Goal: Information Seeking & Learning: Learn about a topic

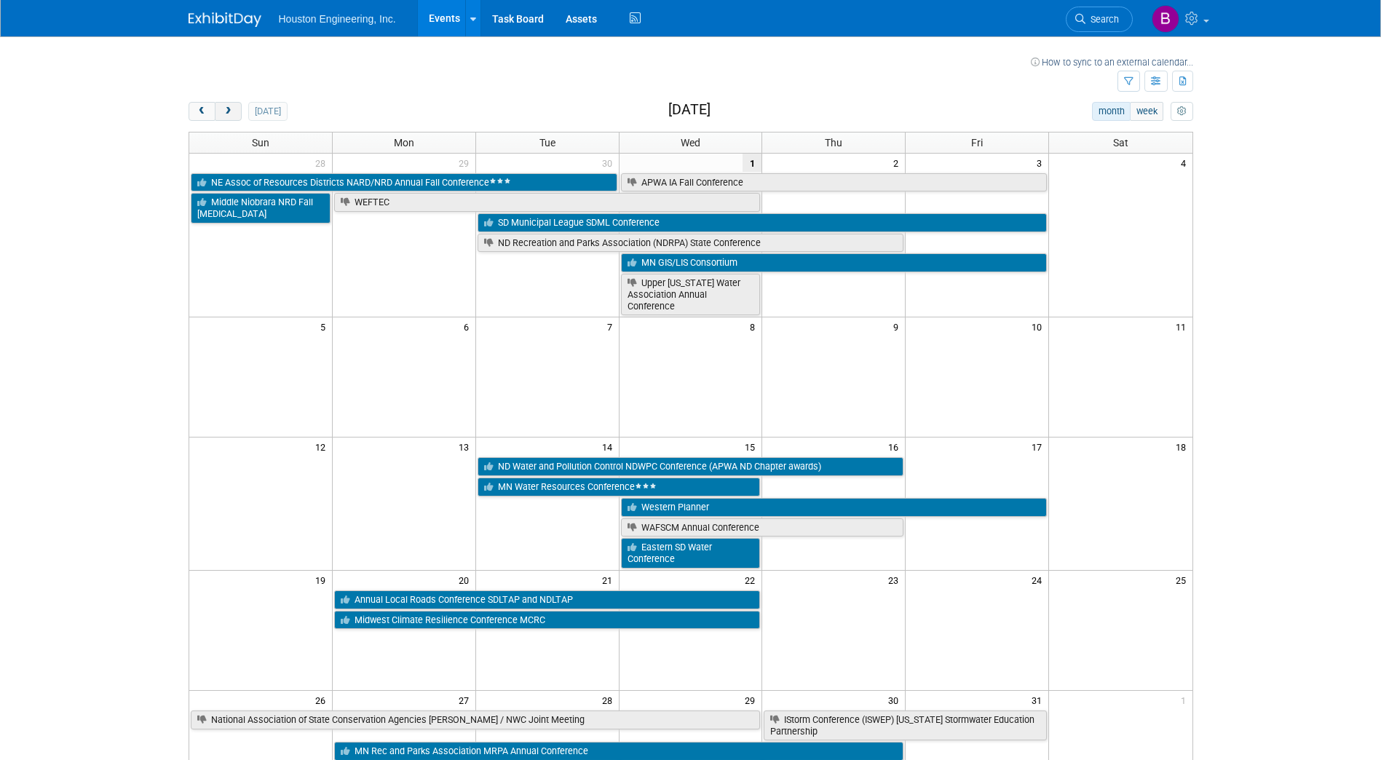
click at [226, 108] on span "next" at bounding box center [228, 111] width 11 height 9
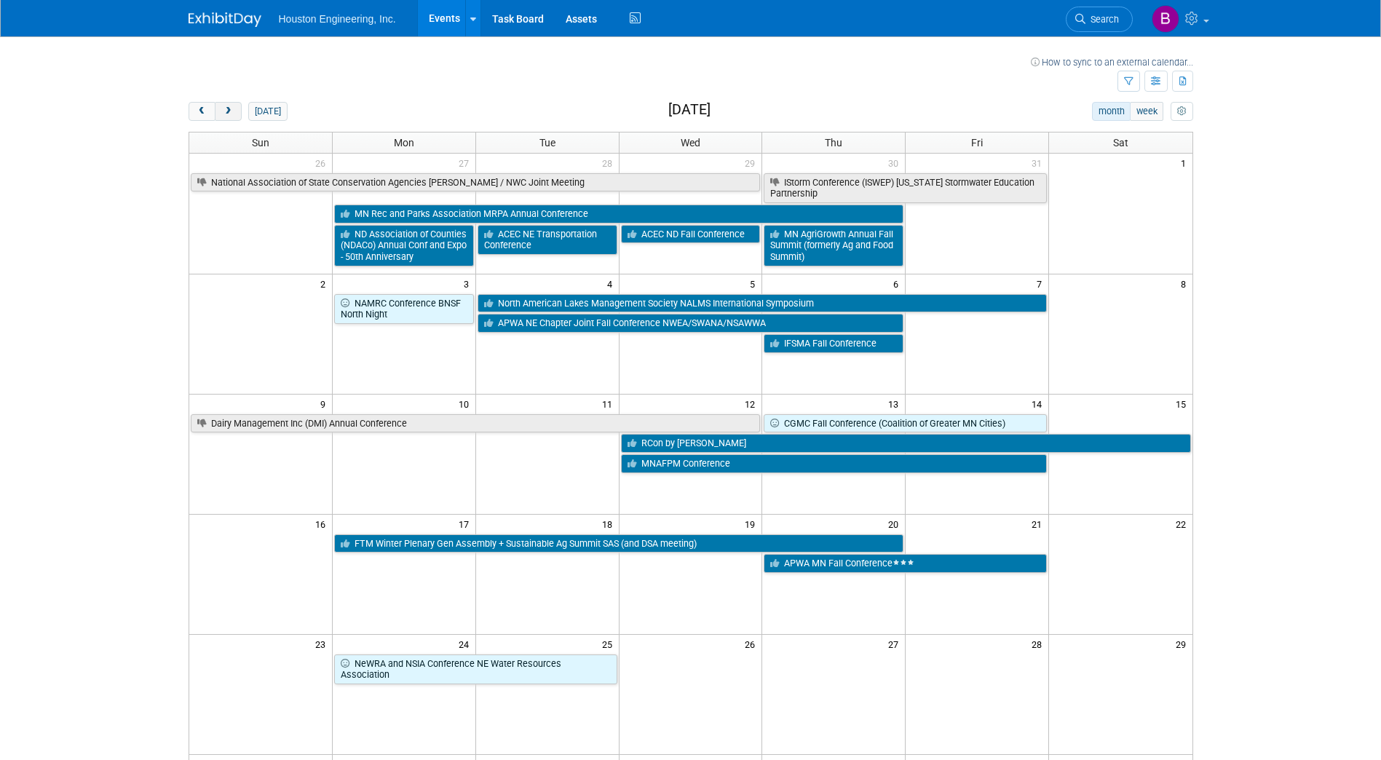
click at [226, 108] on span "next" at bounding box center [228, 111] width 11 height 9
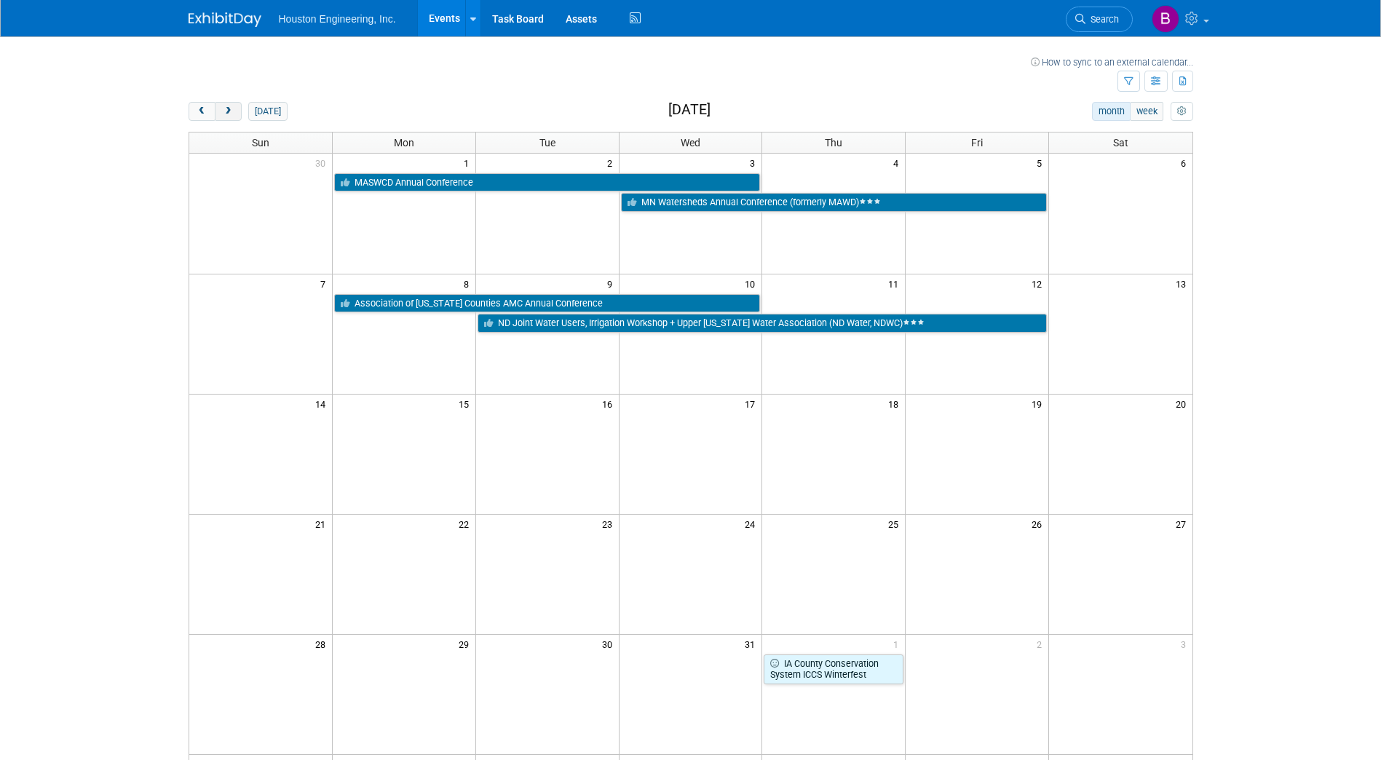
click at [226, 108] on span "next" at bounding box center [228, 111] width 11 height 9
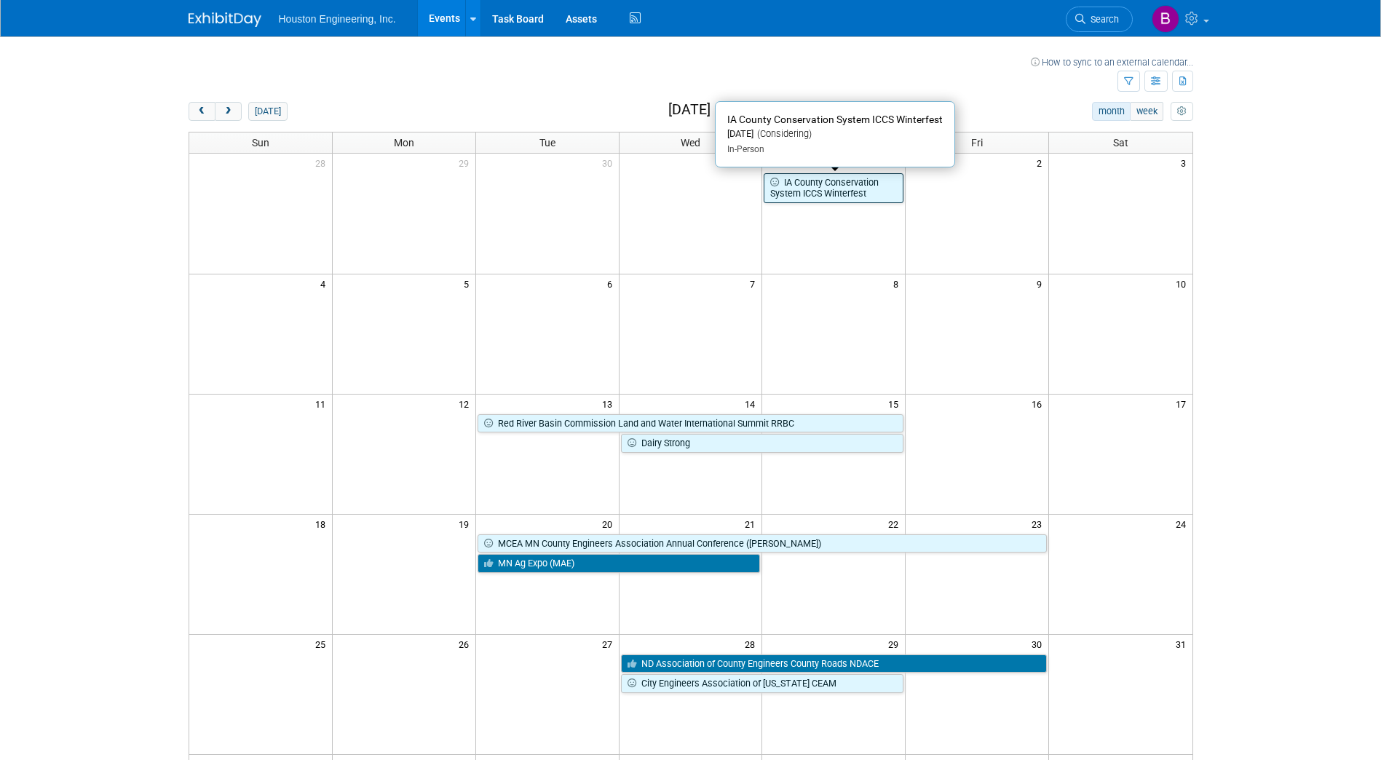
click at [823, 189] on link "IA County Conservation System ICCS Winterfest" at bounding box center [834, 188] width 140 height 30
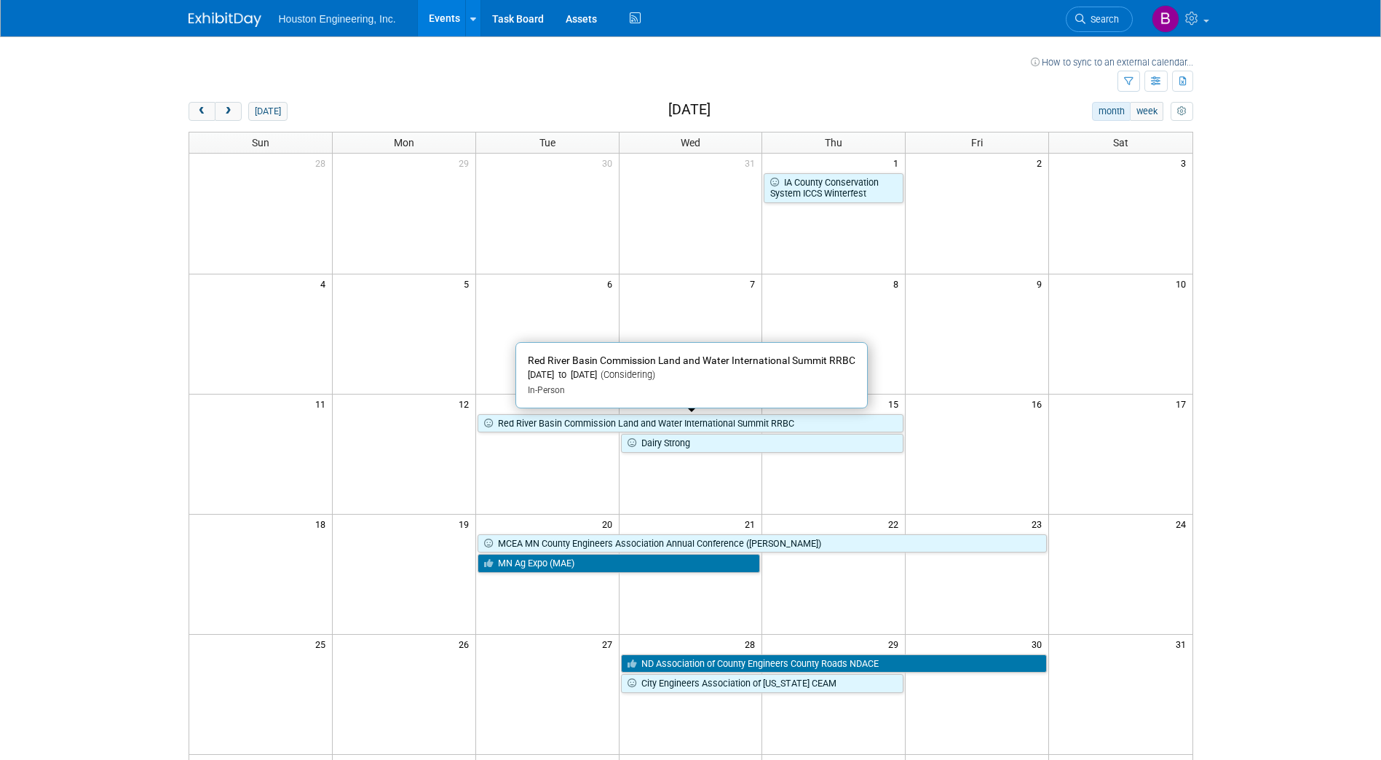
click at [657, 428] on link "Red River Basin Commission Land and Water International Summit RRBC" at bounding box center [690, 423] width 427 height 19
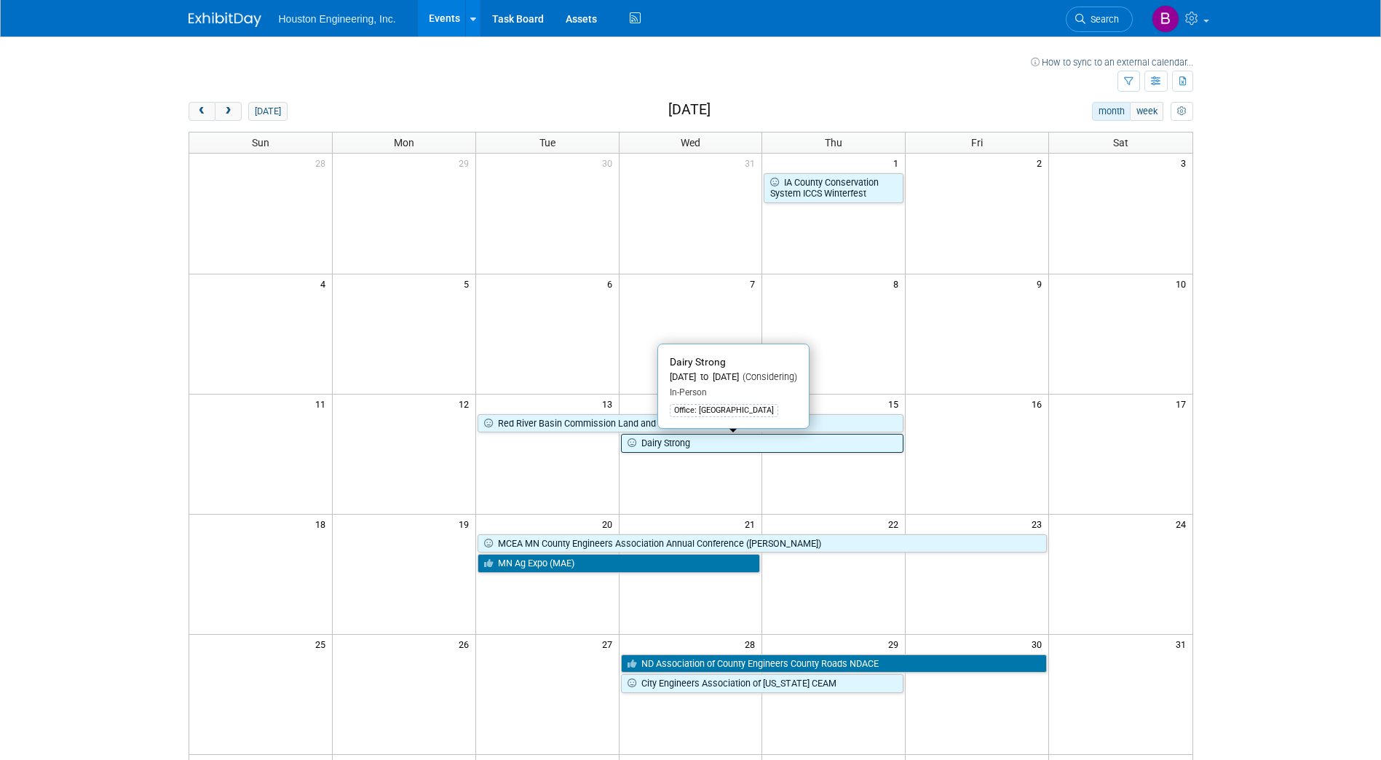
click at [687, 449] on link "Dairy Strong" at bounding box center [762, 443] width 283 height 19
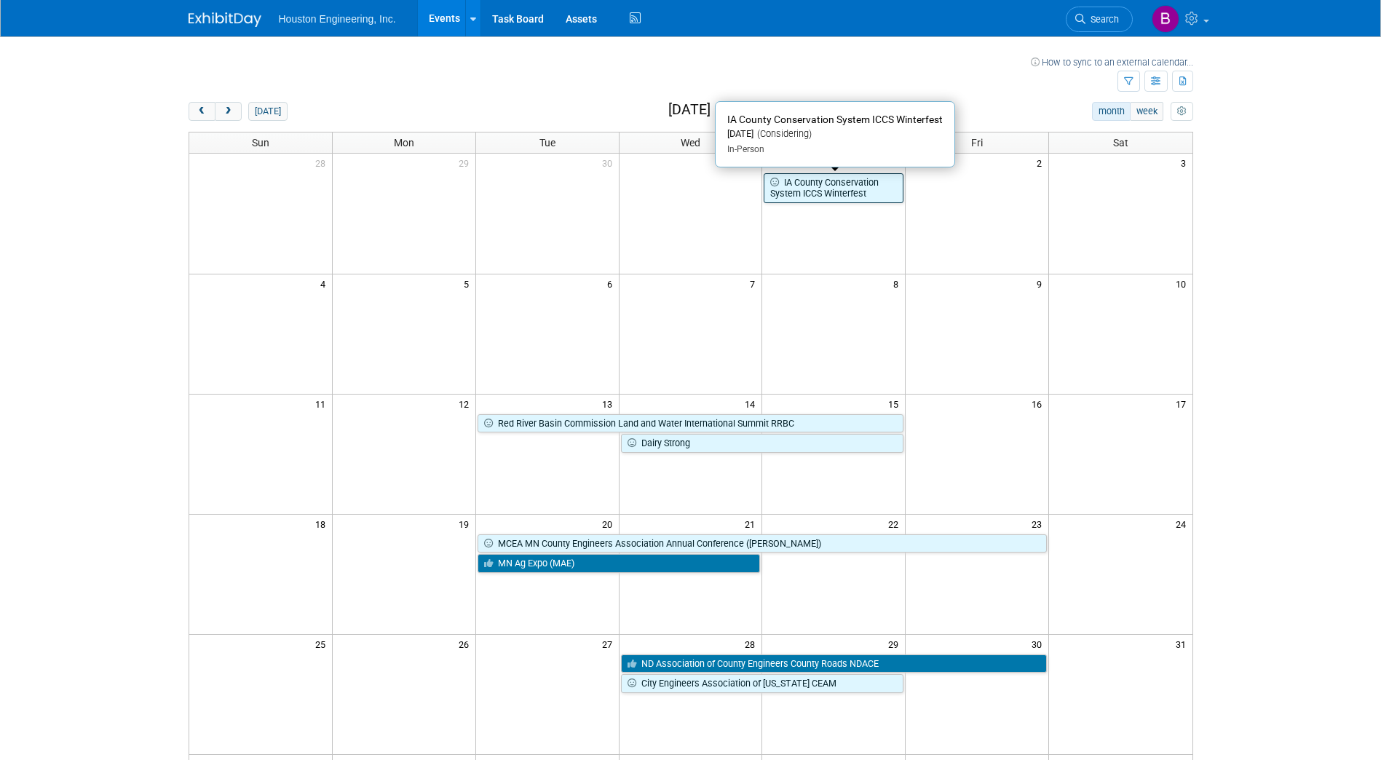
click at [822, 175] on link "IA County Conservation System ICCS Winterfest" at bounding box center [834, 188] width 140 height 30
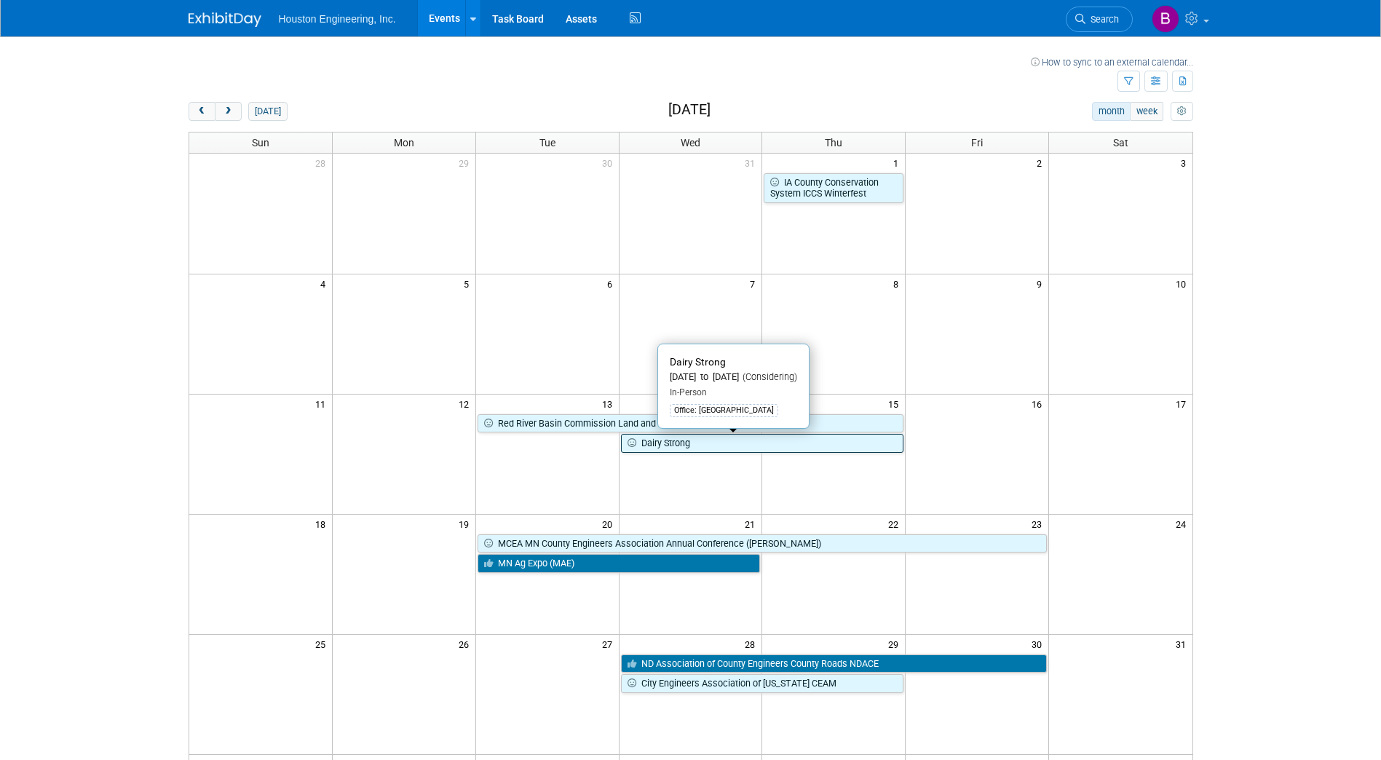
click at [659, 450] on link "Dairy Strong" at bounding box center [762, 443] width 283 height 19
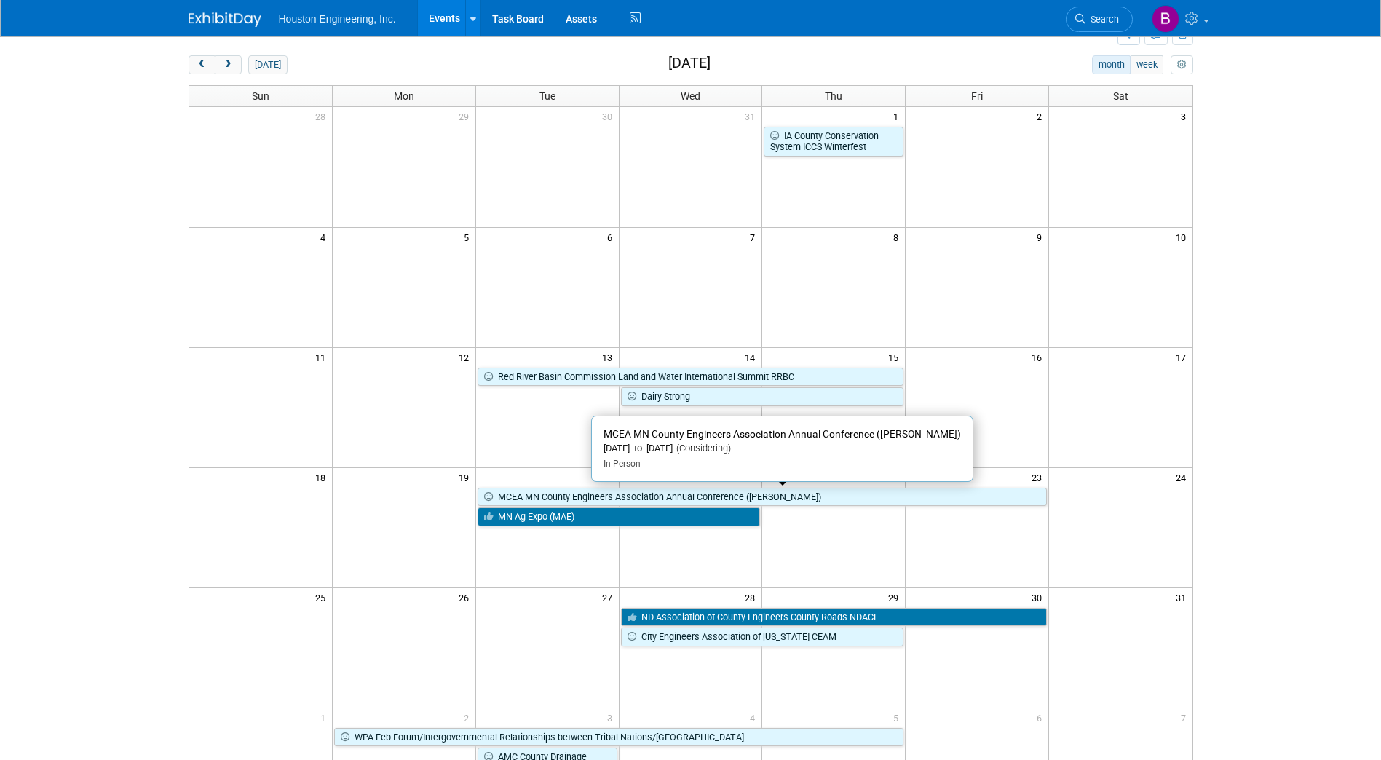
scroll to position [73, 0]
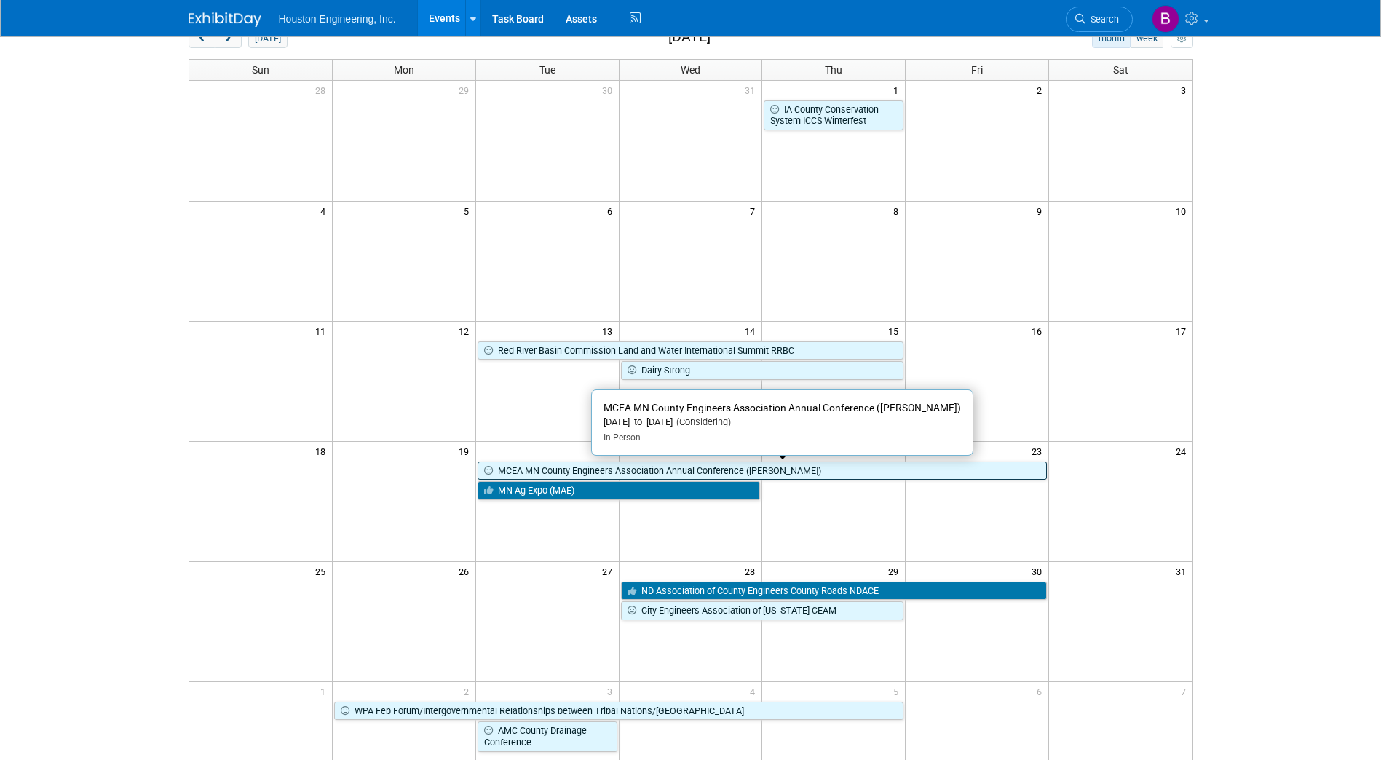
click at [840, 468] on link "MCEA MN County Engineers Association Annual Conference (Cragun’s)" at bounding box center [761, 470] width 569 height 19
click at [613, 474] on link "MCEA MN County Engineers Association Annual Conference (Cragun’s)" at bounding box center [761, 470] width 569 height 19
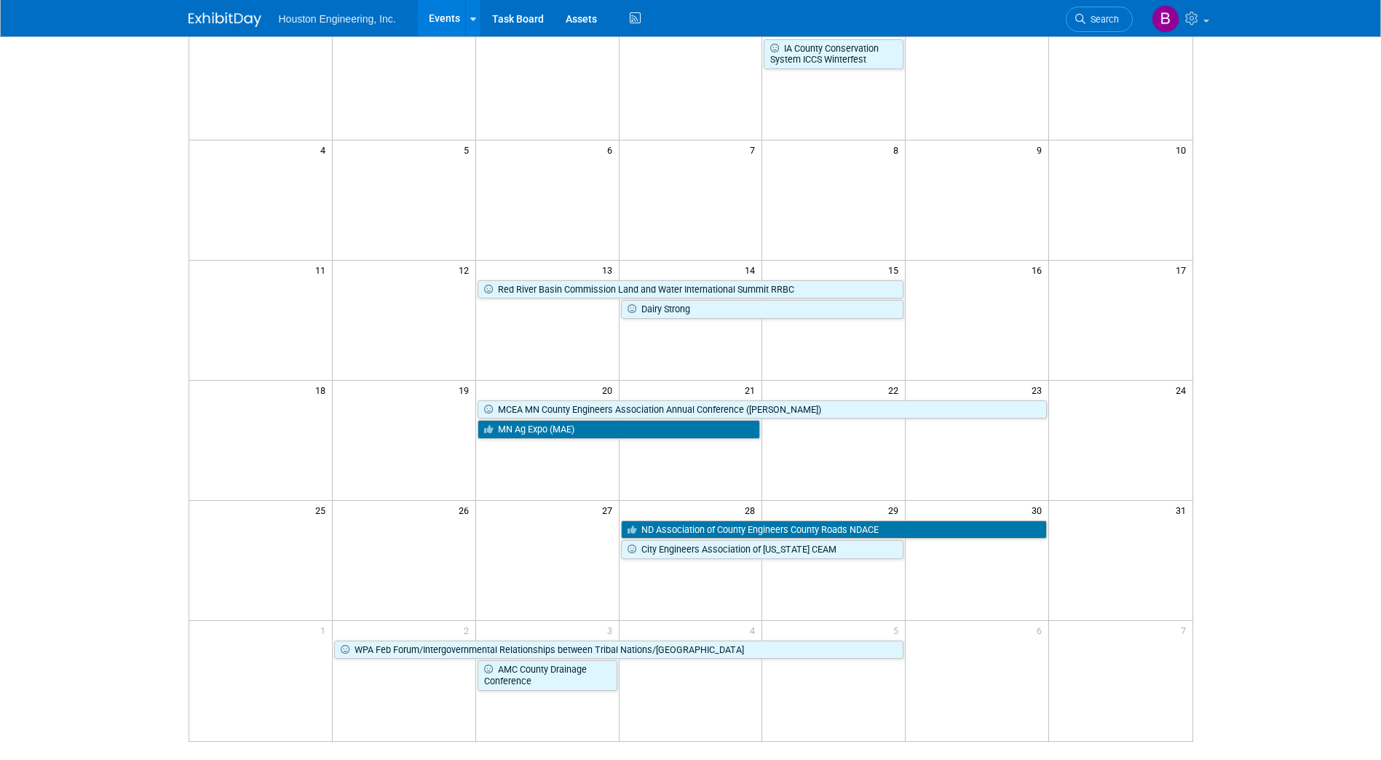
scroll to position [218, 0]
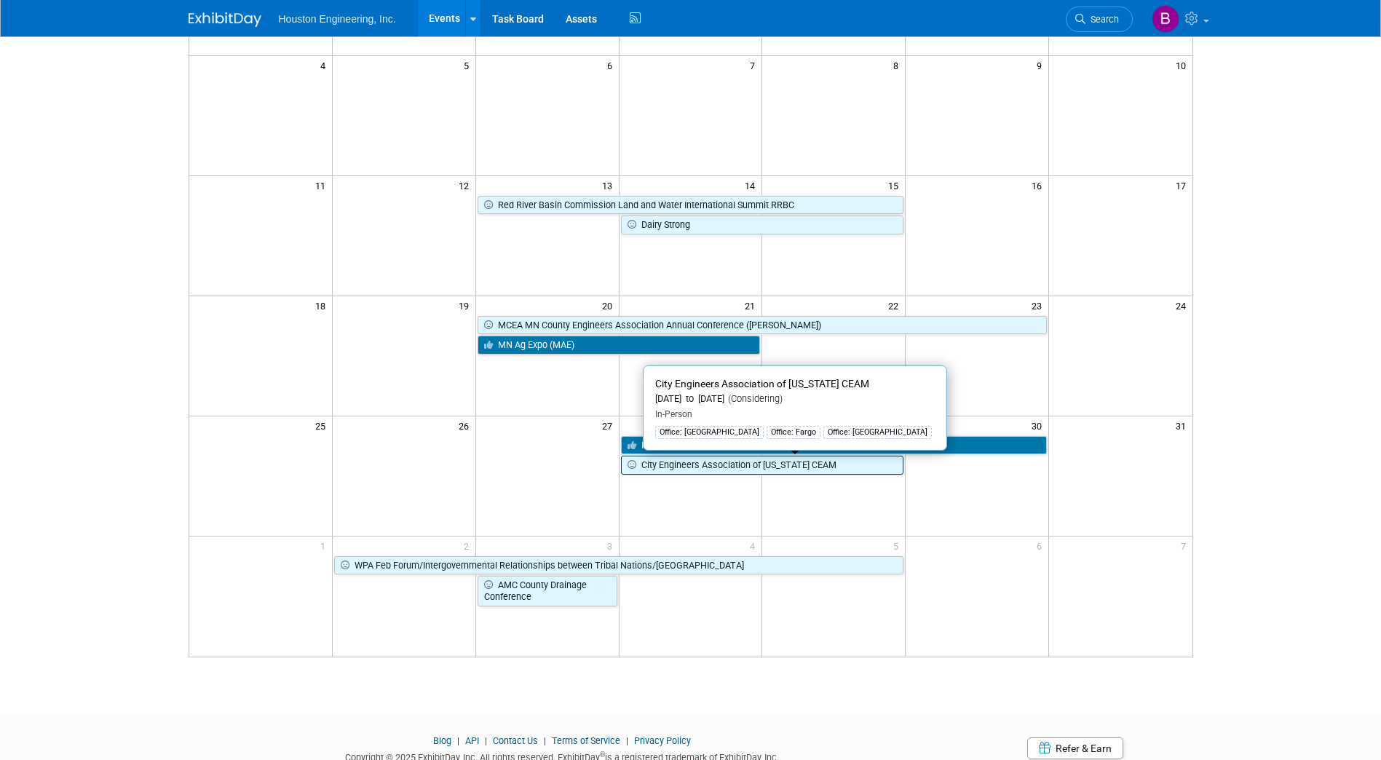
click at [657, 465] on link "City Engineers Association of [US_STATE] CEAM" at bounding box center [762, 465] width 283 height 19
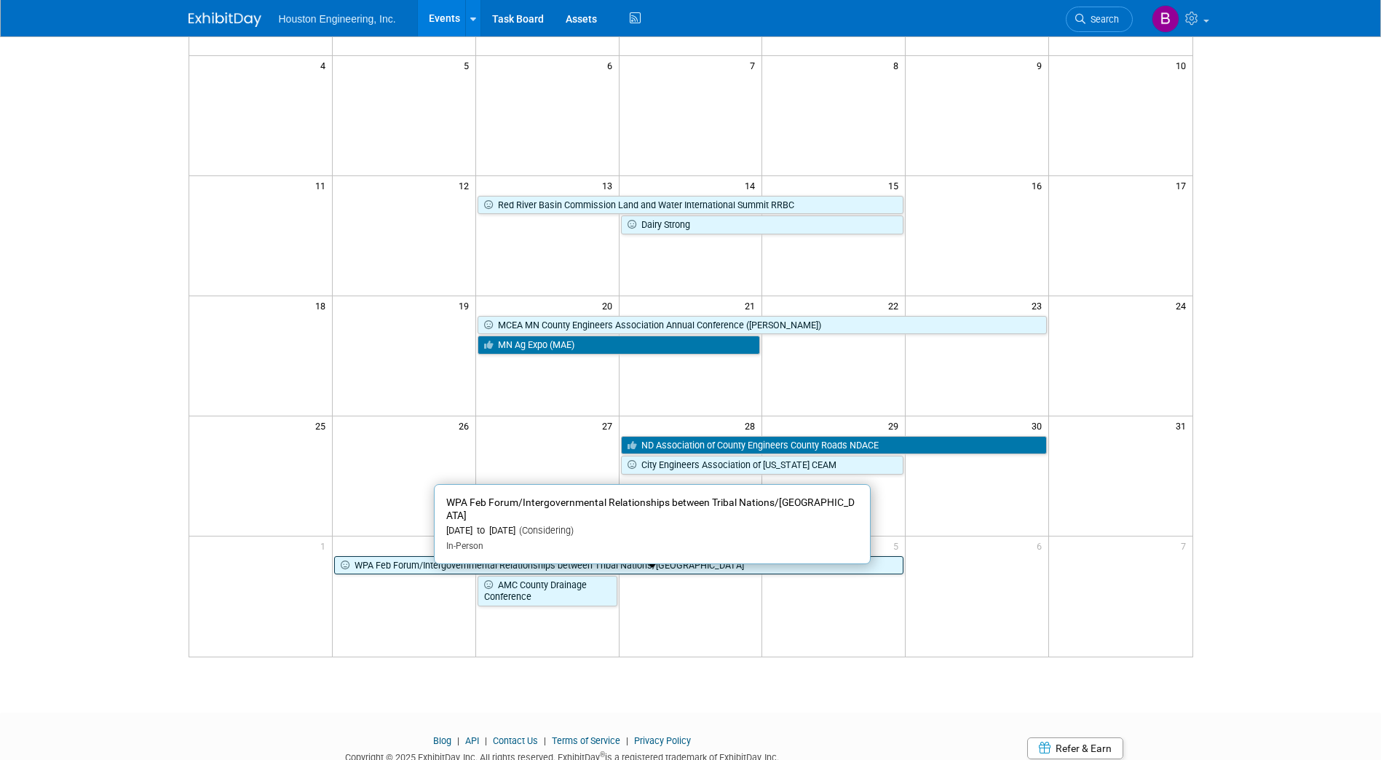
click at [504, 562] on link "WPA Feb Forum/Intergovernmental Relationships between Tribal Nations/[GEOGRAPHI…" at bounding box center [618, 565] width 569 height 19
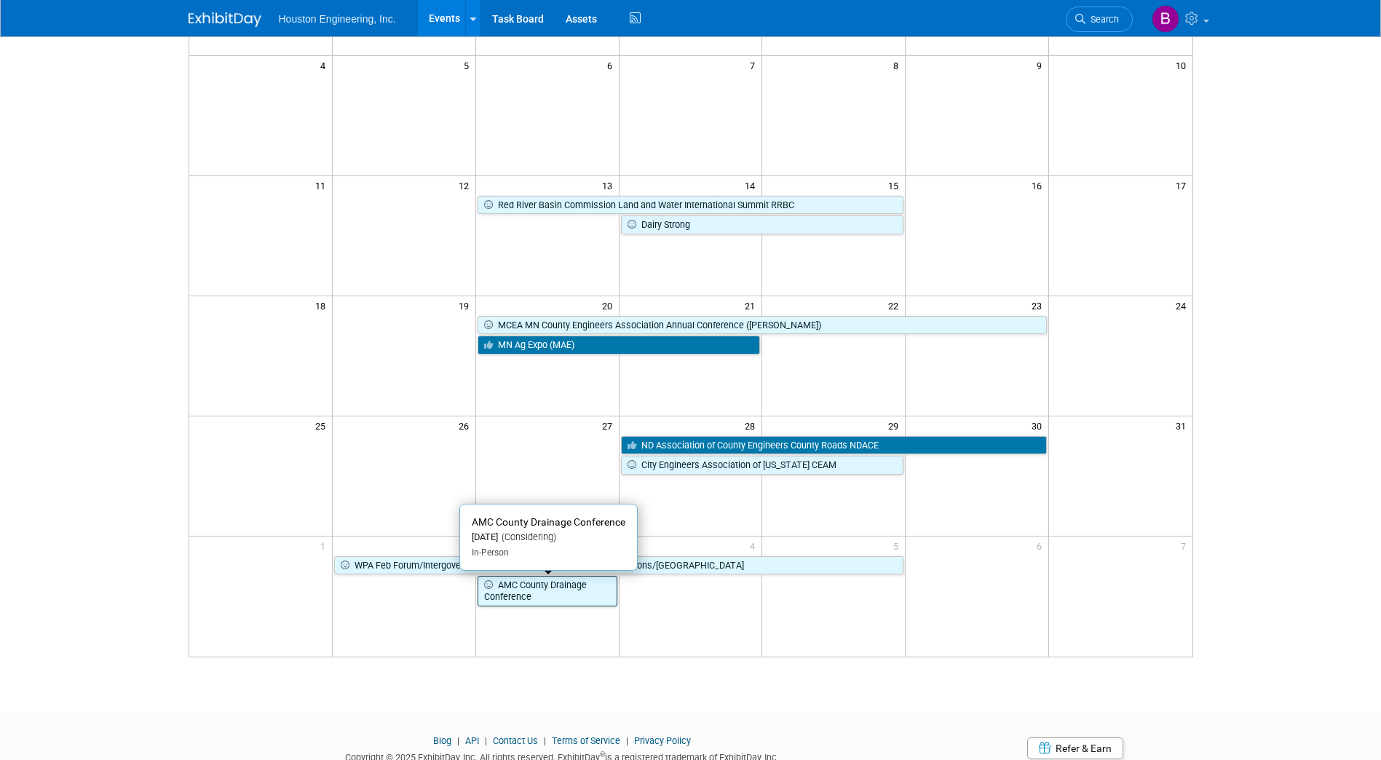
click at [503, 582] on link "AMC County Drainage Conference" at bounding box center [547, 591] width 140 height 30
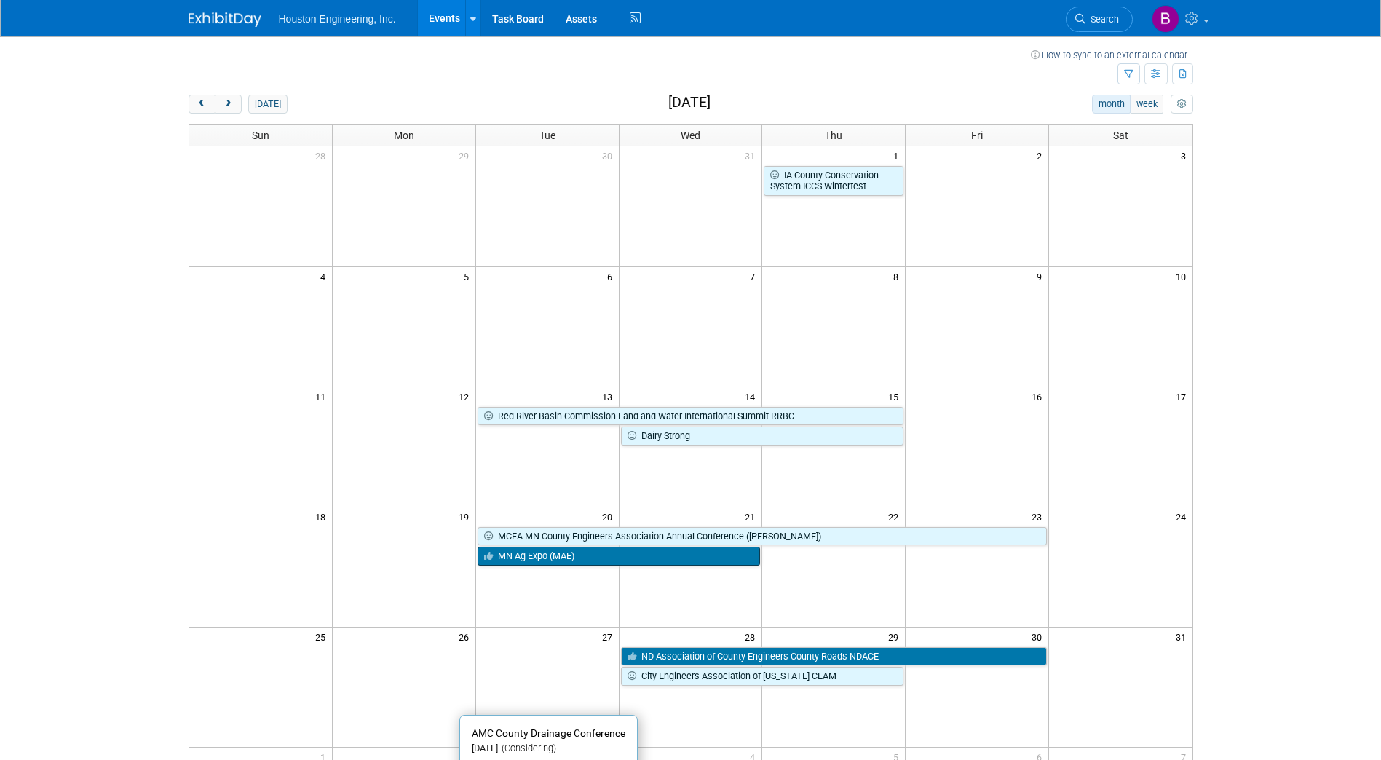
scroll to position [0, 0]
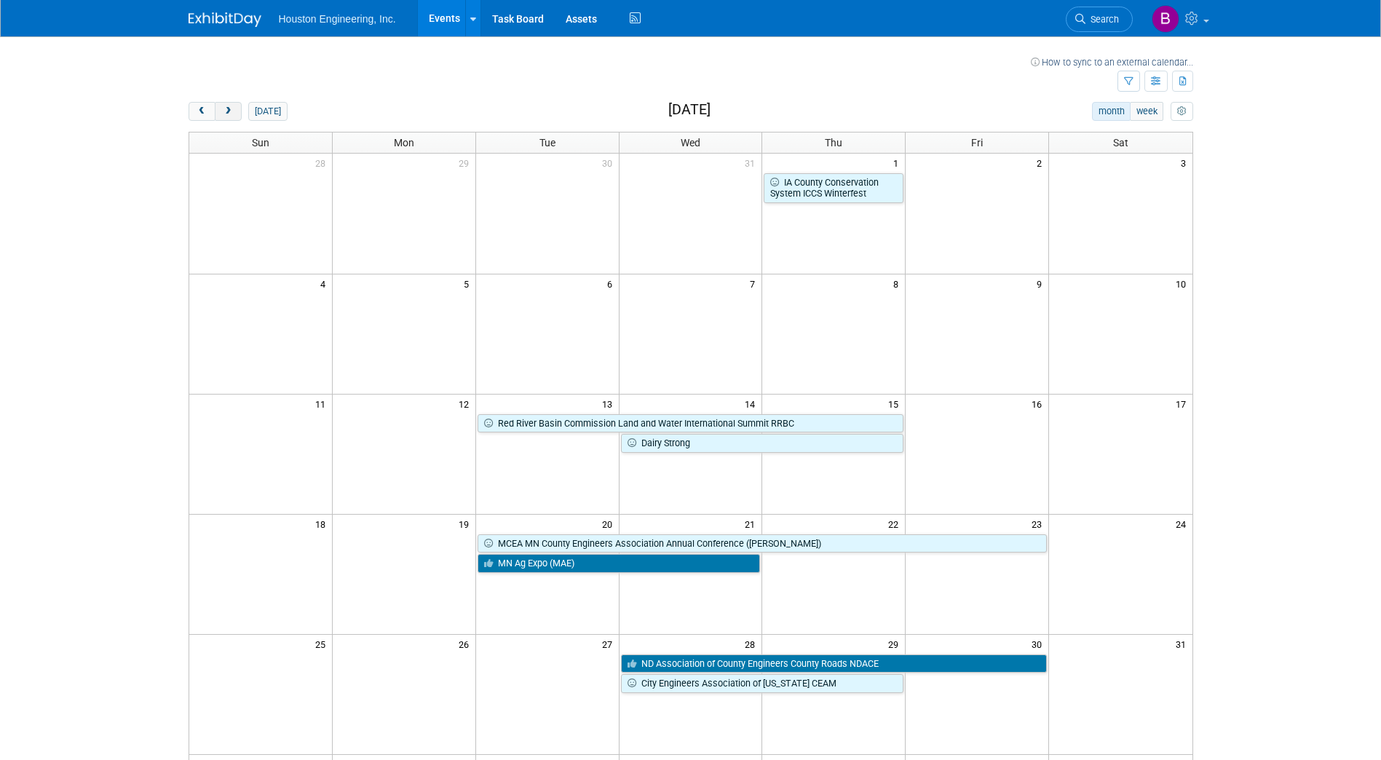
click at [229, 113] on span "next" at bounding box center [228, 111] width 11 height 9
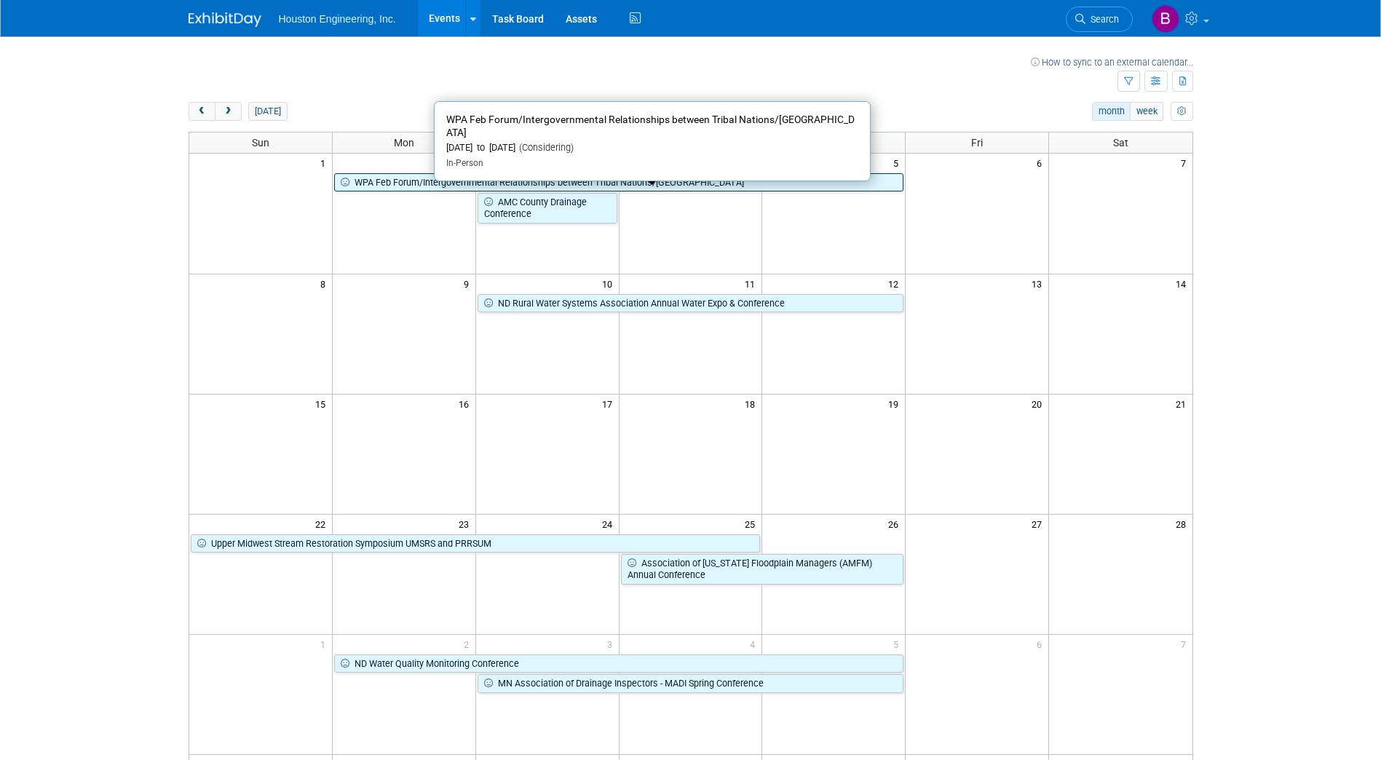
click at [421, 182] on link "WPA Feb Forum/Intergovernmental Relationships between Tribal Nations/[GEOGRAPHI…" at bounding box center [618, 182] width 569 height 19
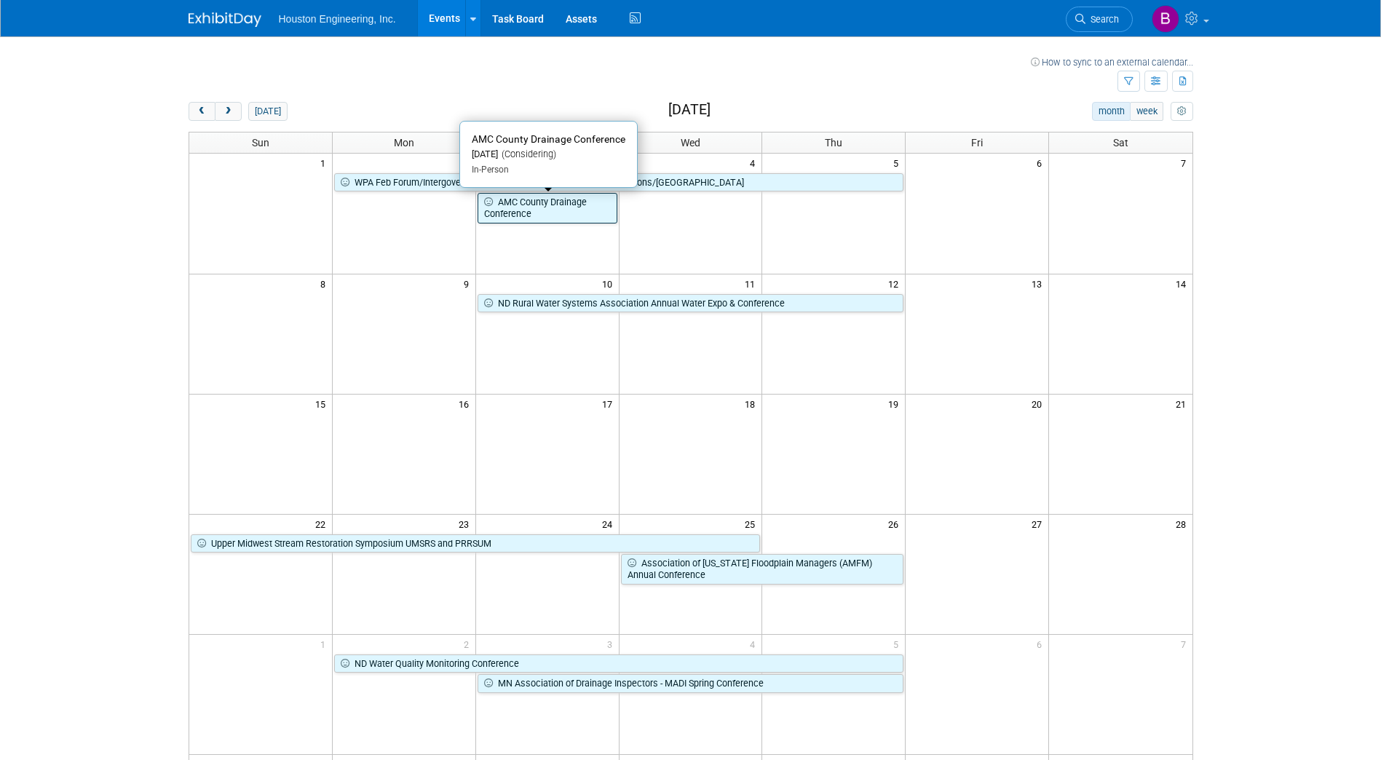
click at [513, 212] on link "AMC County Drainage Conference" at bounding box center [547, 208] width 140 height 30
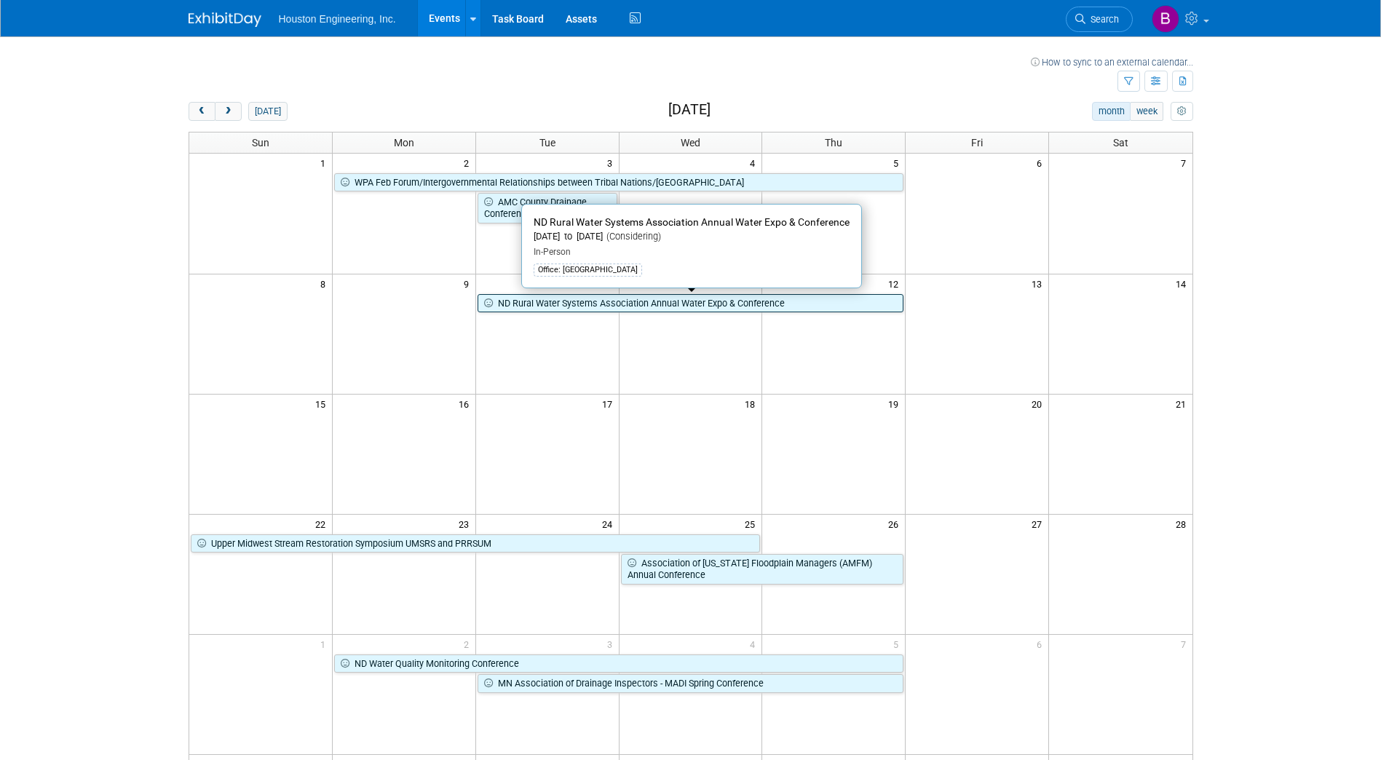
click at [541, 305] on link "ND Rural Water Systems Association Annual Water Expo & Conference" at bounding box center [690, 303] width 427 height 19
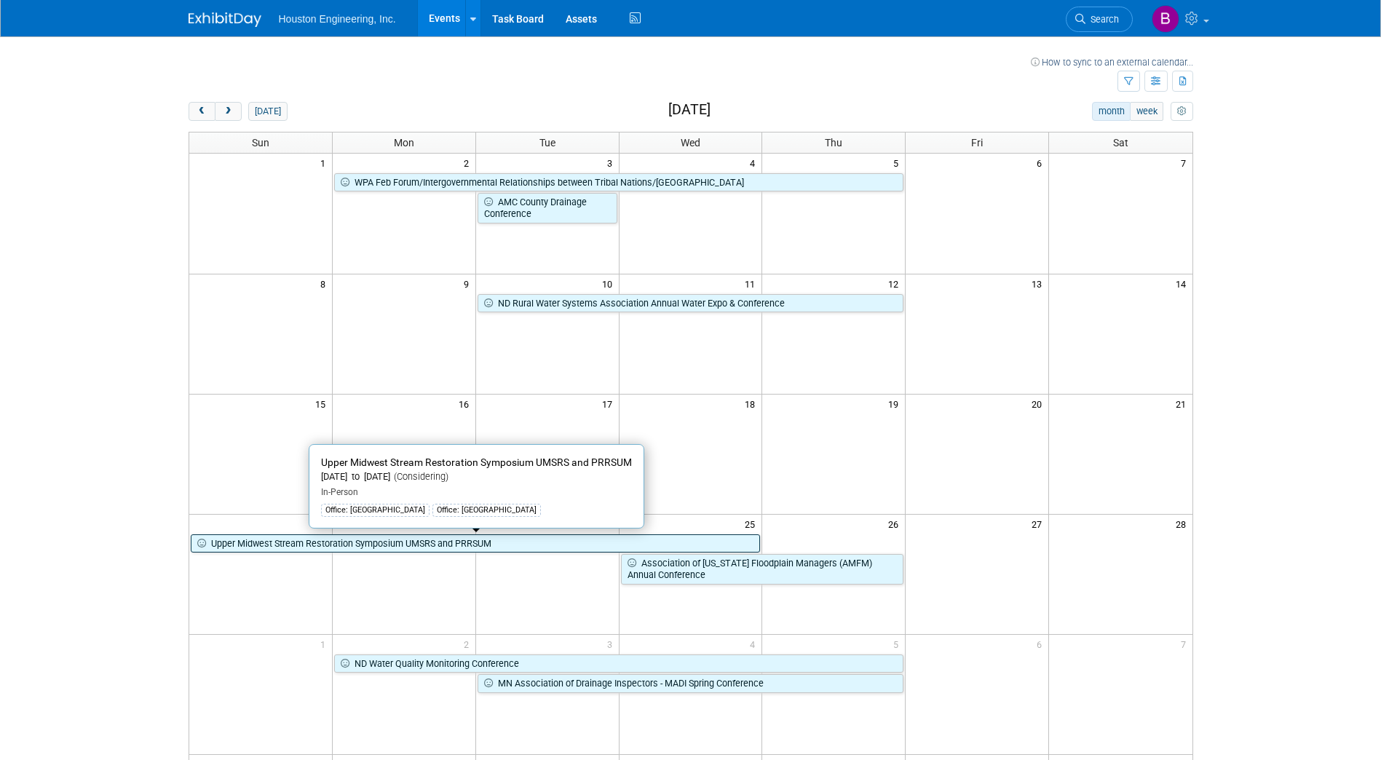
click at [456, 543] on link "Upper Midwest Stream Restoration Symposium UMSRS and PRRSUM" at bounding box center [476, 543] width 570 height 19
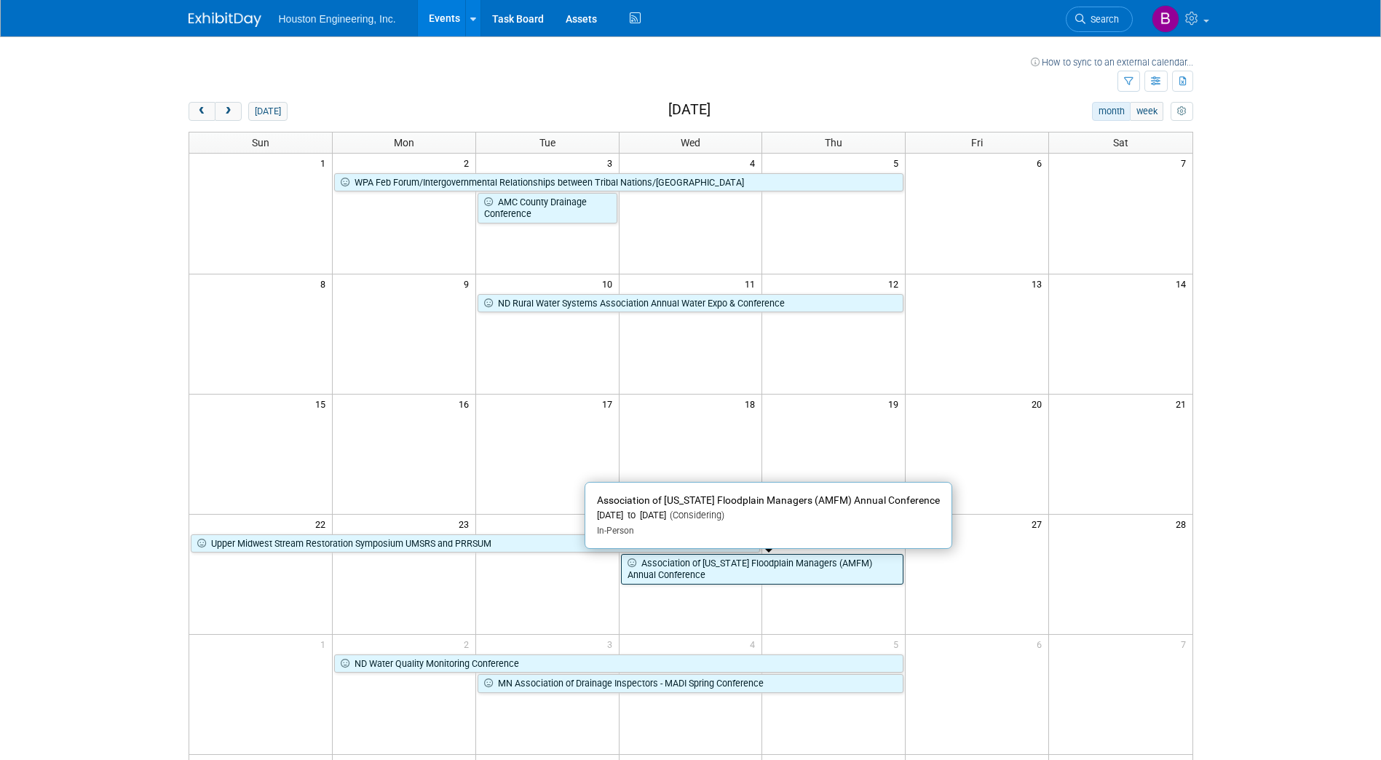
click at [644, 569] on link "Association of [US_STATE] Floodplain Managers (AMFM) Annual Conference" at bounding box center [762, 569] width 283 height 30
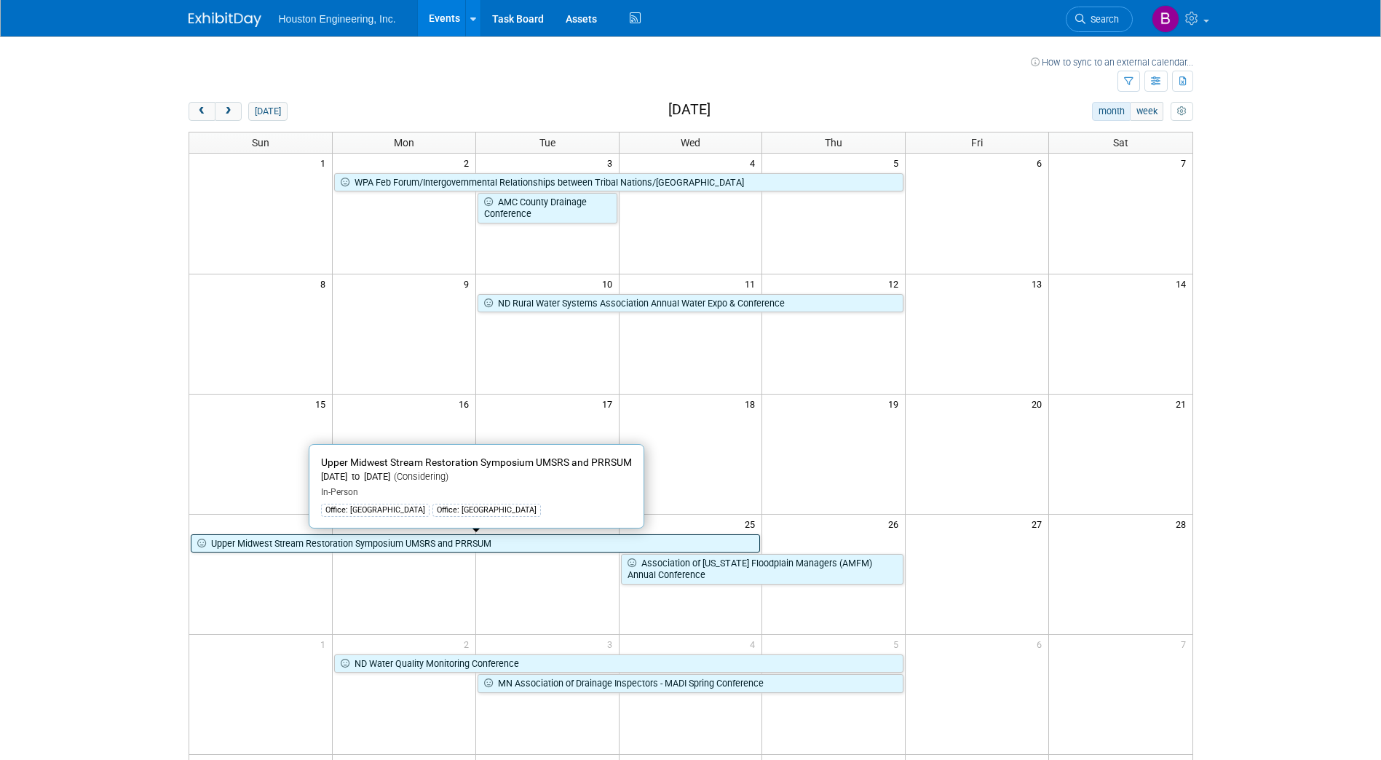
click at [454, 542] on link "Upper Midwest Stream Restoration Symposium UMSRS and PRRSUM" at bounding box center [476, 543] width 570 height 19
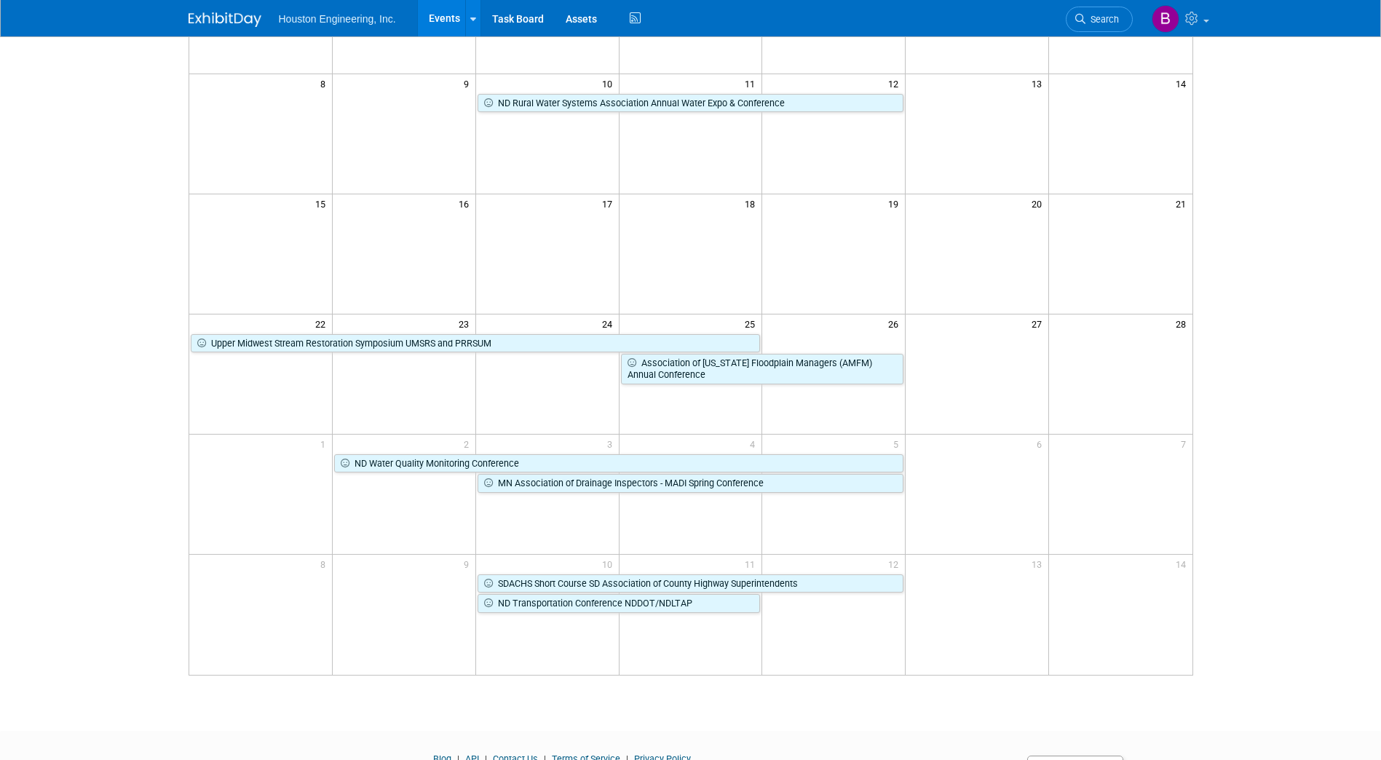
scroll to position [274, 0]
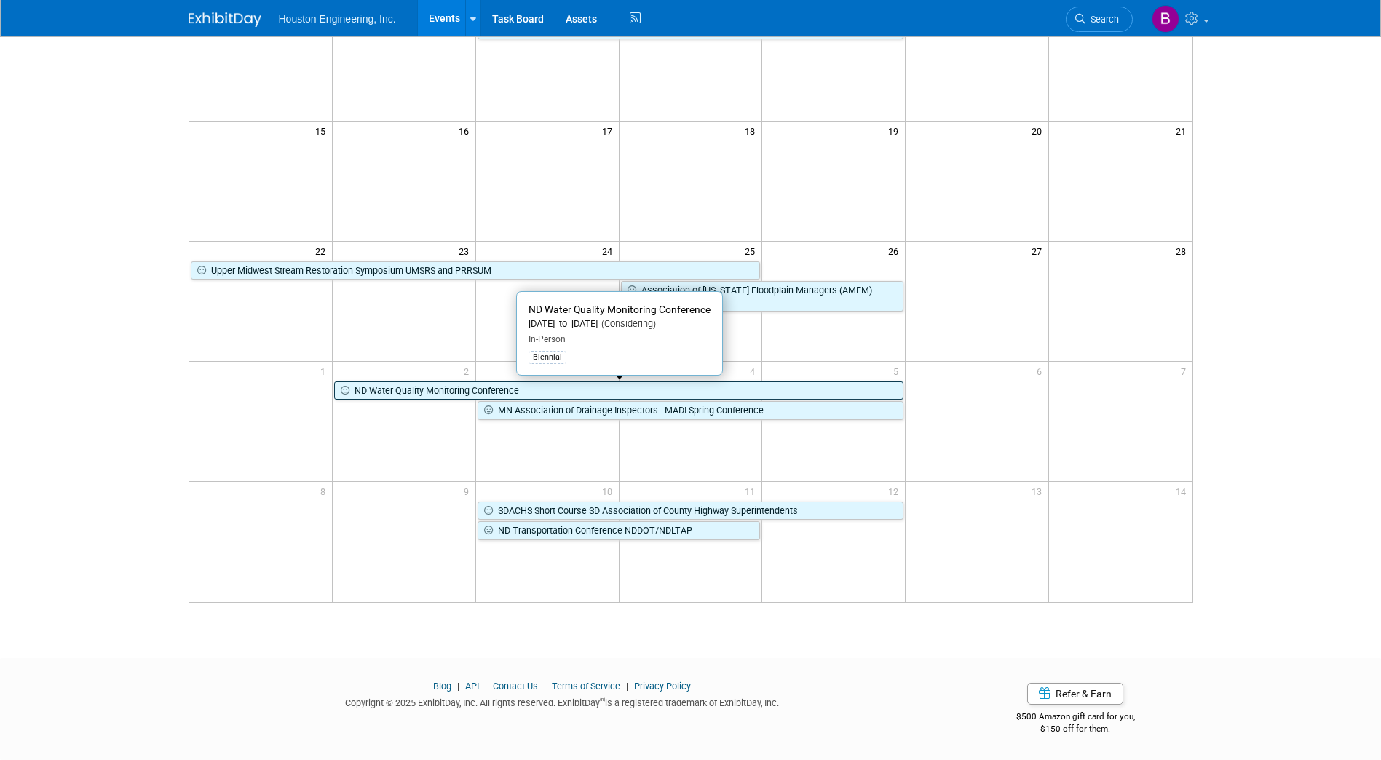
click at [401, 386] on link "ND Water Quality Monitoring Conference" at bounding box center [618, 390] width 569 height 19
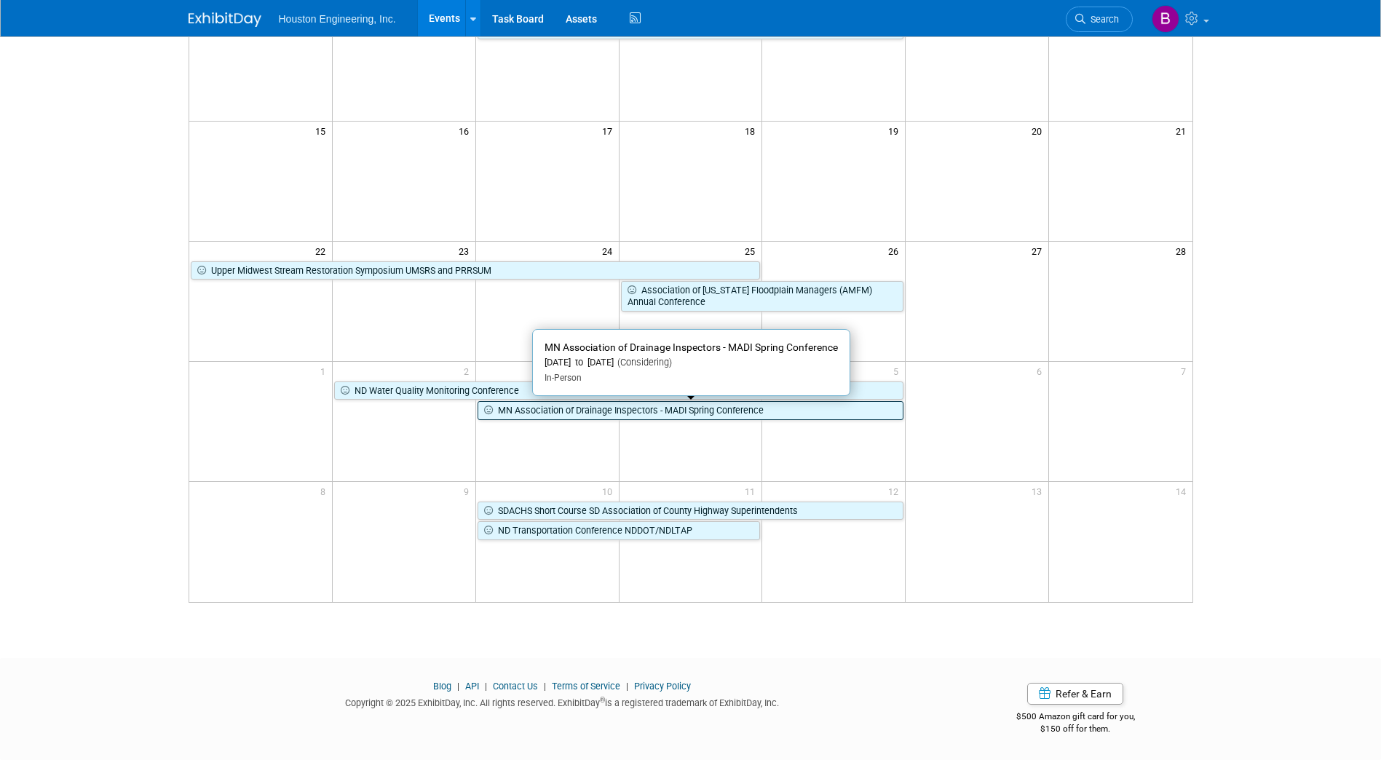
click at [536, 411] on link "MN Association of Drainage Inspectors - MADI Spring Conference" at bounding box center [690, 410] width 427 height 19
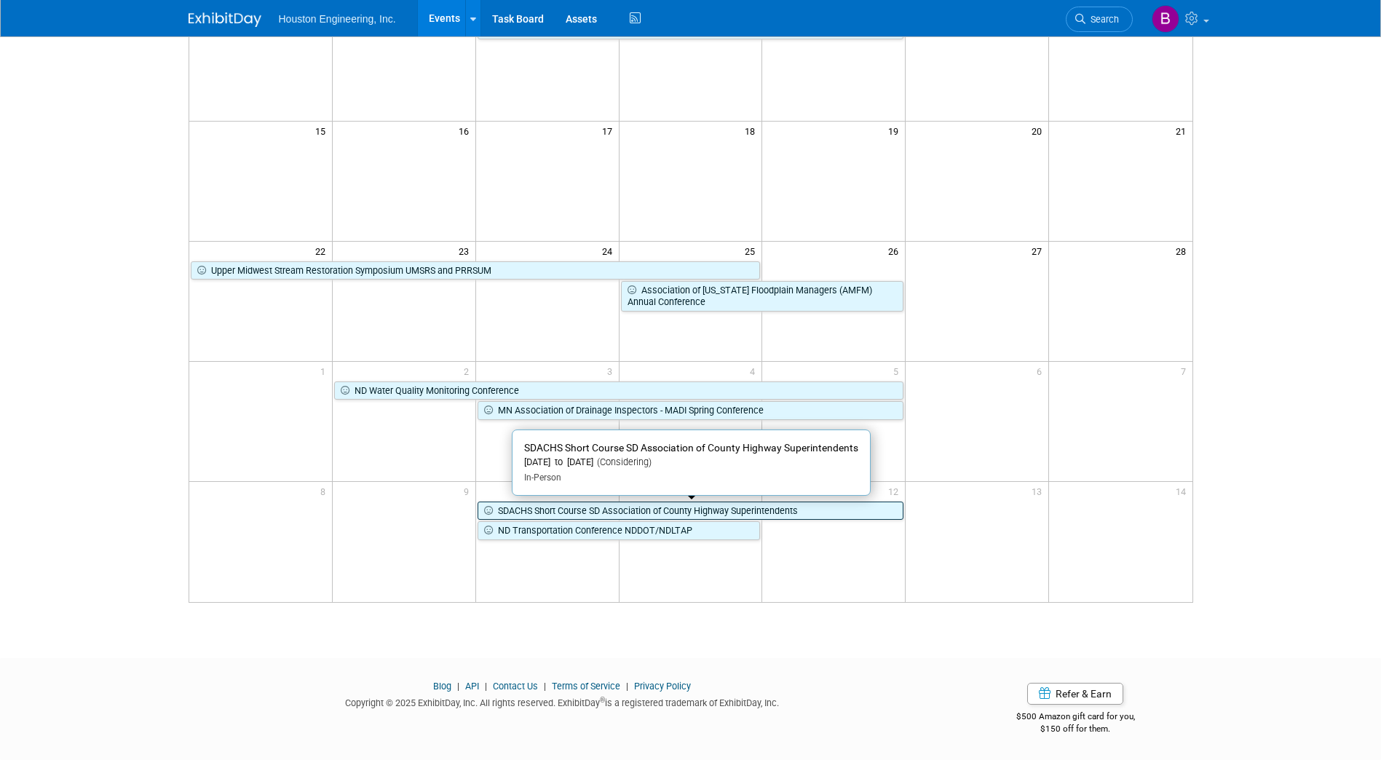
click at [555, 514] on link "SDACHS Short Course SD Association of County Highway Superintendents" at bounding box center [690, 510] width 427 height 19
click at [577, 513] on link "SDACHS Short Course SD Association of County Highway Superintendents" at bounding box center [690, 510] width 427 height 19
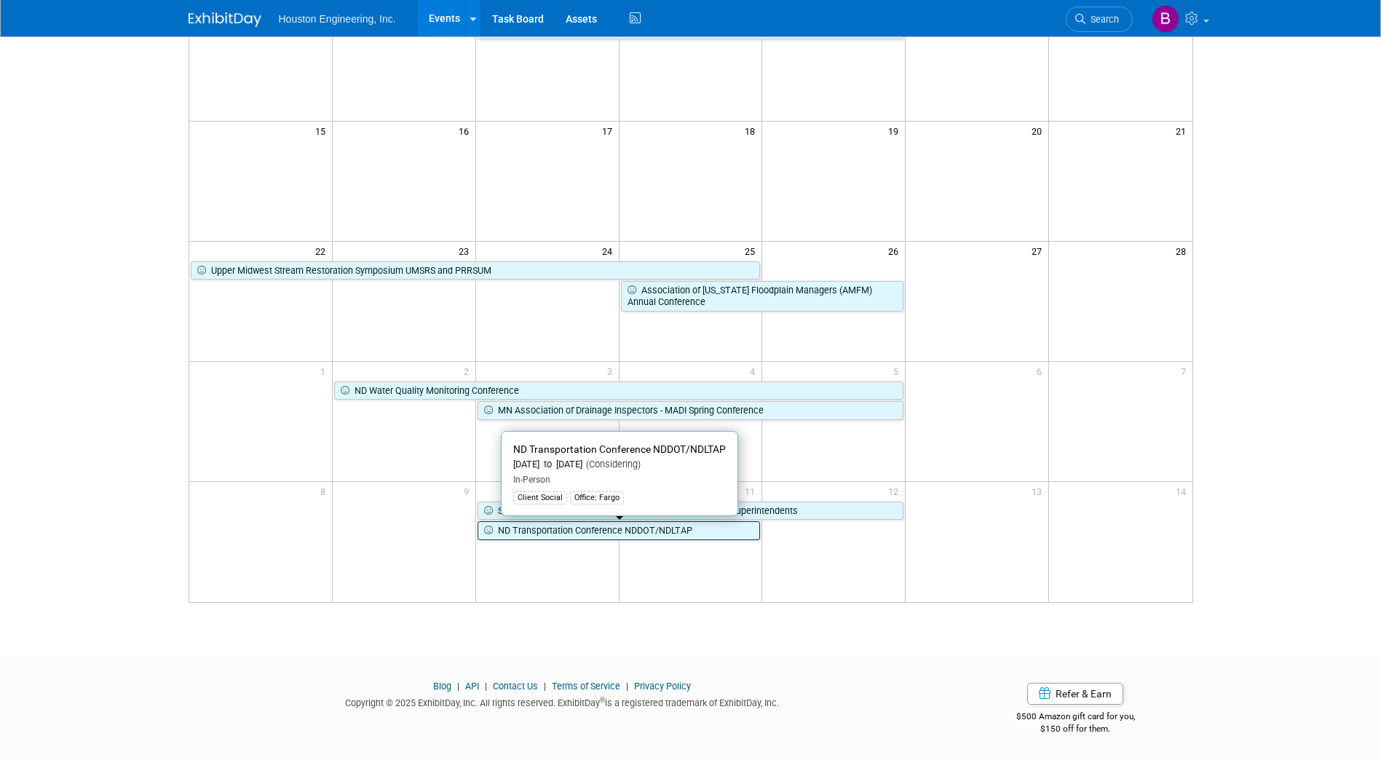
click at [605, 533] on link "ND Transportation Conference NDDOT/NDLTAP" at bounding box center [618, 530] width 283 height 19
click at [731, 536] on link "ND Transportation Conference NDDOT/NDLTAP" at bounding box center [618, 530] width 283 height 19
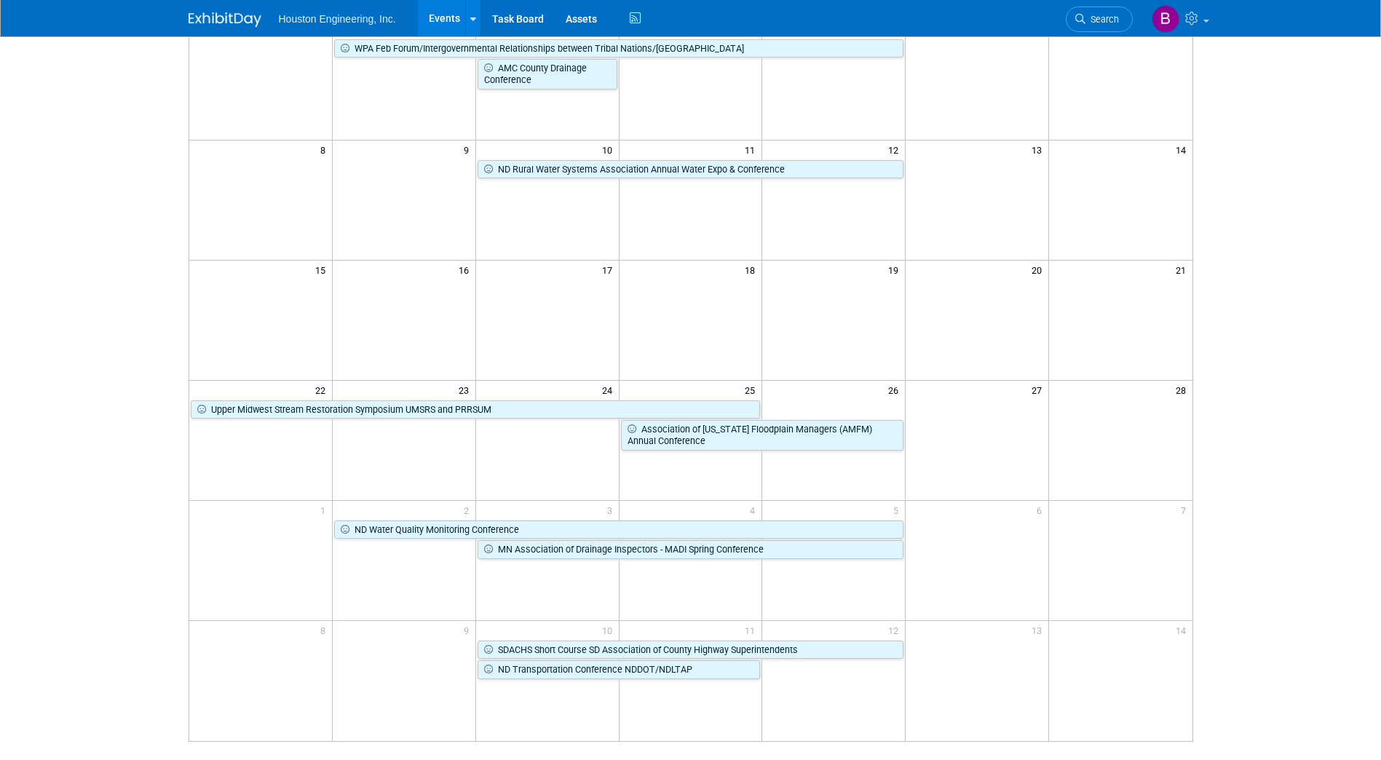
scroll to position [0, 0]
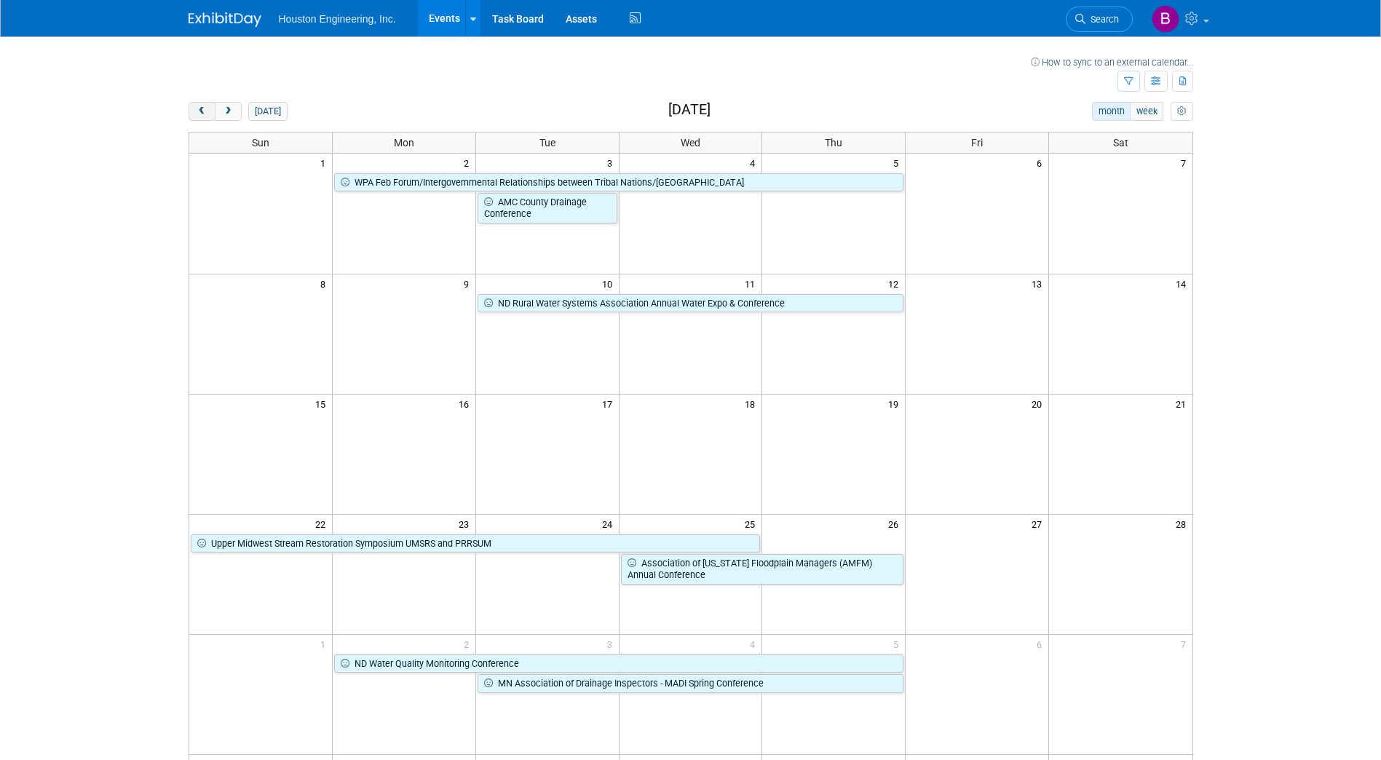
click at [197, 107] on span "prev" at bounding box center [202, 111] width 11 height 9
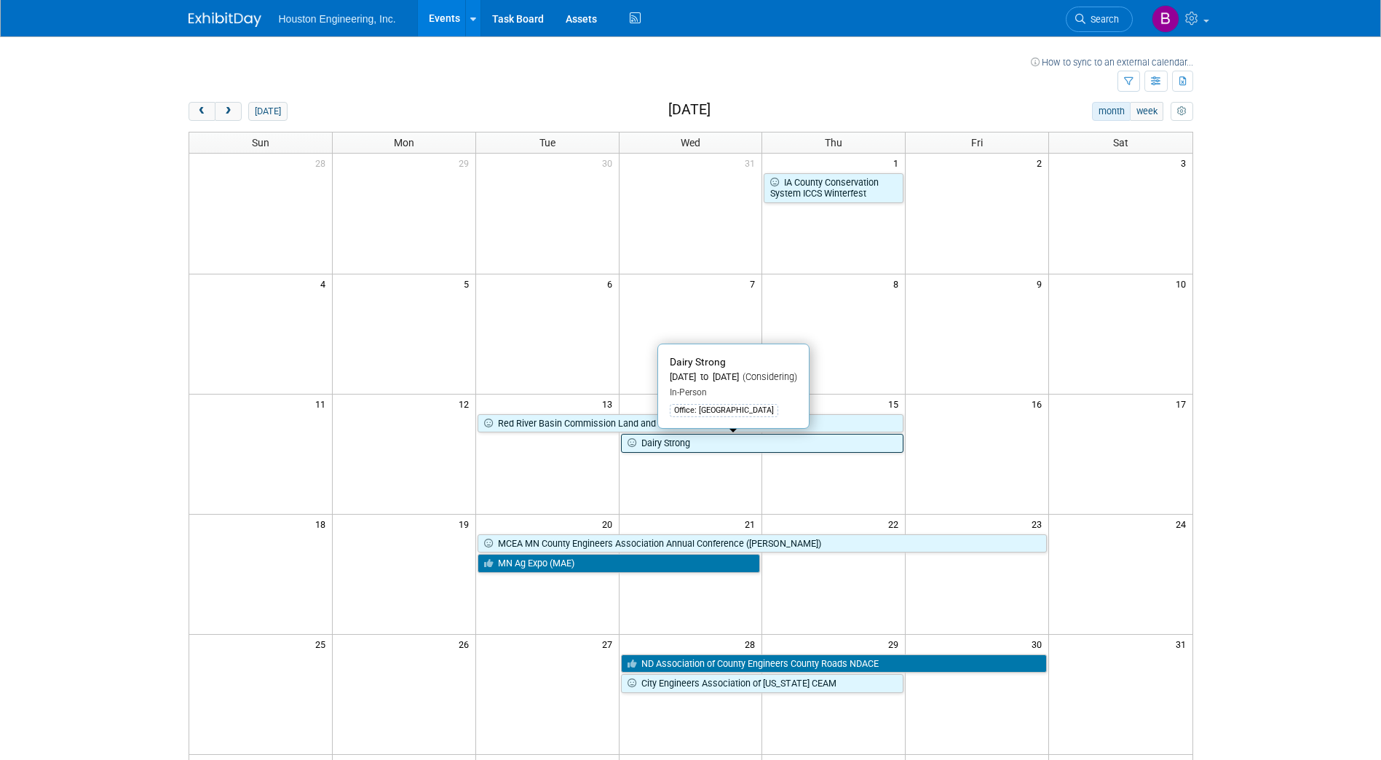
click at [689, 444] on link "Dairy Strong" at bounding box center [762, 443] width 283 height 19
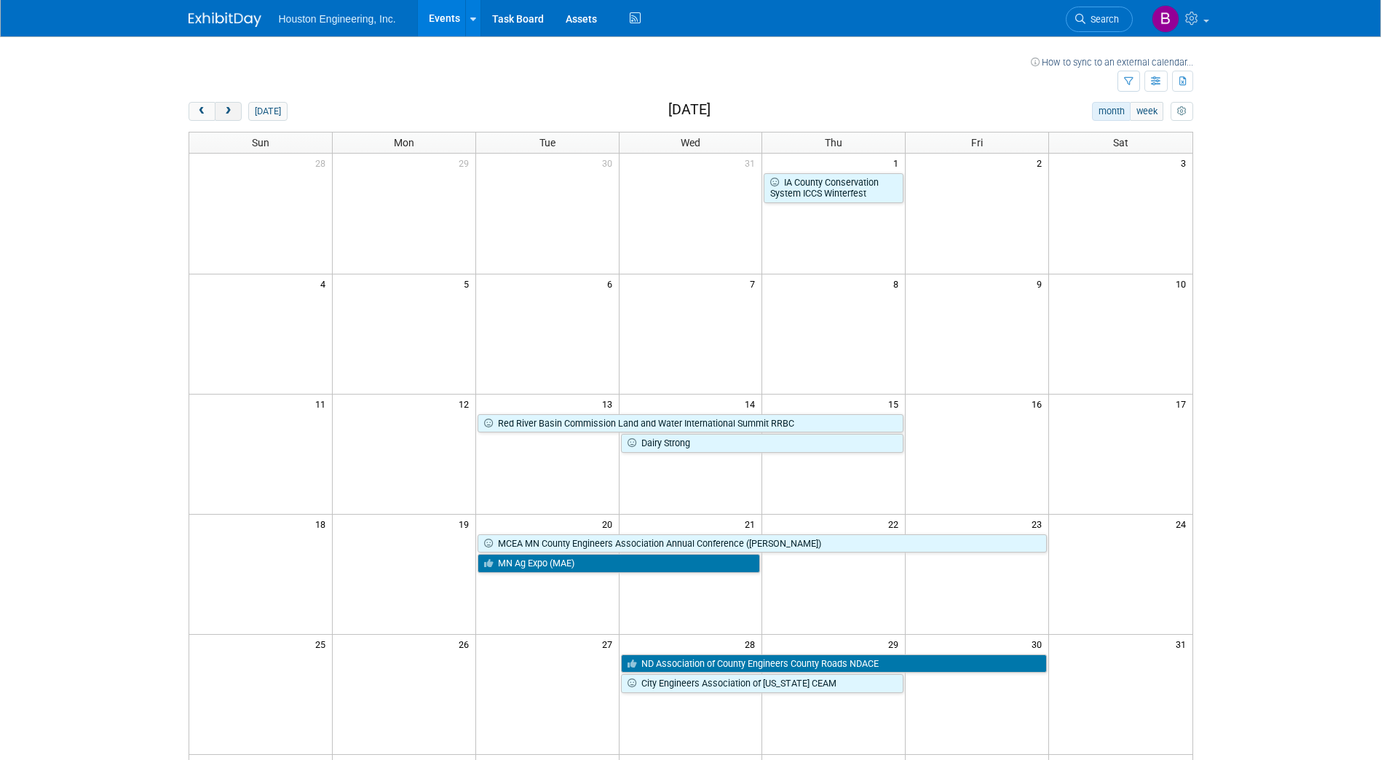
click at [235, 107] on button "next" at bounding box center [228, 111] width 27 height 19
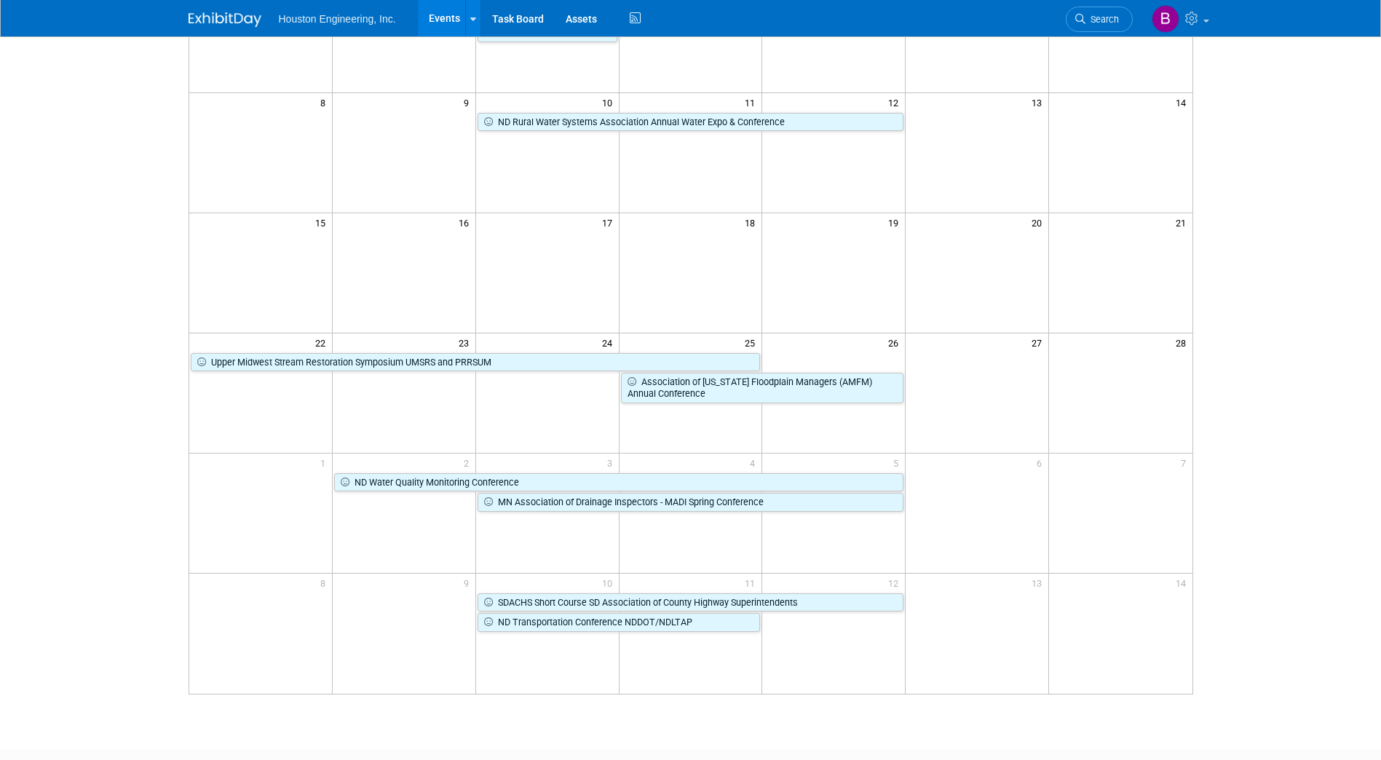
scroll to position [274, 0]
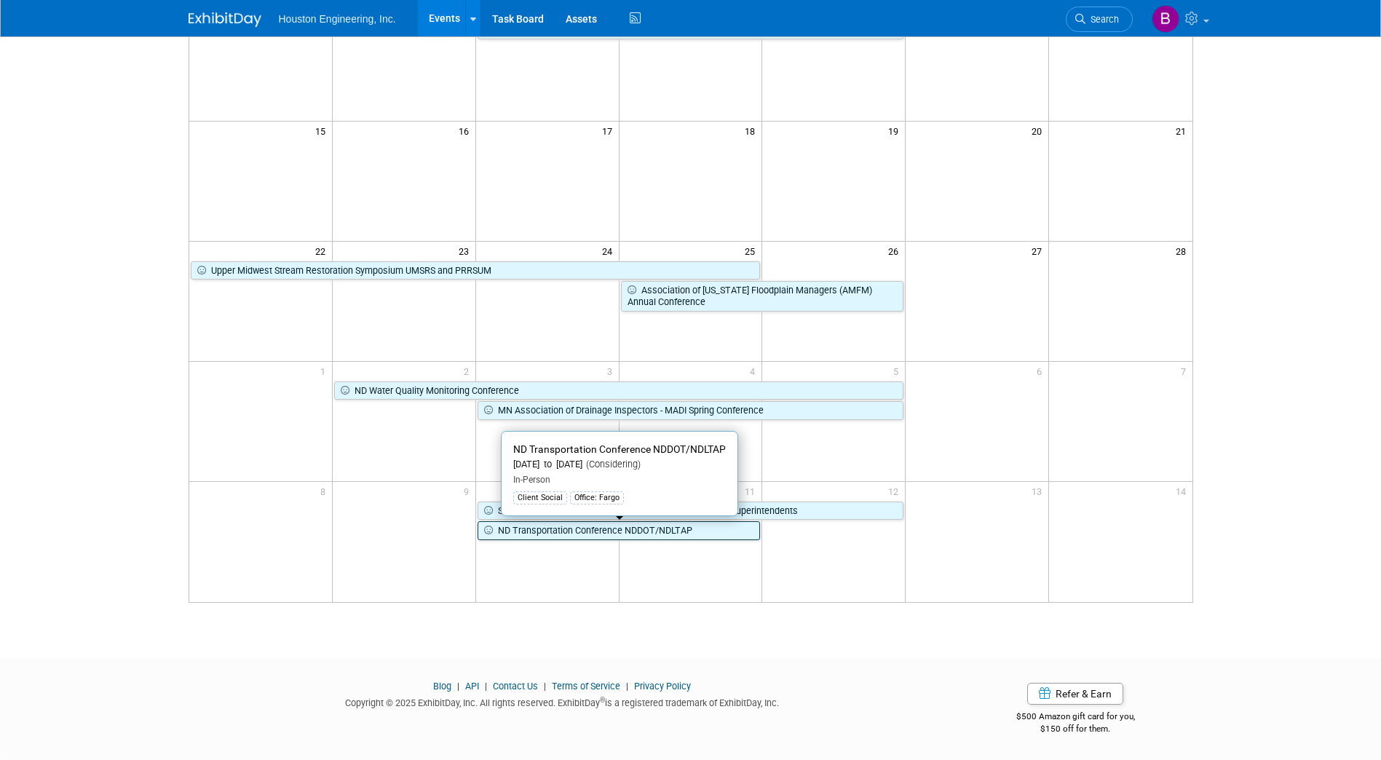
click at [664, 528] on link "ND Transportation Conference NDDOT/NDLTAP" at bounding box center [618, 530] width 283 height 19
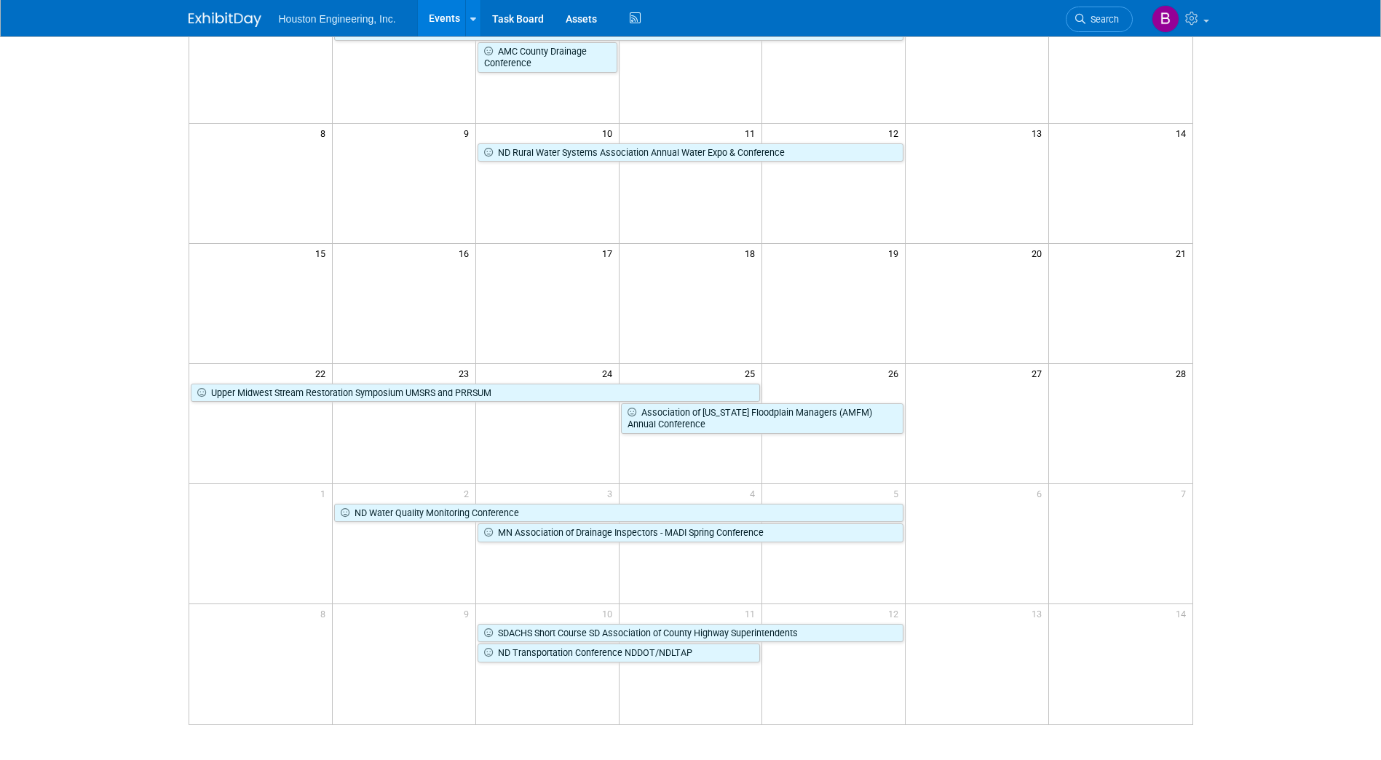
scroll to position [0, 0]
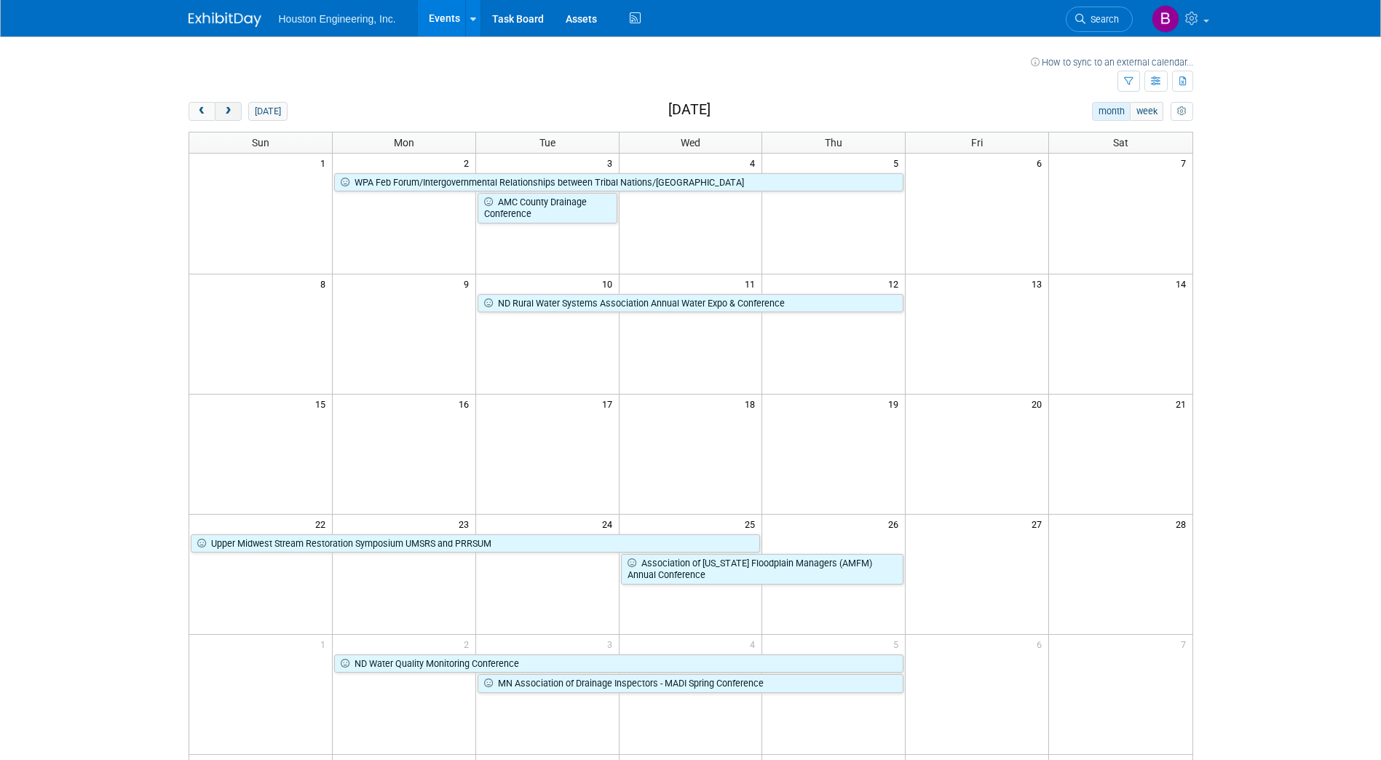
click at [226, 111] on span "next" at bounding box center [228, 111] width 11 height 9
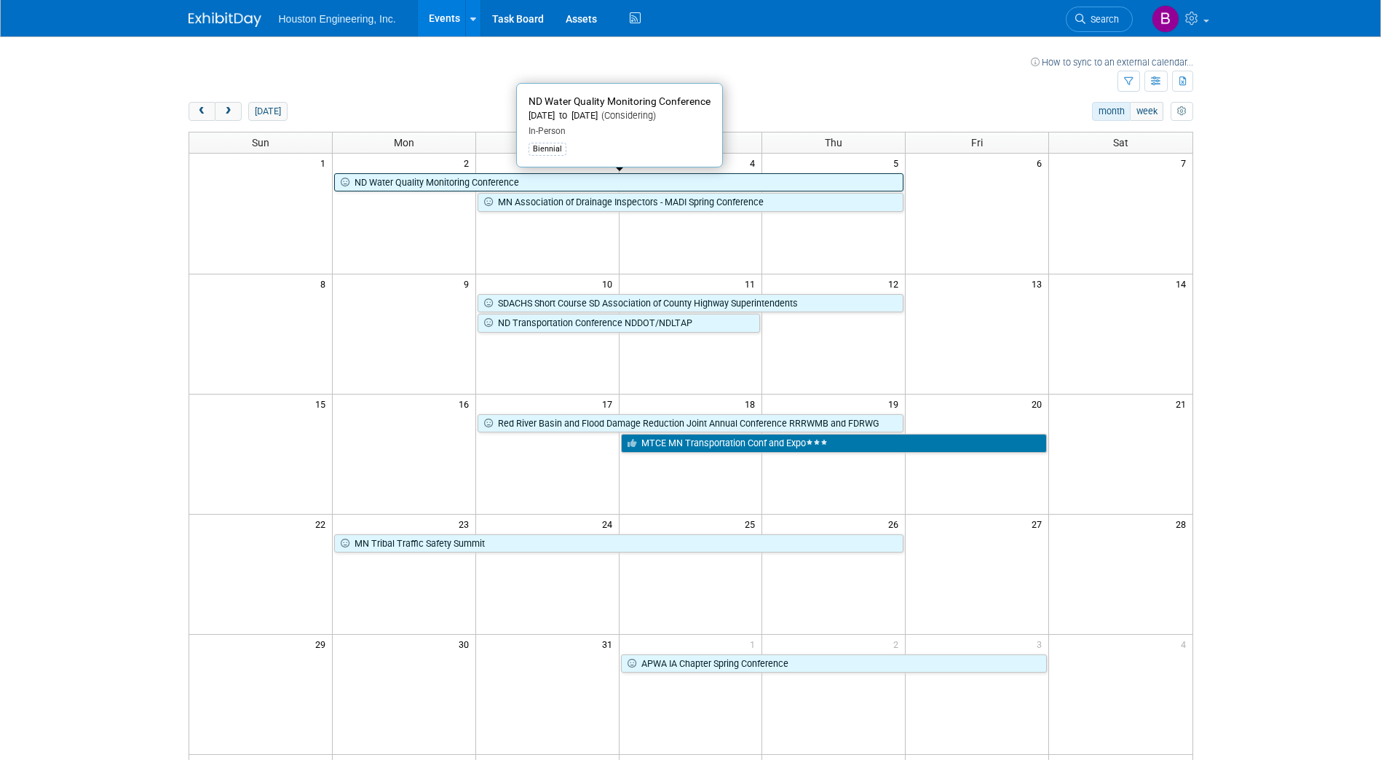
click at [434, 175] on link "ND Water Quality Monitoring Conference" at bounding box center [618, 182] width 569 height 19
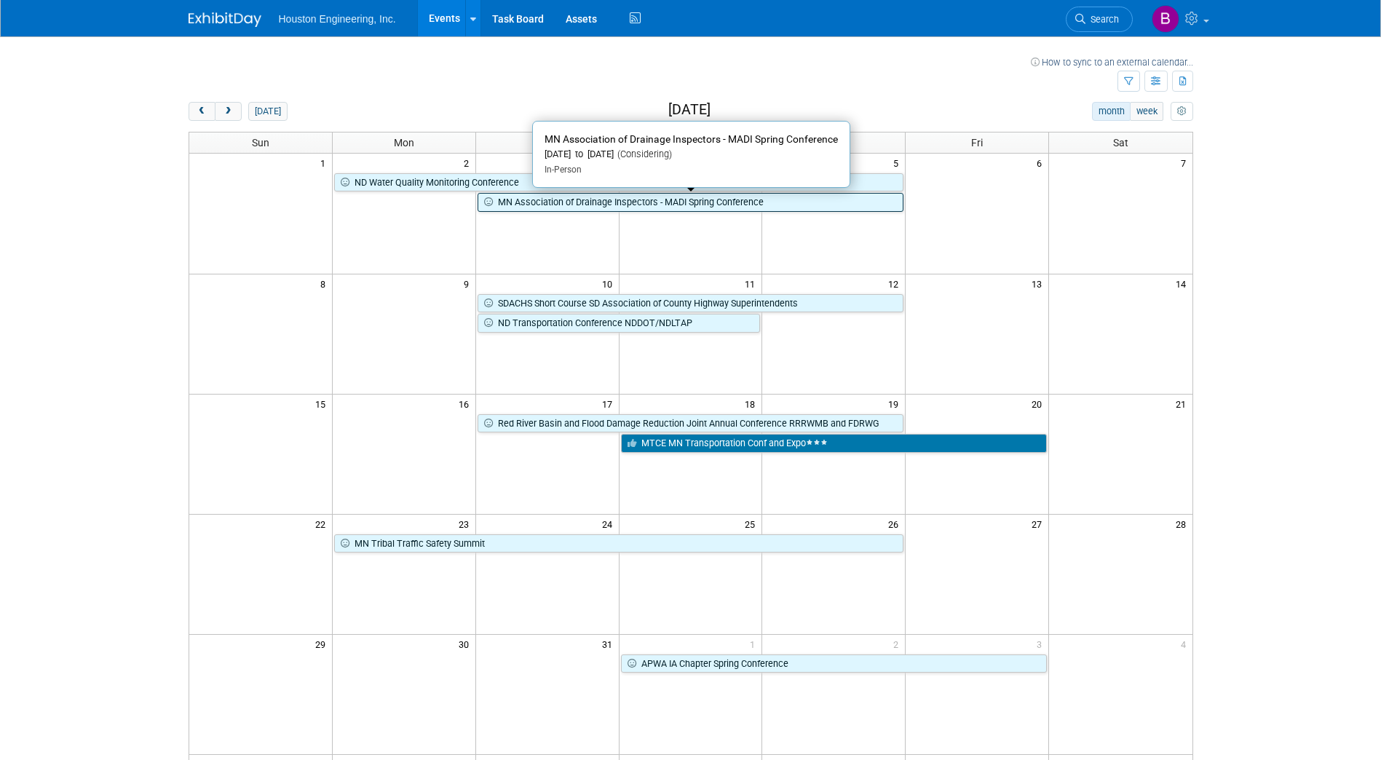
click at [544, 207] on link "MN Association of Drainage Inspectors - MADI Spring Conference" at bounding box center [690, 202] width 427 height 19
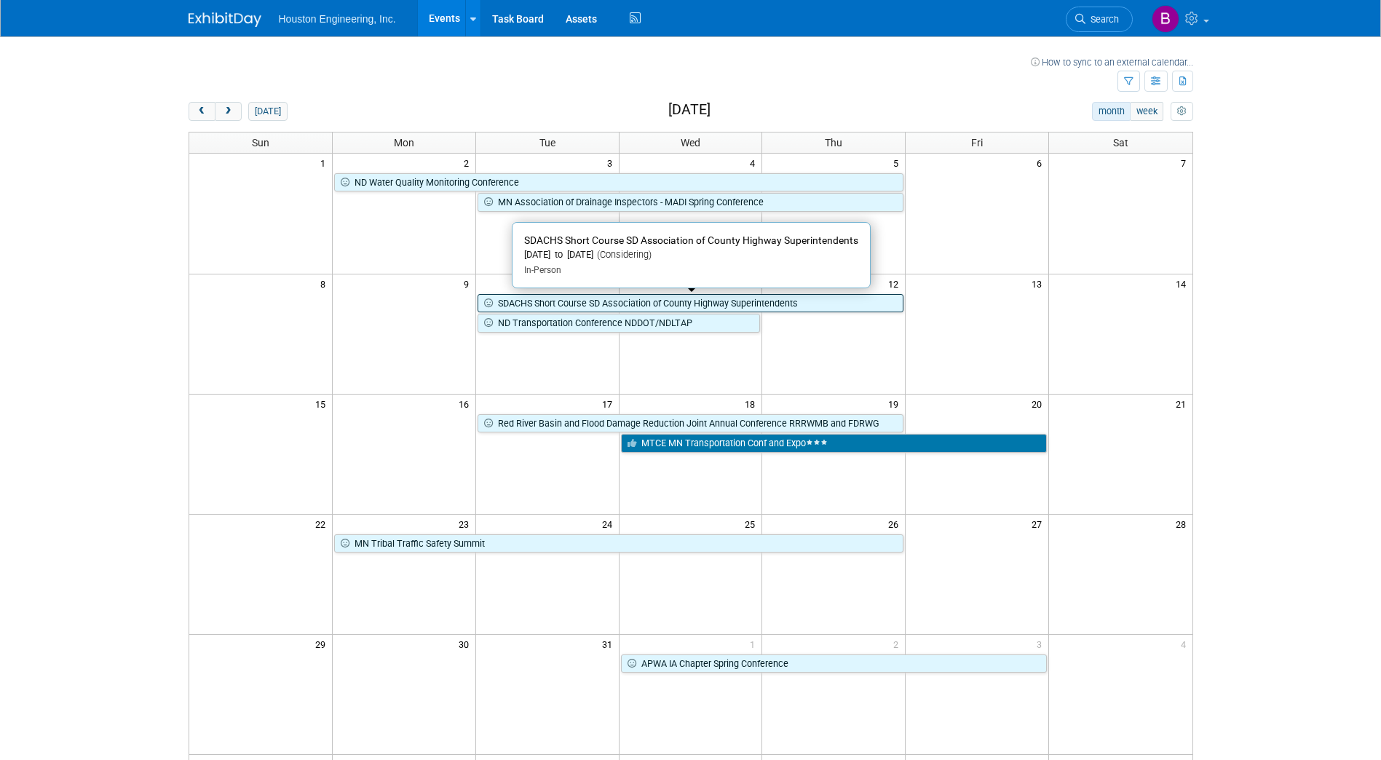
click at [559, 300] on link "SDACHS Short Course SD Association of County Highway Superintendents" at bounding box center [690, 303] width 427 height 19
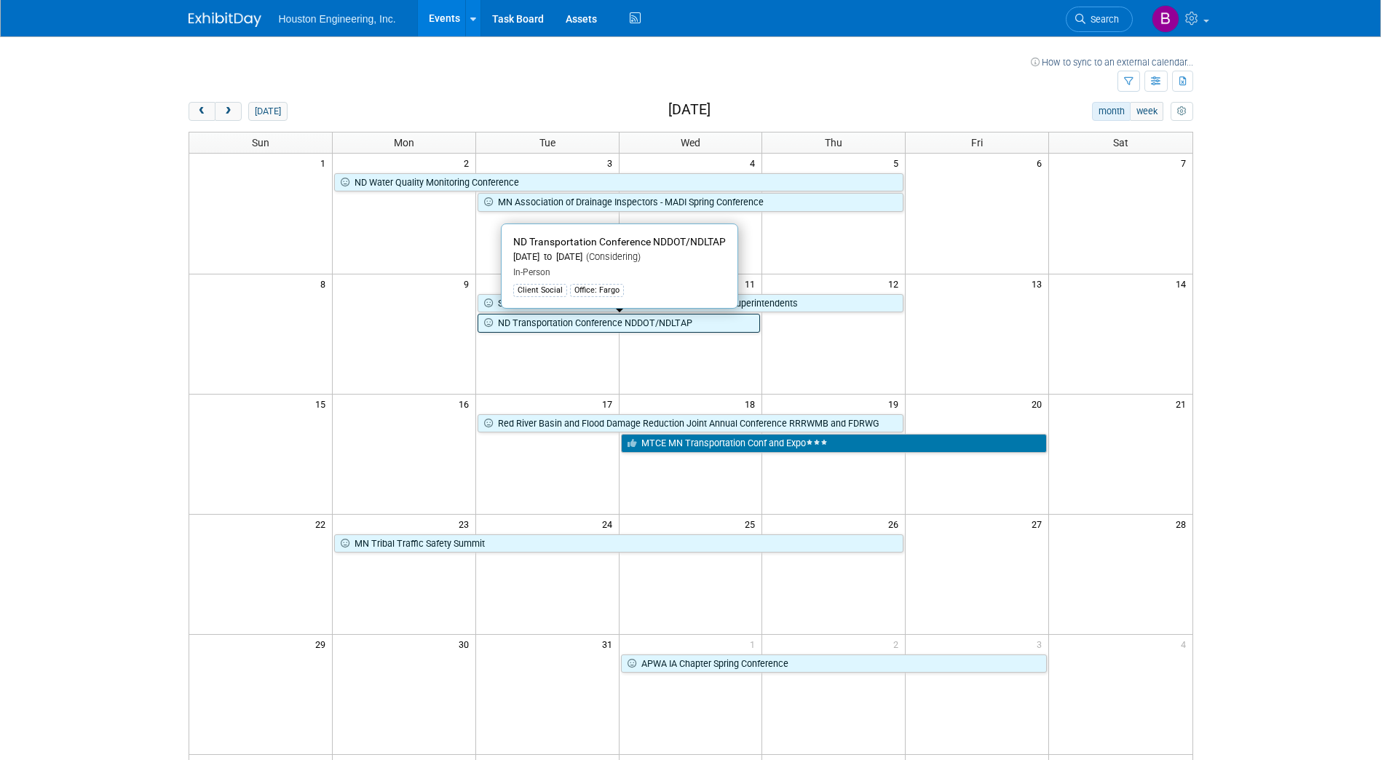
click at [572, 329] on link "ND Transportation Conference NDDOT/NDLTAP" at bounding box center [618, 323] width 283 height 19
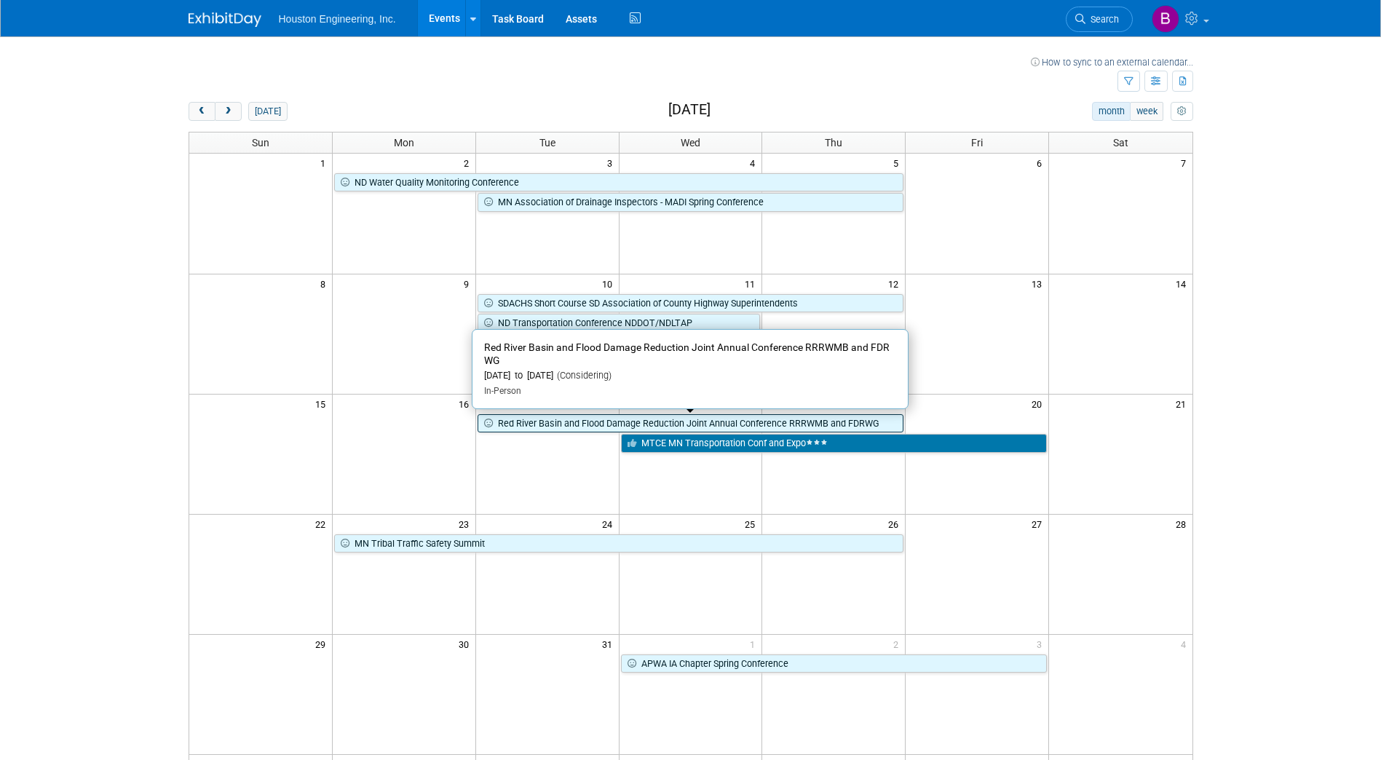
click at [613, 417] on link "Red River Basin and Flood Damage Reduction Joint Annual Conference RRRWMB and F…" at bounding box center [690, 423] width 427 height 19
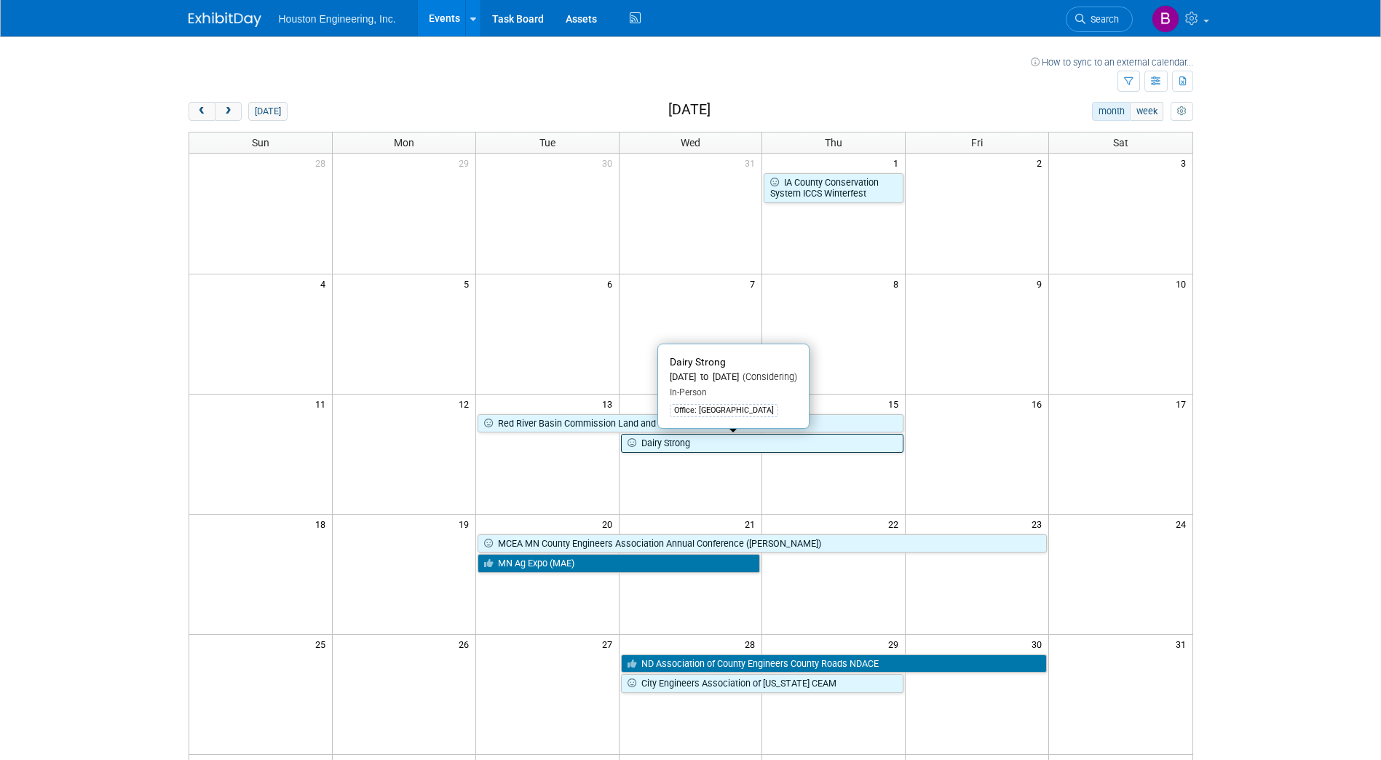
click at [678, 442] on link "Dairy Strong" at bounding box center [762, 443] width 283 height 19
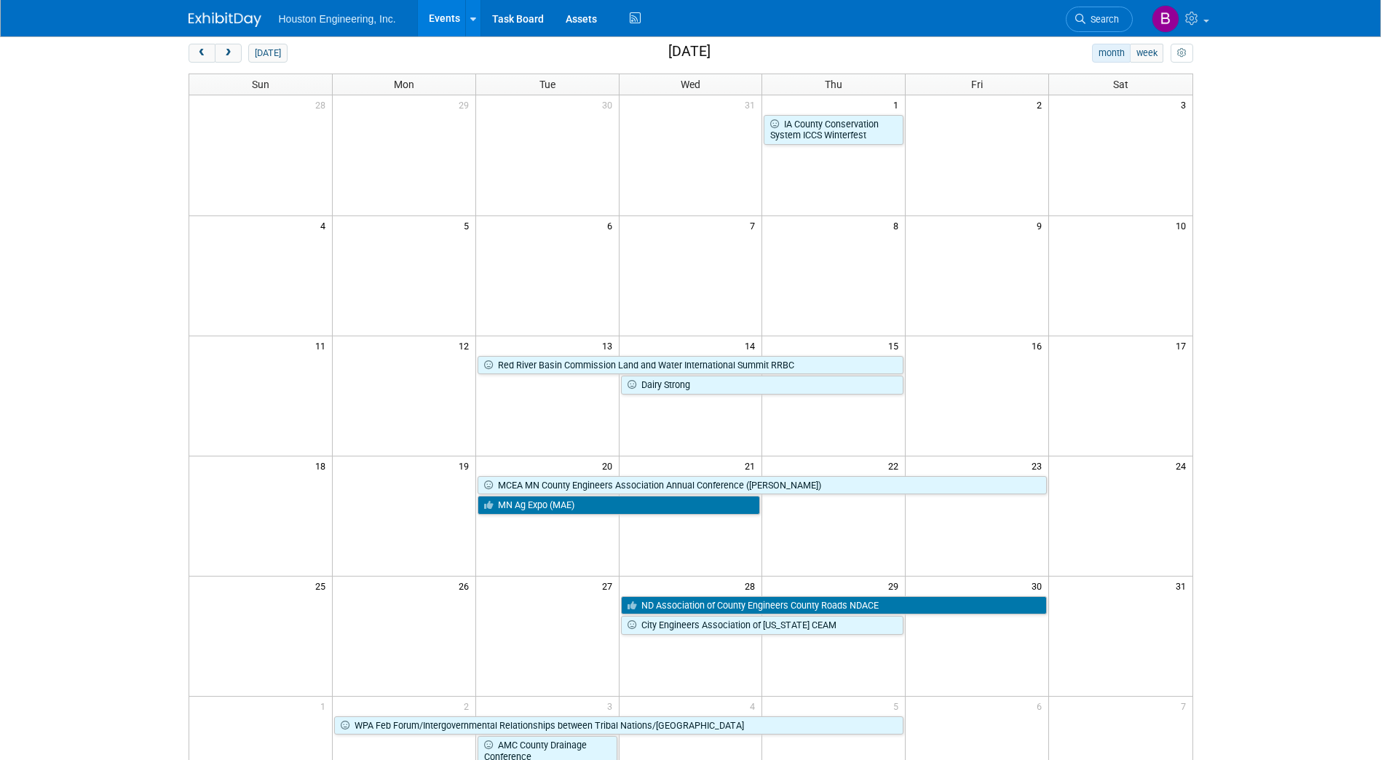
scroll to position [146, 0]
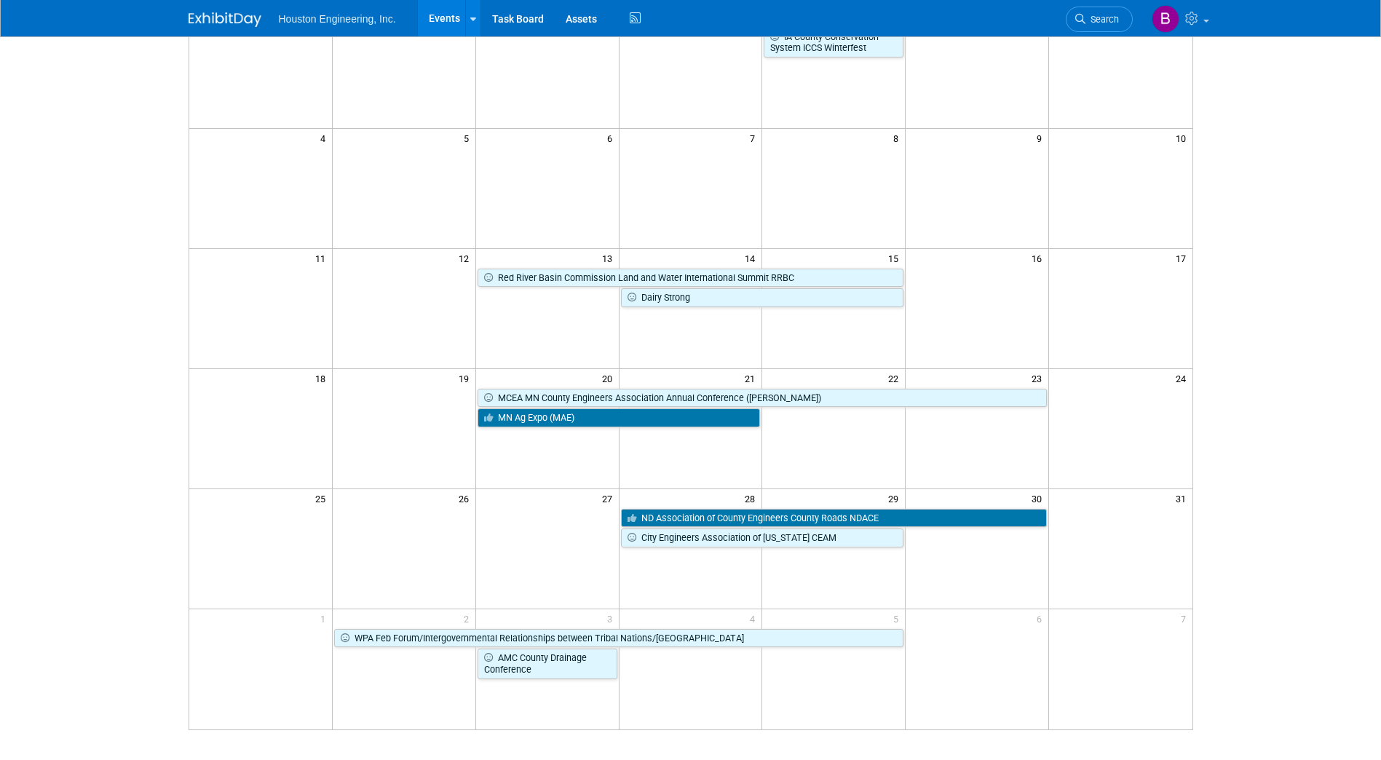
click at [647, 388] on td "MCEA MN County Engineers Association Annual Conference (Cragun’s)" at bounding box center [761, 397] width 573 height 20
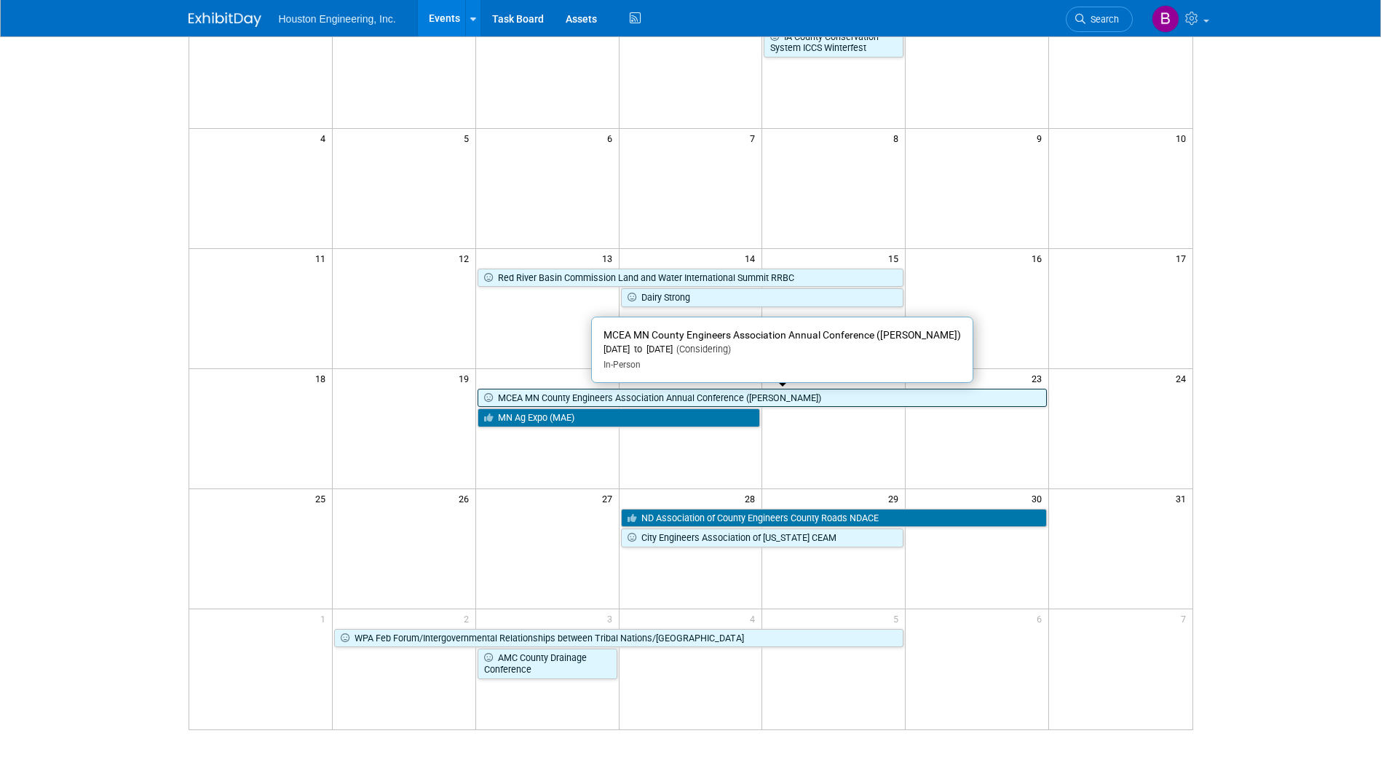
click at [651, 397] on link "MCEA MN County Engineers Association Annual Conference (Cragun’s)" at bounding box center [761, 398] width 569 height 19
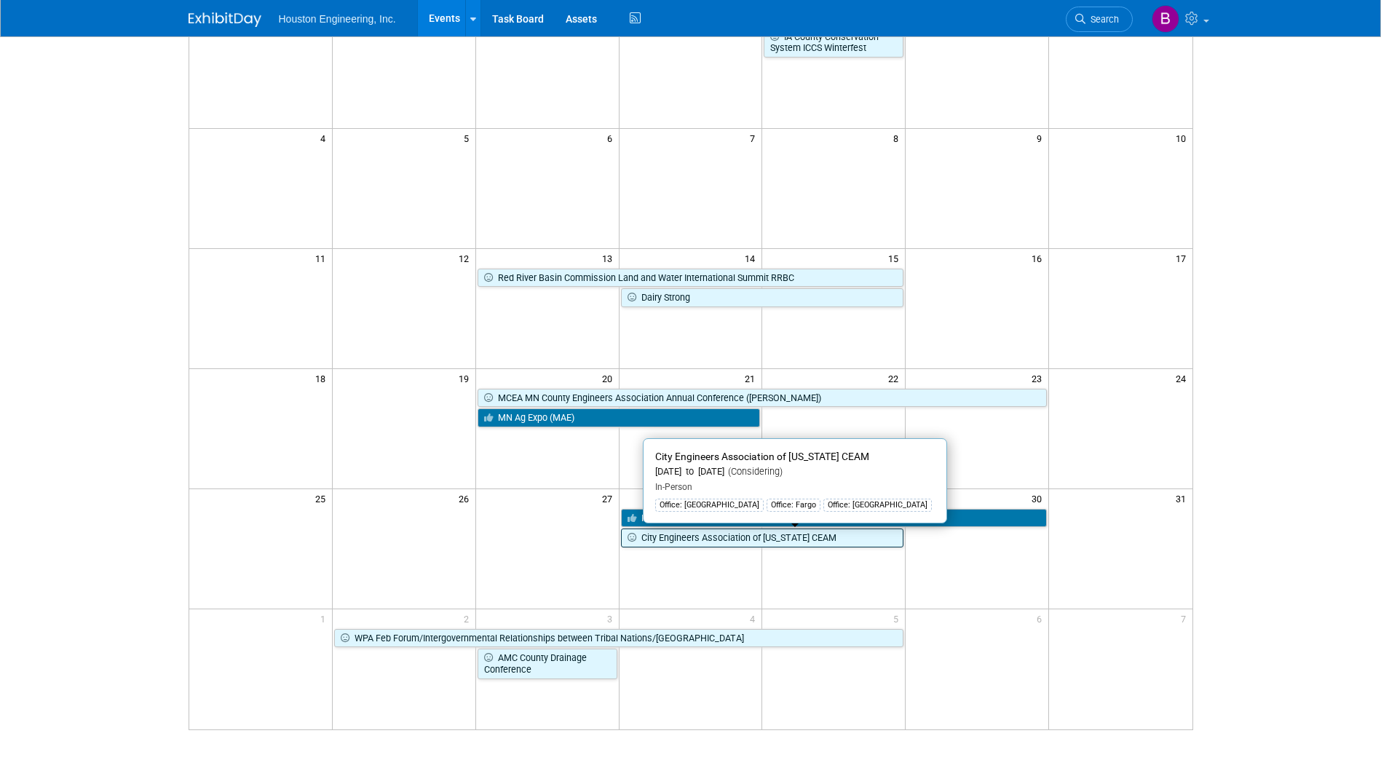
click at [653, 538] on link "City Engineers Association of [US_STATE] CEAM" at bounding box center [762, 537] width 283 height 19
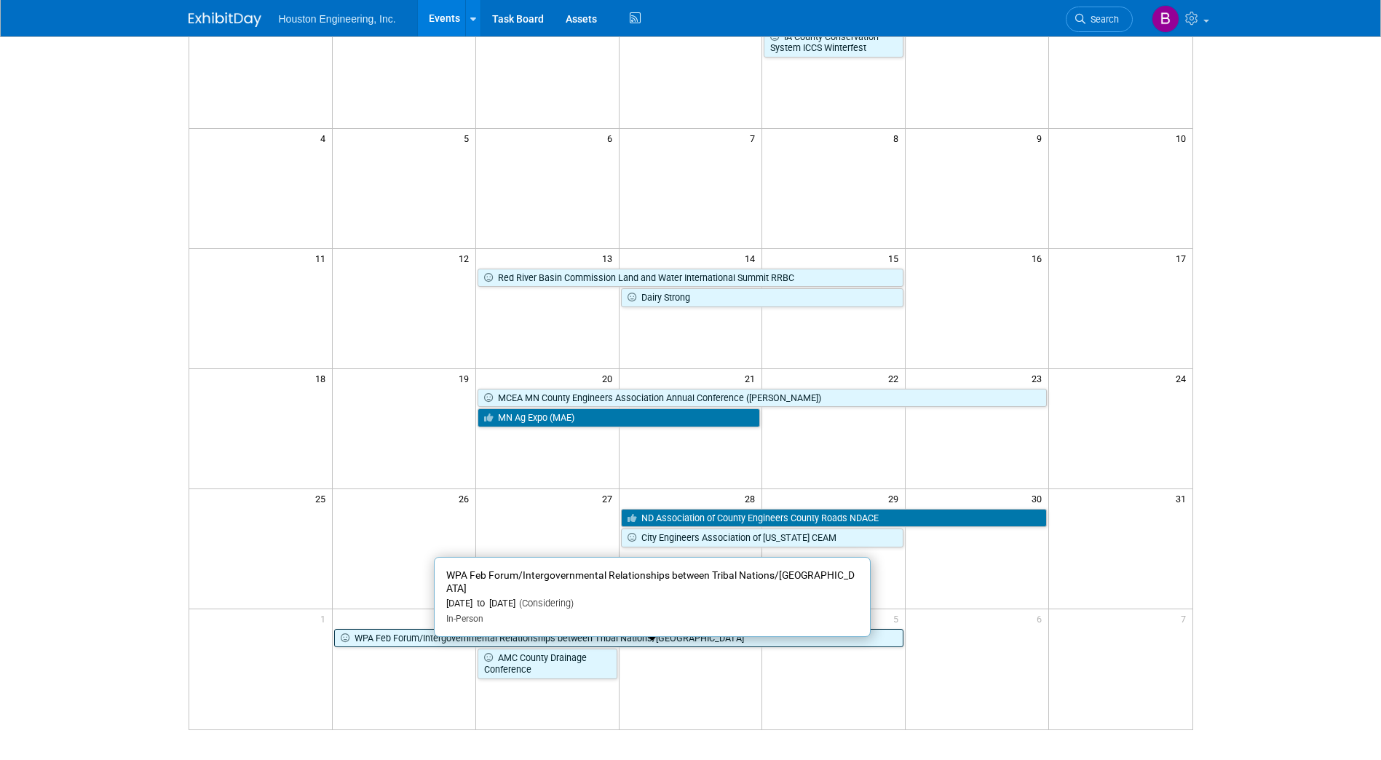
click at [451, 633] on link "WPA Feb Forum/Intergovernmental Relationships between Tribal Nations/[GEOGRAPHI…" at bounding box center [618, 638] width 569 height 19
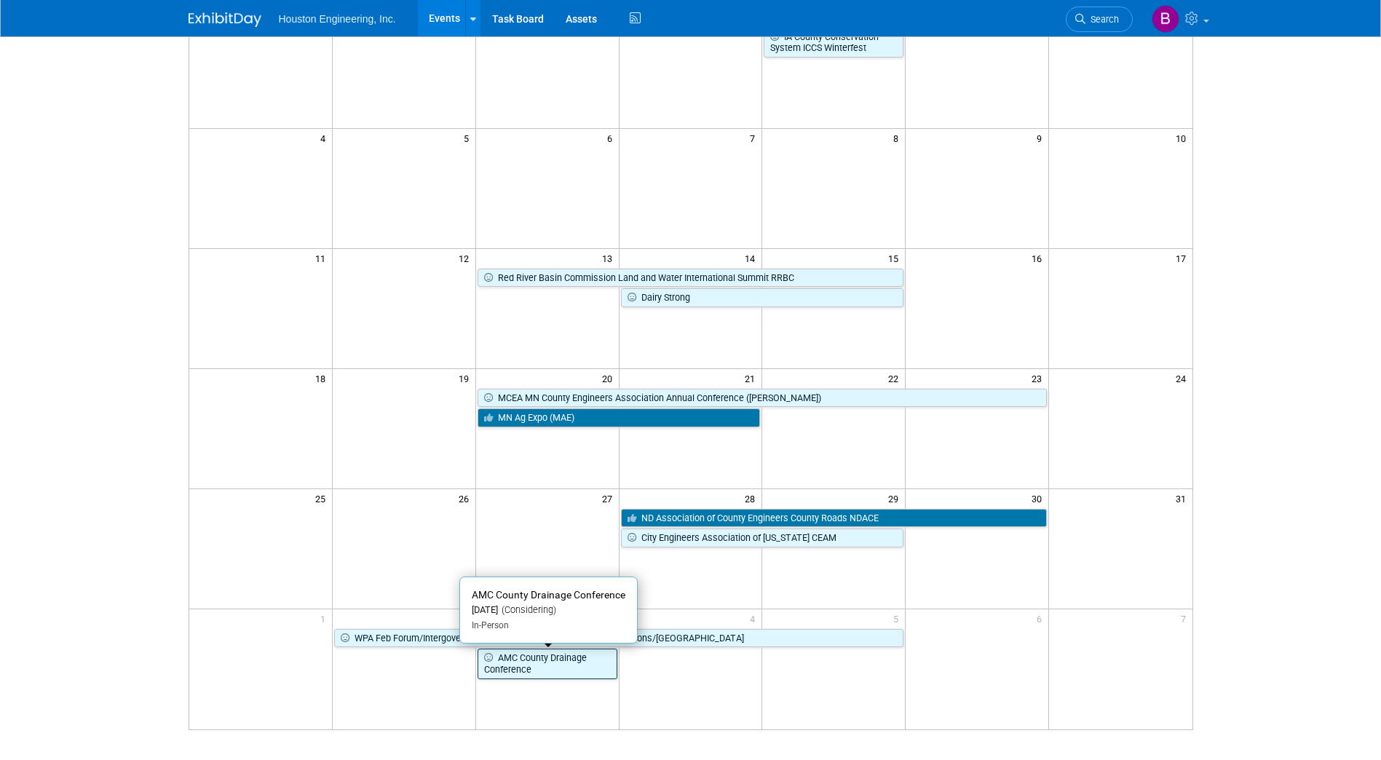
click at [547, 671] on link "AMC County Drainage Conference" at bounding box center [547, 664] width 140 height 30
click at [568, 673] on link "AMC County Drainage Conference" at bounding box center [547, 664] width 140 height 30
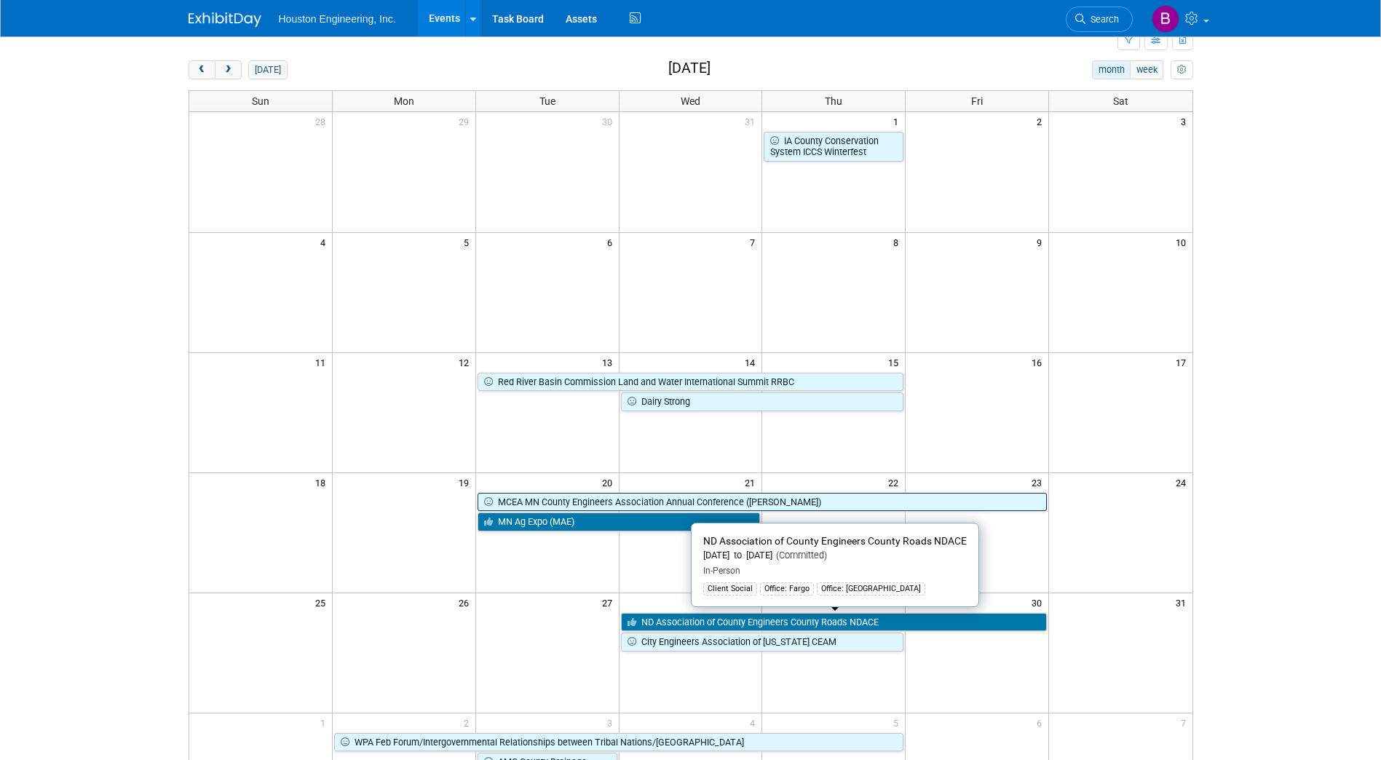
scroll to position [0, 0]
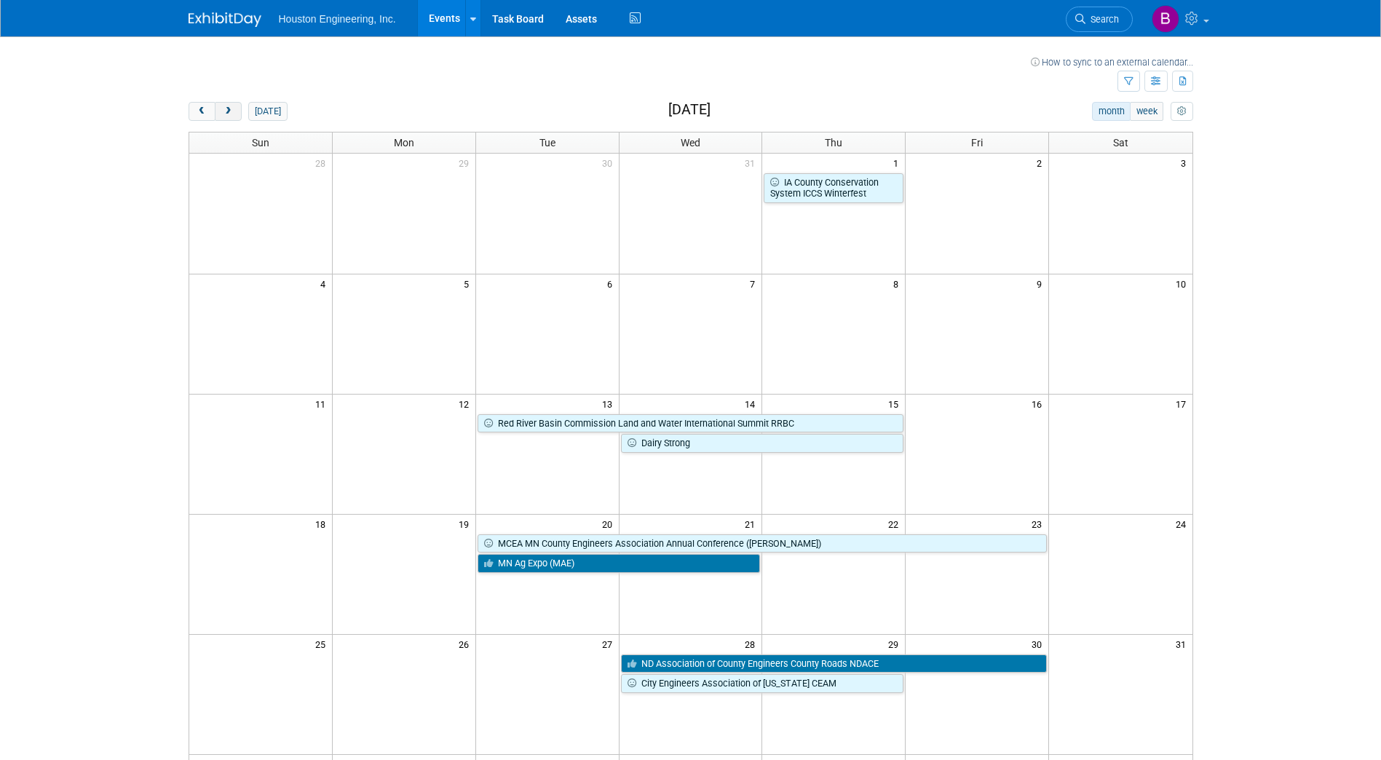
click at [231, 114] on span "next" at bounding box center [228, 111] width 11 height 9
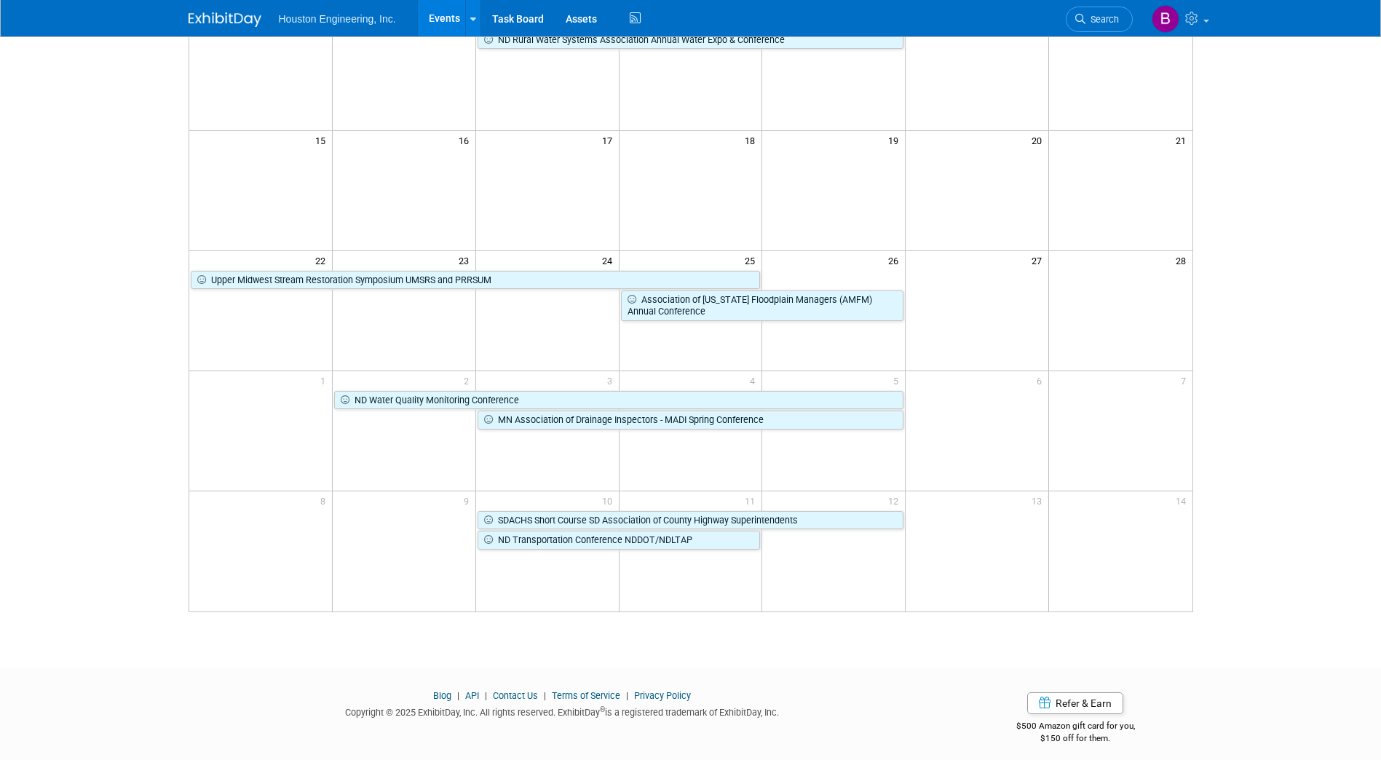
scroll to position [274, 0]
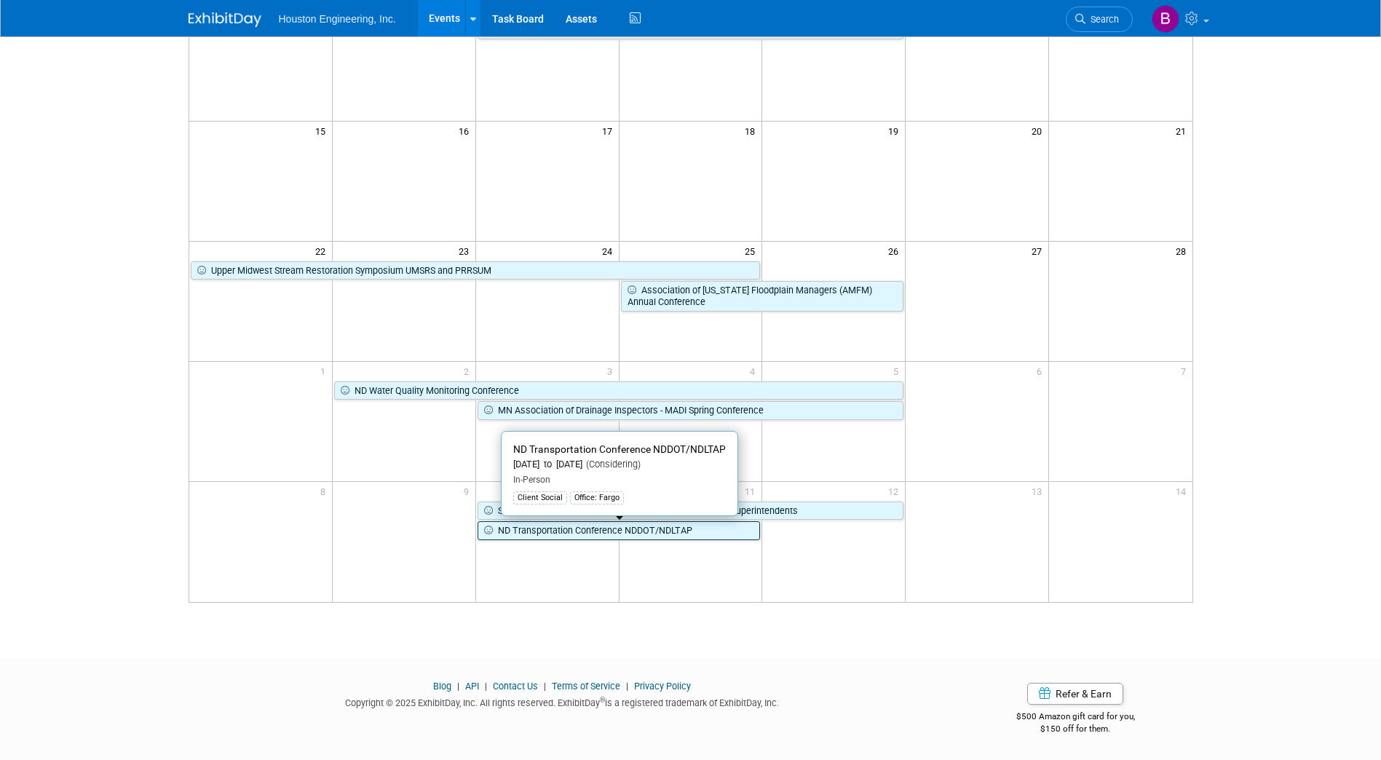
click at [645, 533] on link "ND Transportation Conference NDDOT/NDLTAP" at bounding box center [618, 530] width 283 height 19
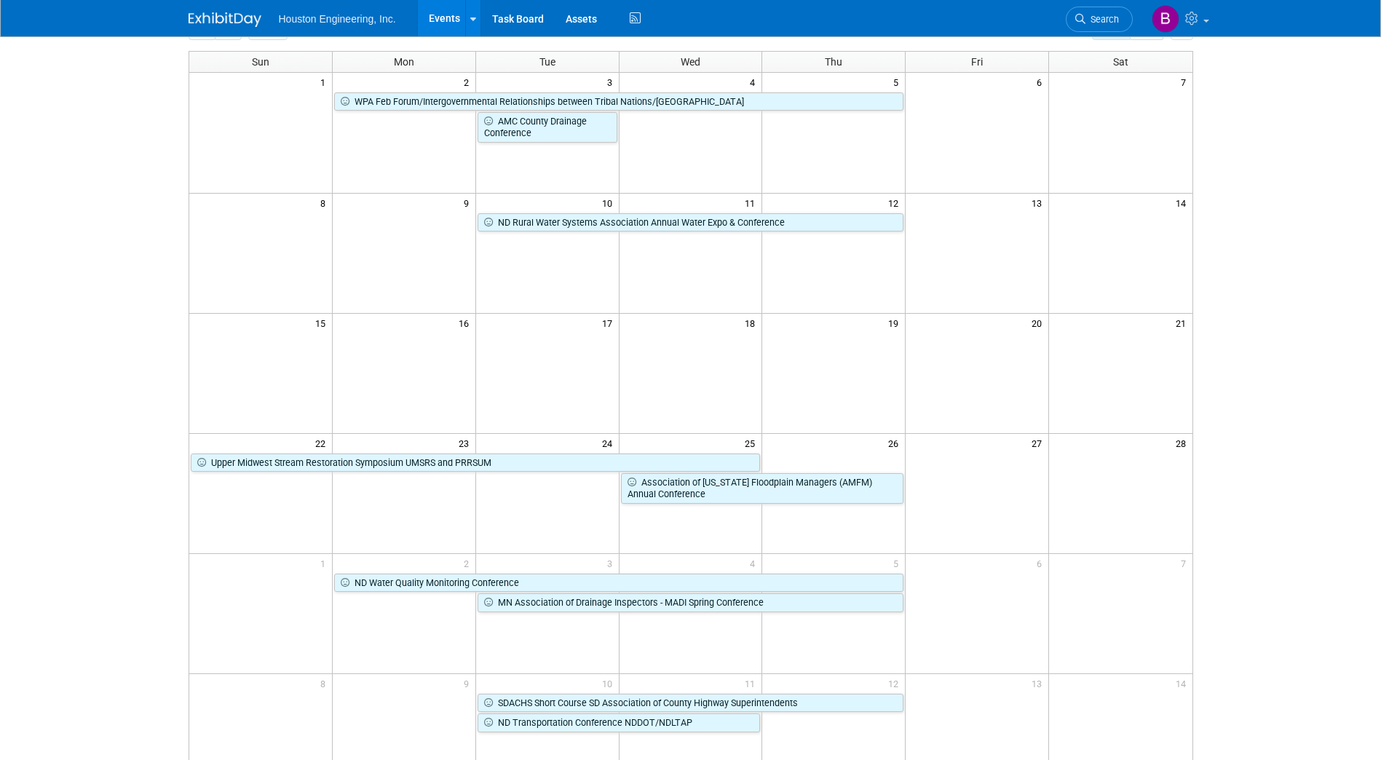
scroll to position [55, 0]
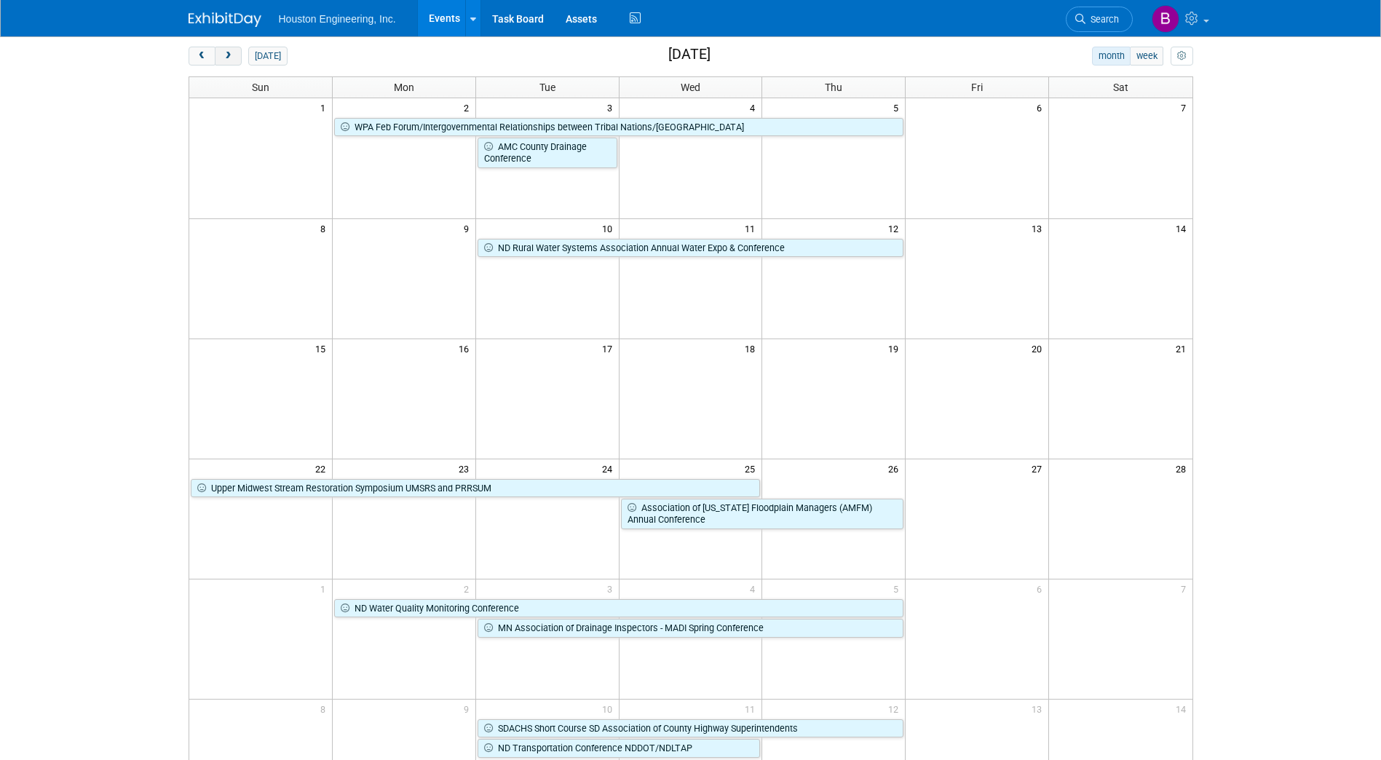
click at [228, 54] on span "next" at bounding box center [228, 56] width 11 height 9
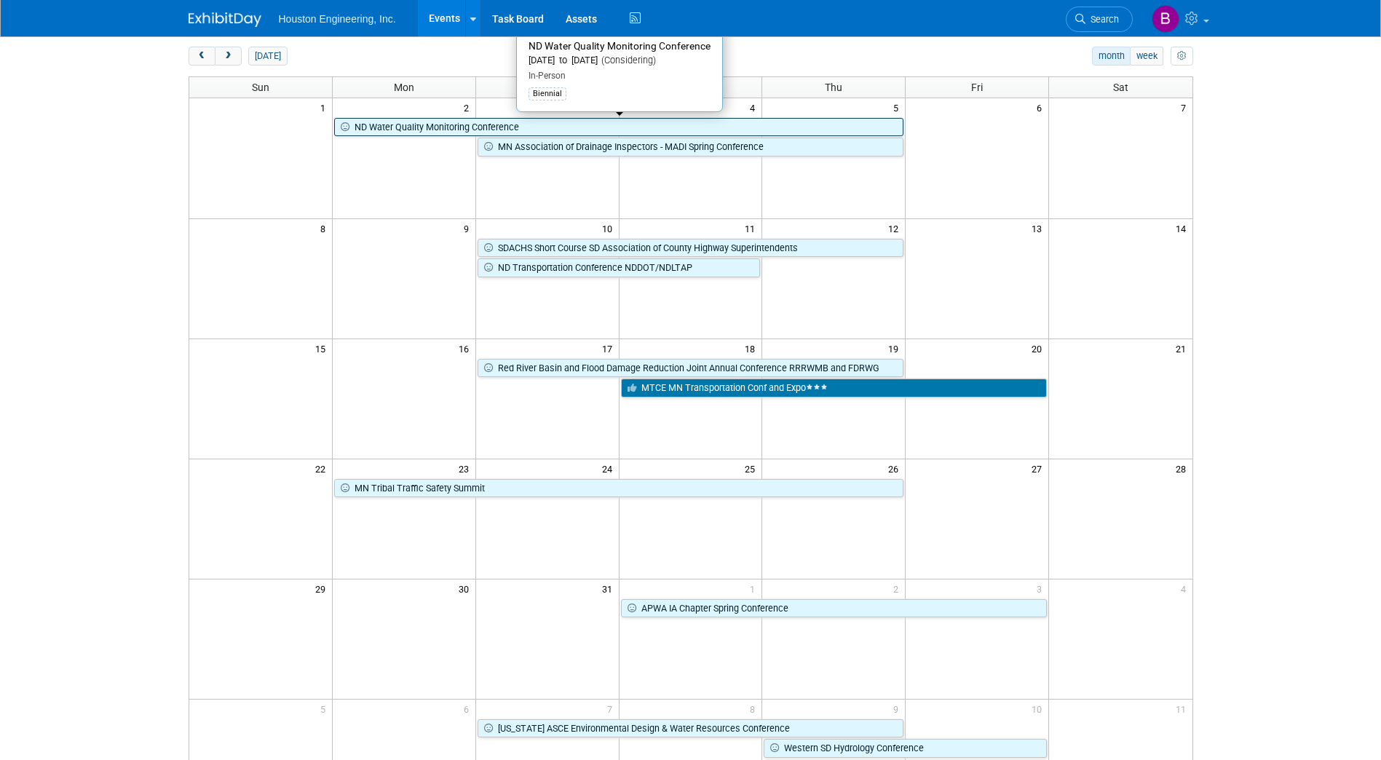
click at [382, 129] on link "ND Water Quality Monitoring Conference" at bounding box center [618, 127] width 569 height 19
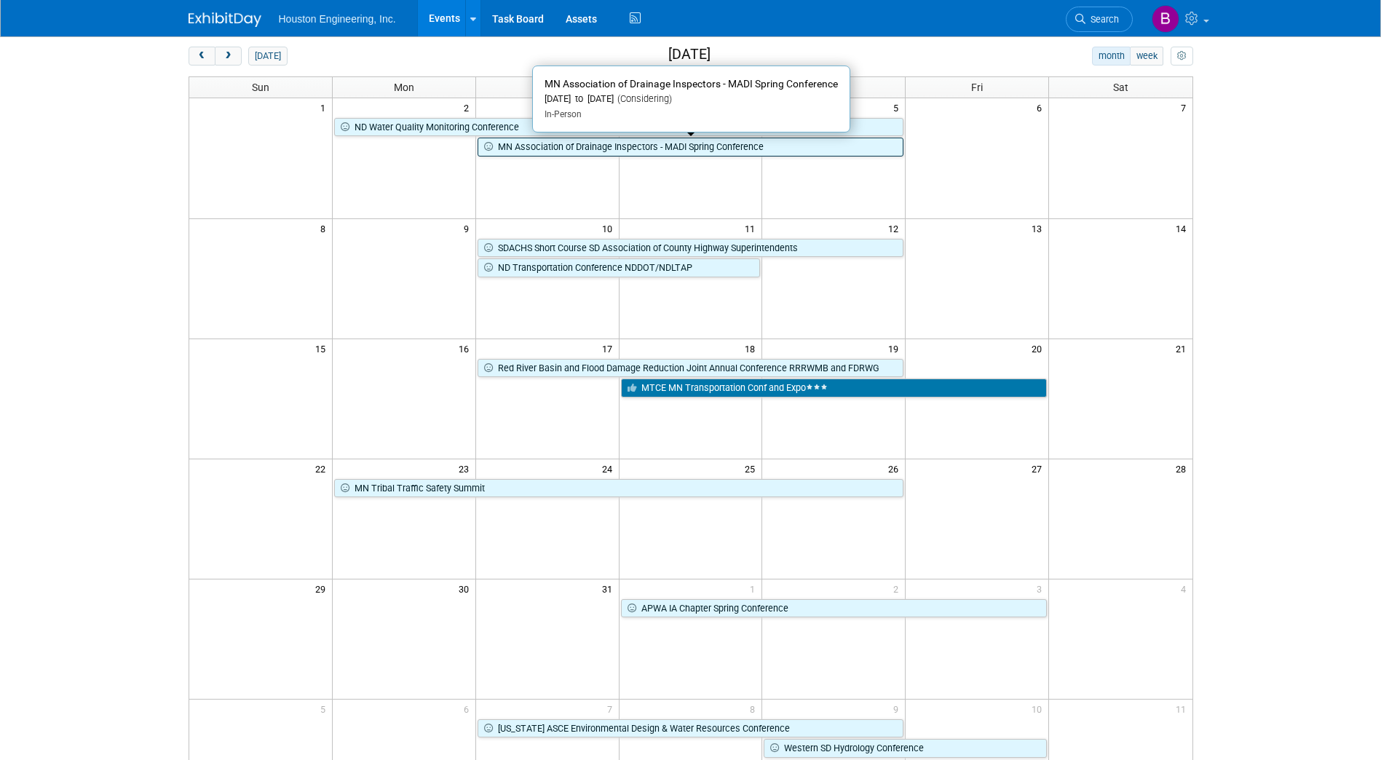
click at [521, 155] on link "MN Association of Drainage Inspectors - MADI Spring Conference" at bounding box center [690, 147] width 427 height 19
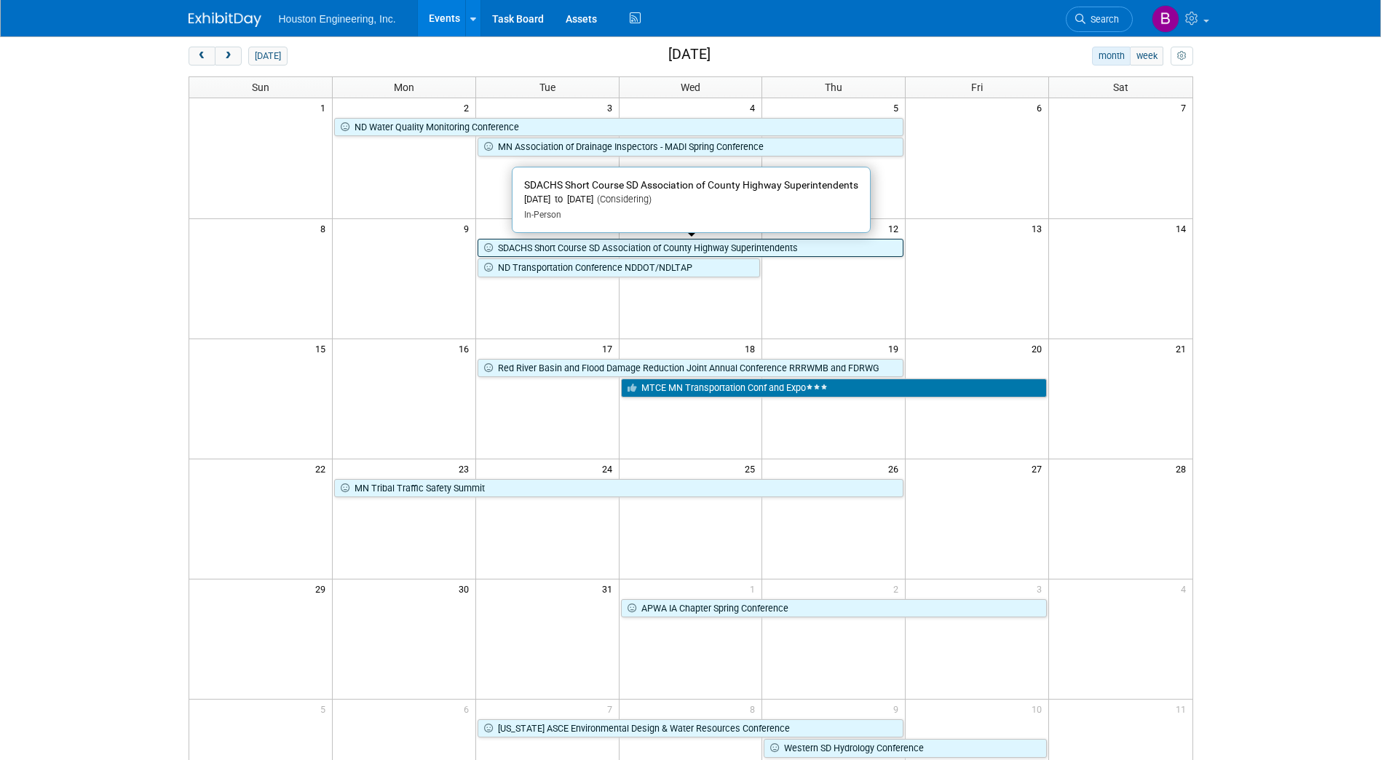
click at [531, 244] on link "SDACHS Short Course SD Association of County Highway Superintendents" at bounding box center [690, 248] width 427 height 19
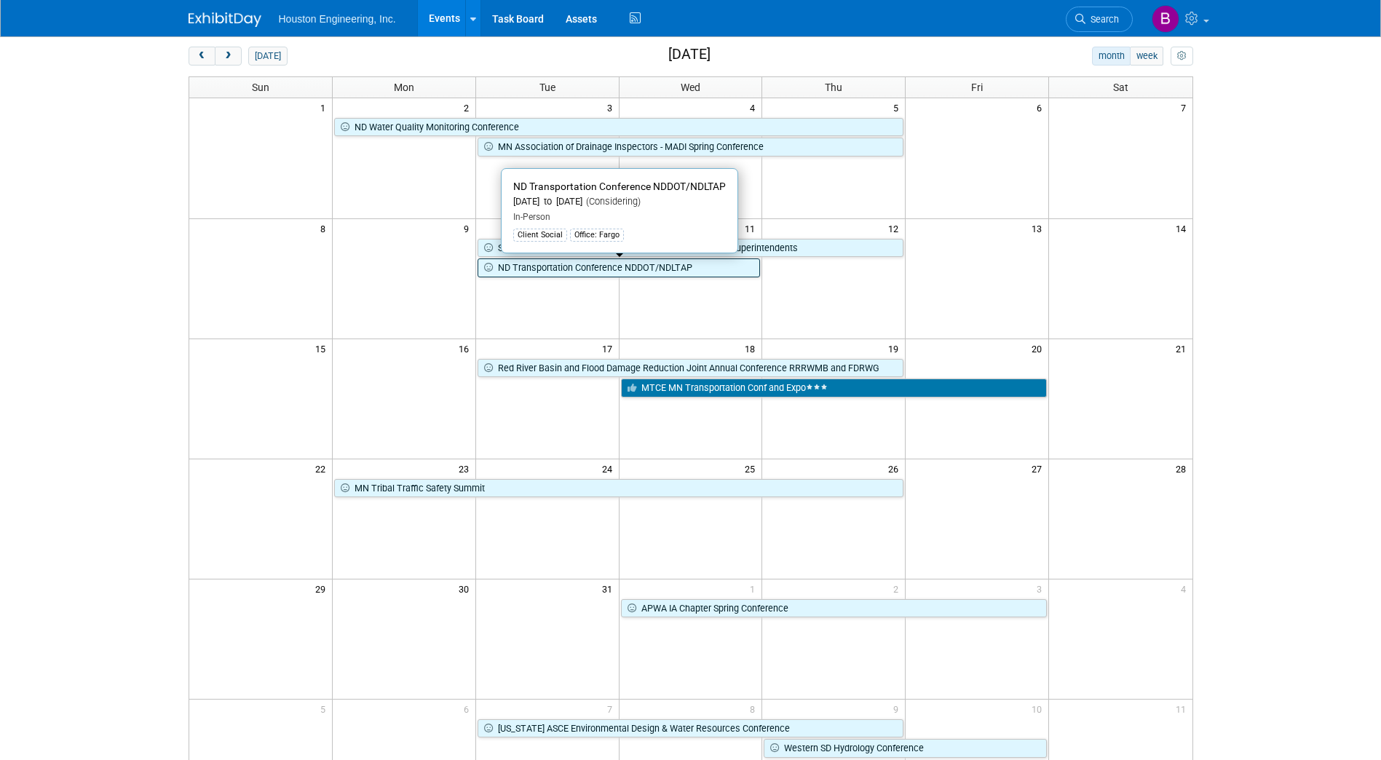
click at [583, 267] on link "ND Transportation Conference NDDOT/NDLTAP" at bounding box center [618, 267] width 283 height 19
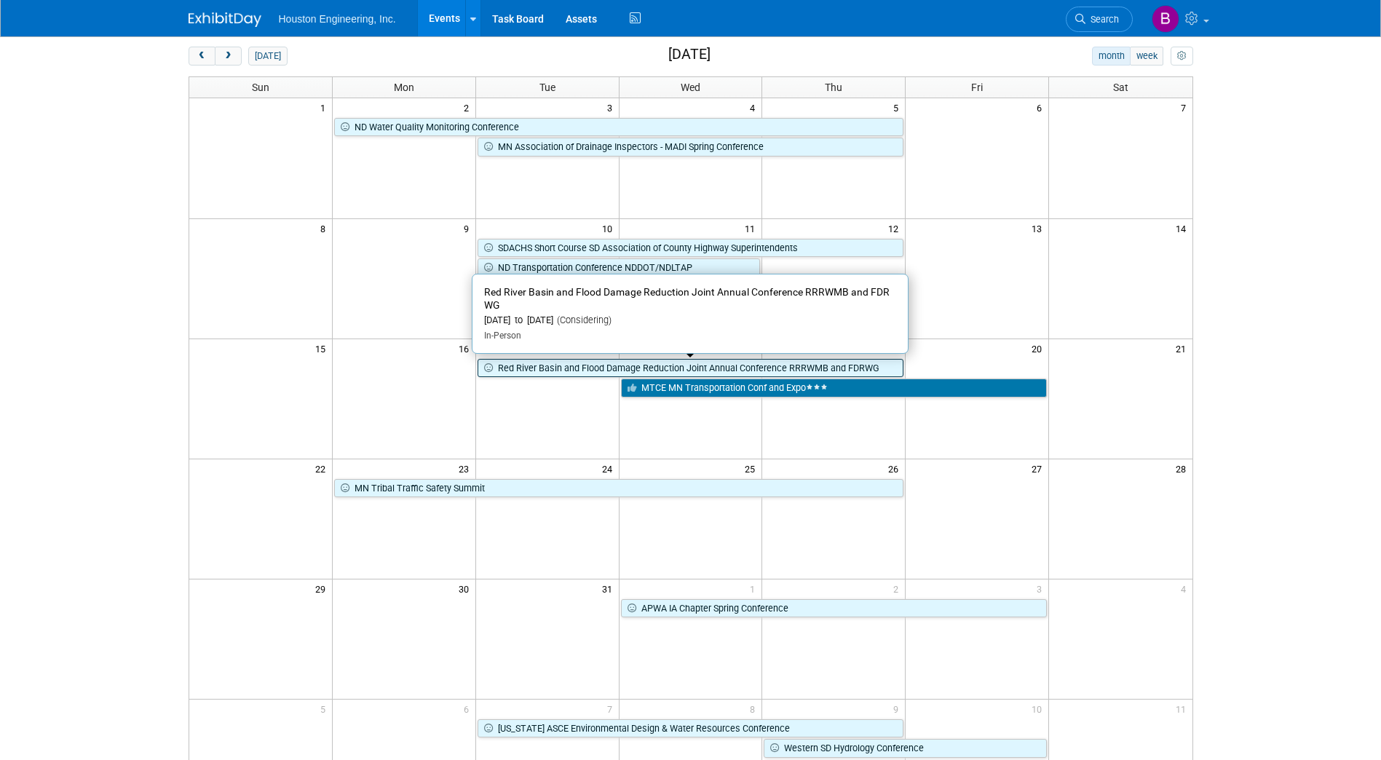
click at [575, 368] on link "Red River Basin and Flood Damage Reduction Joint Annual Conference RRRWMB and F…" at bounding box center [690, 368] width 427 height 19
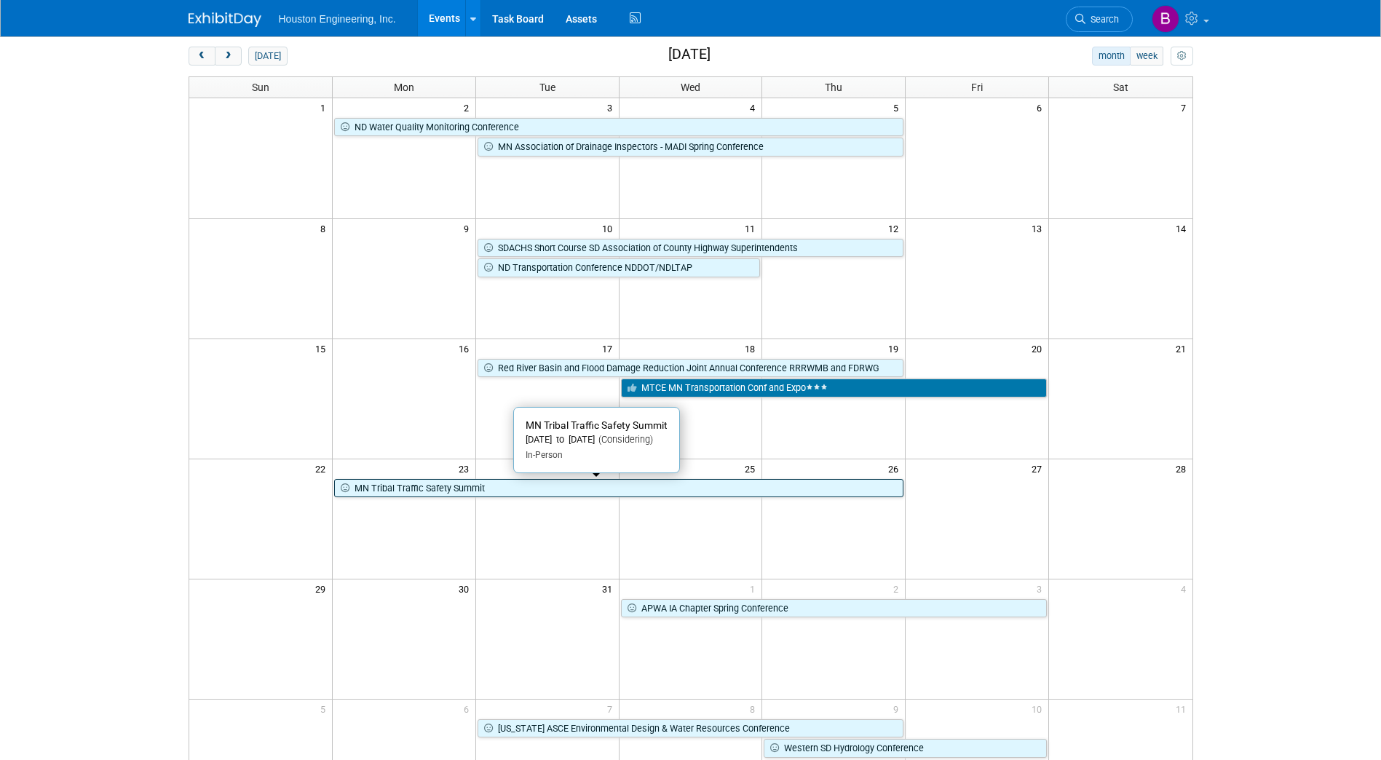
click at [615, 490] on link "MN Tribal Traffic Safety Summit" at bounding box center [618, 488] width 569 height 19
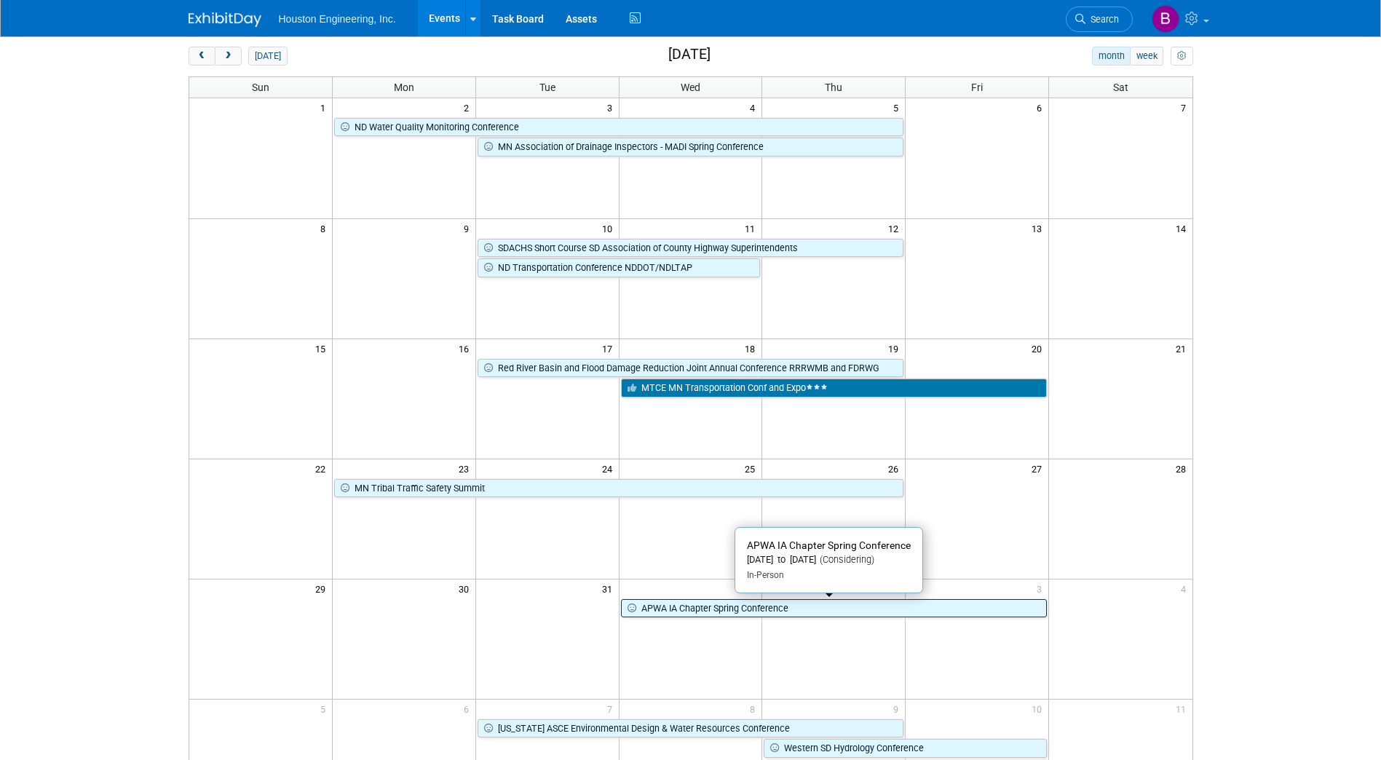
click at [672, 600] on link "APWA IA Chapter Spring Conference" at bounding box center [834, 608] width 427 height 19
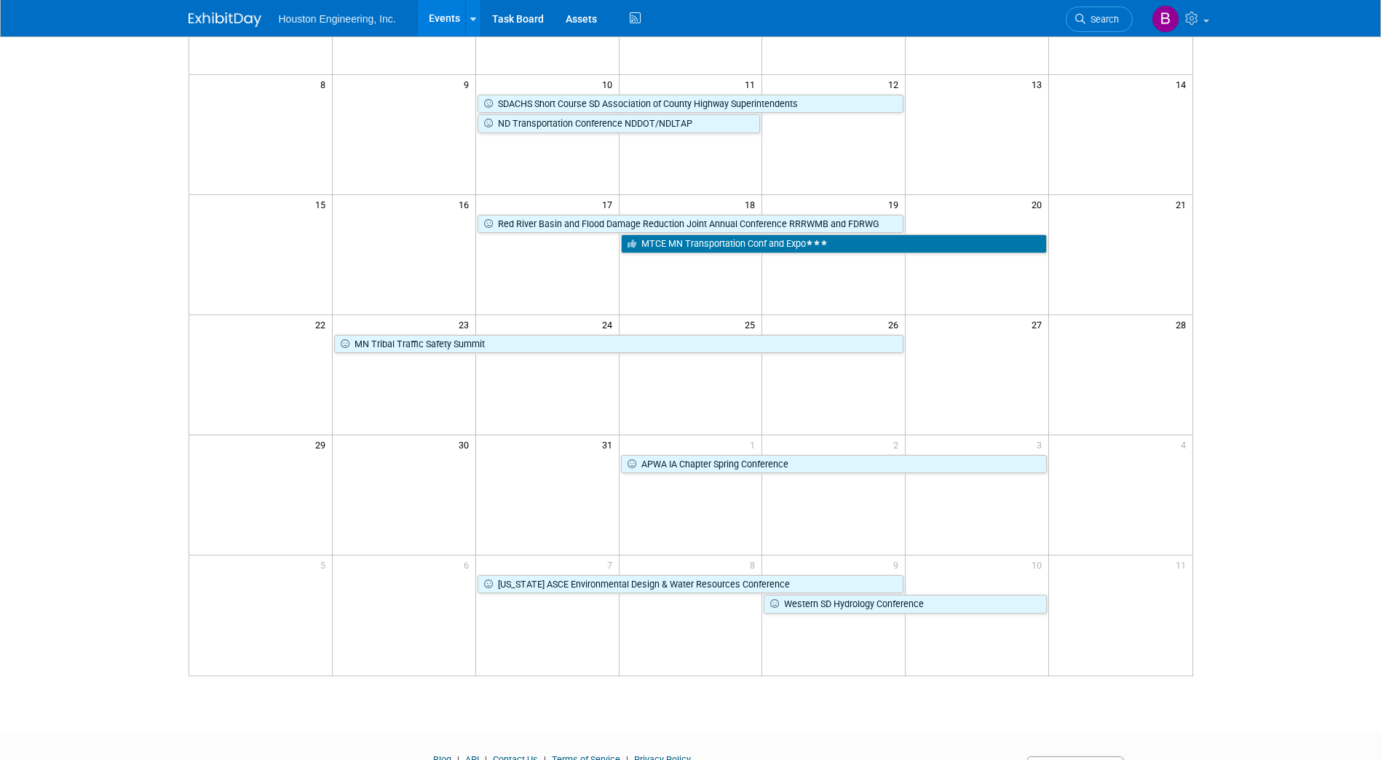
scroll to position [201, 0]
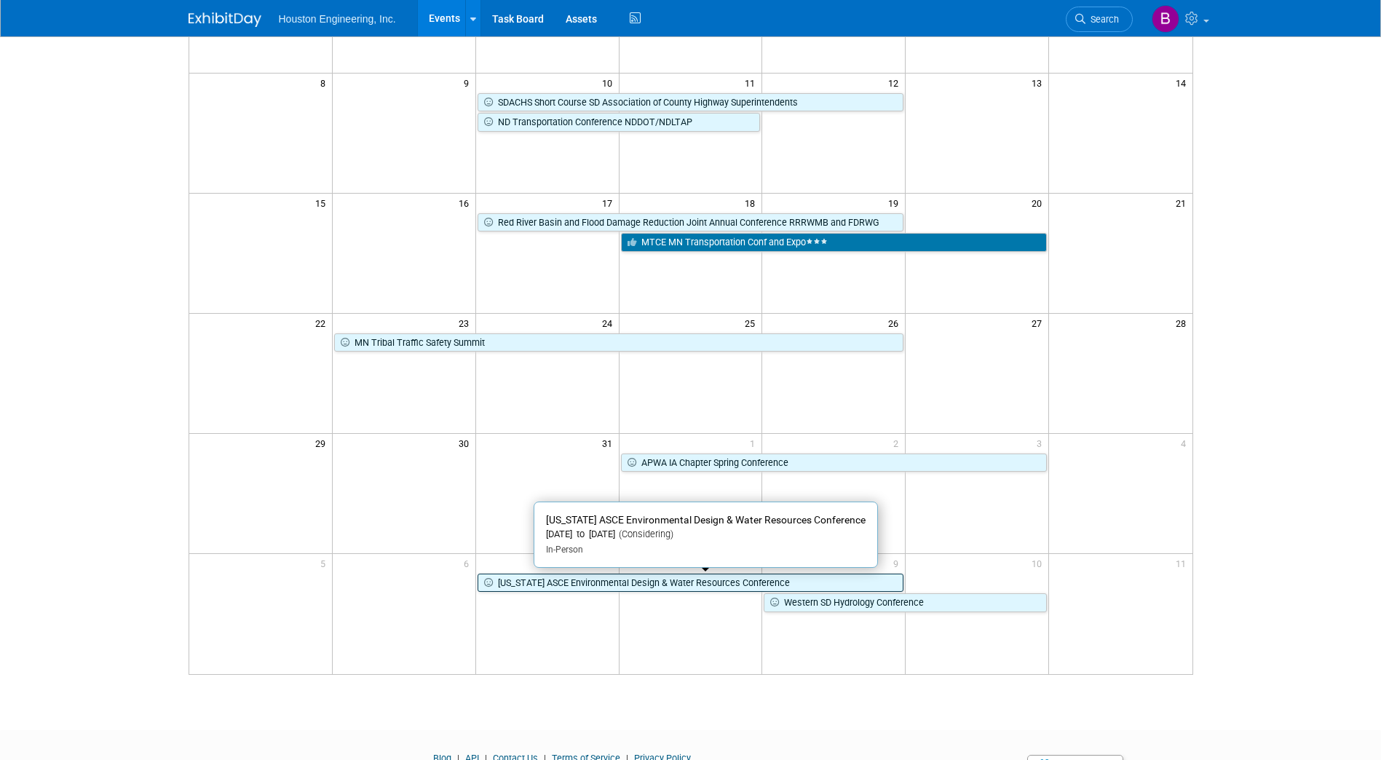
click at [616, 577] on link "[US_STATE] ASCE Environmental Design & Water Resources Conference" at bounding box center [690, 583] width 427 height 19
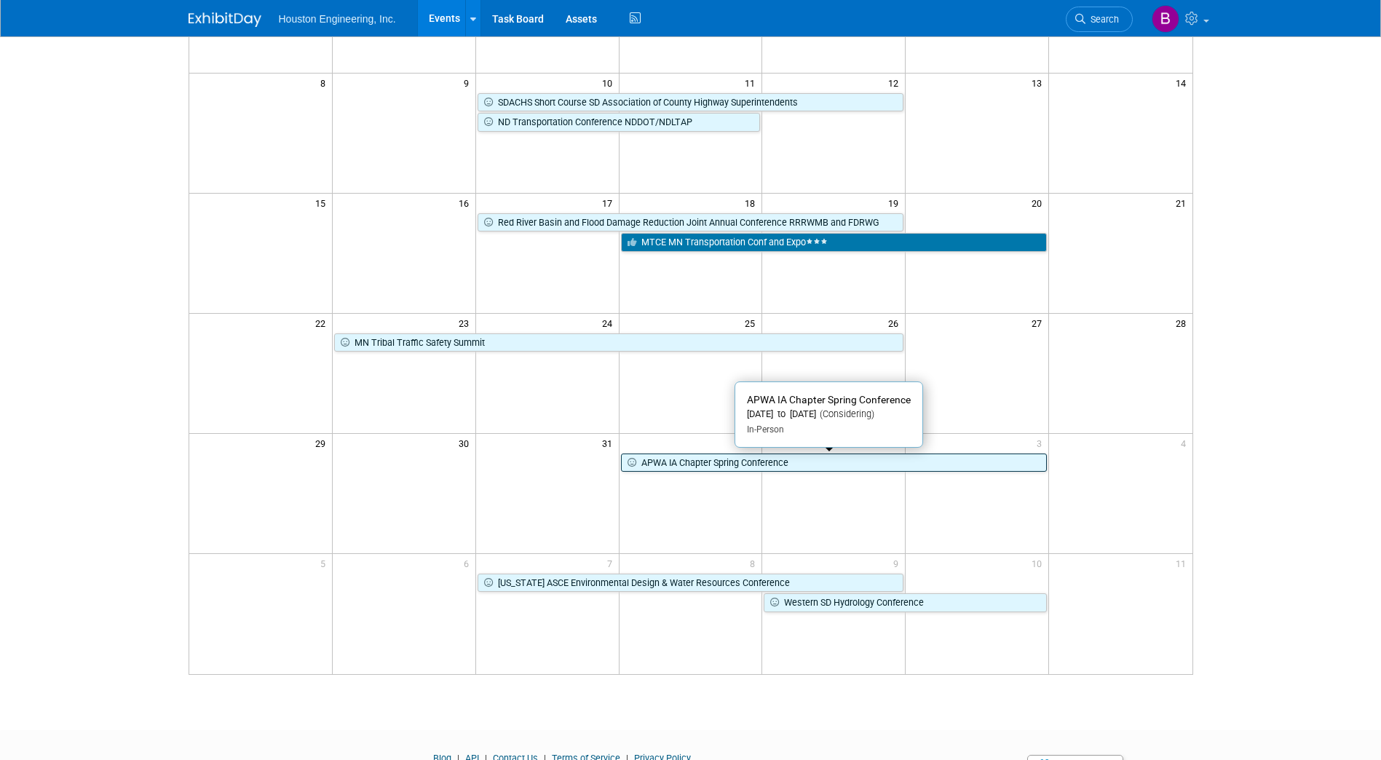
click at [713, 464] on link "APWA IA Chapter Spring Conference" at bounding box center [834, 462] width 427 height 19
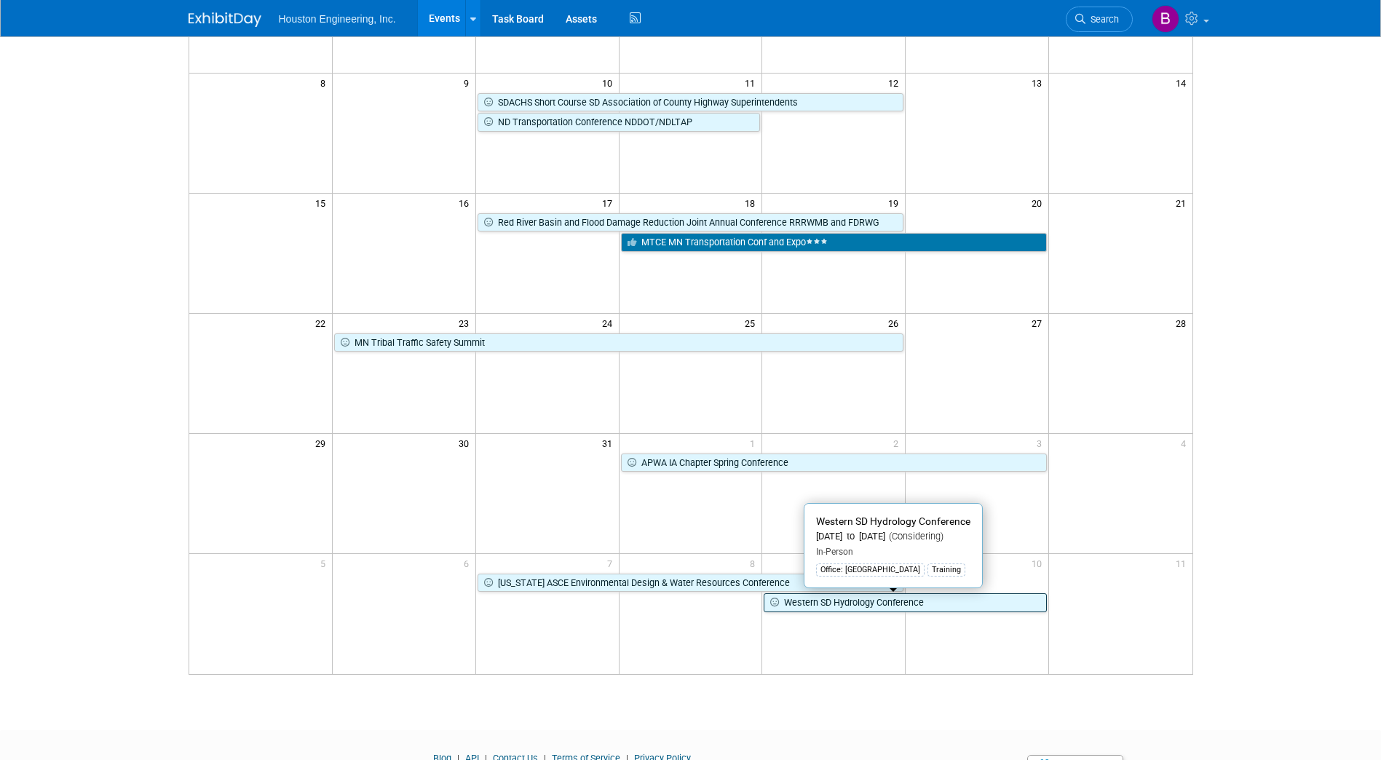
click at [825, 611] on link "Western SD Hydrology Conference" at bounding box center [905, 602] width 283 height 19
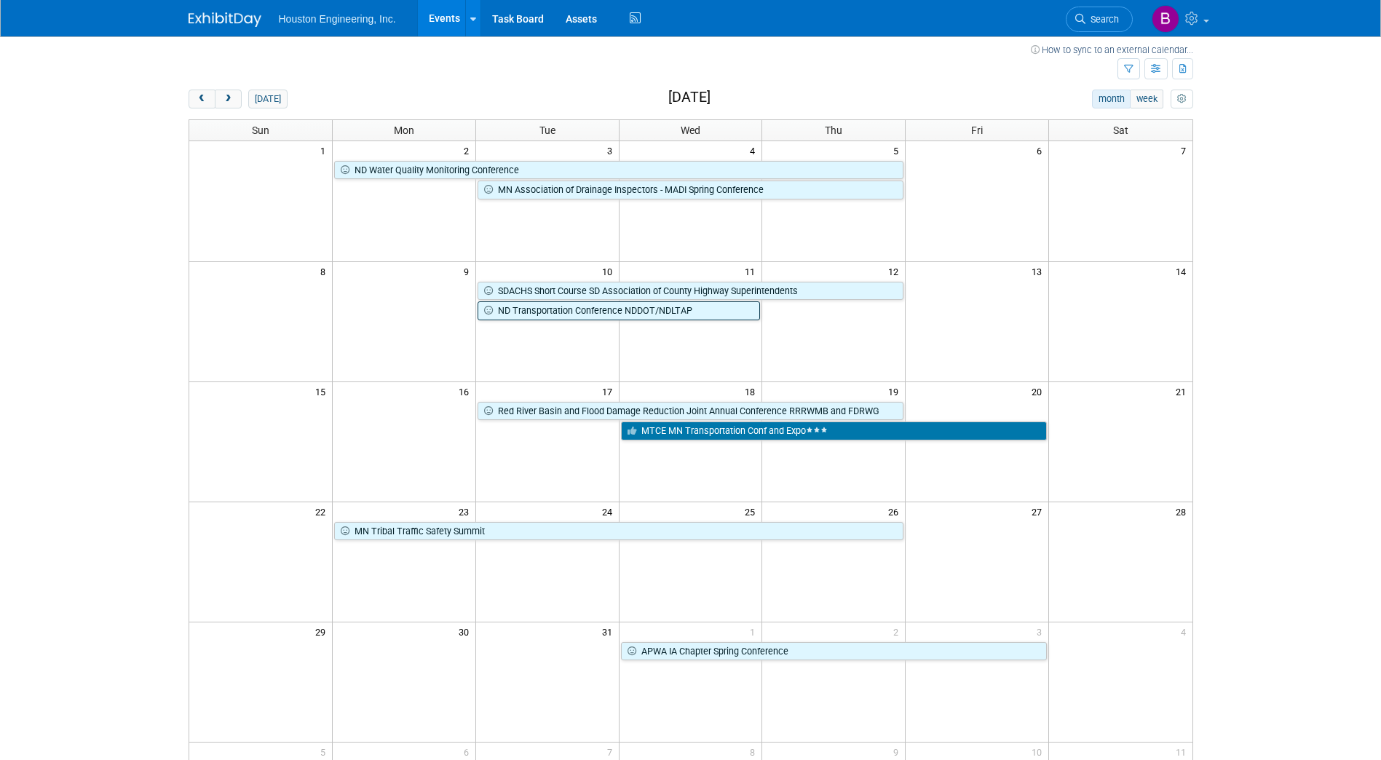
scroll to position [0, 0]
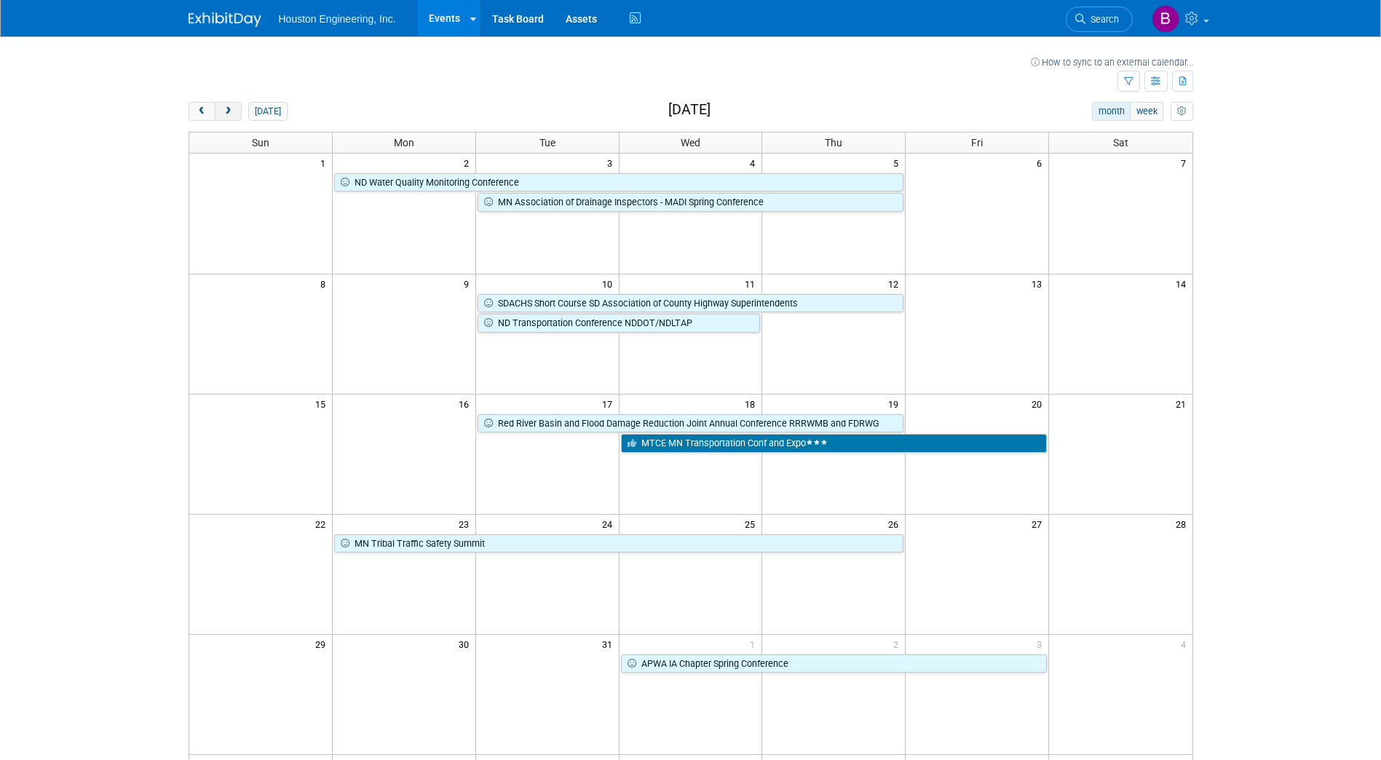
click at [234, 114] on button "next" at bounding box center [228, 111] width 27 height 19
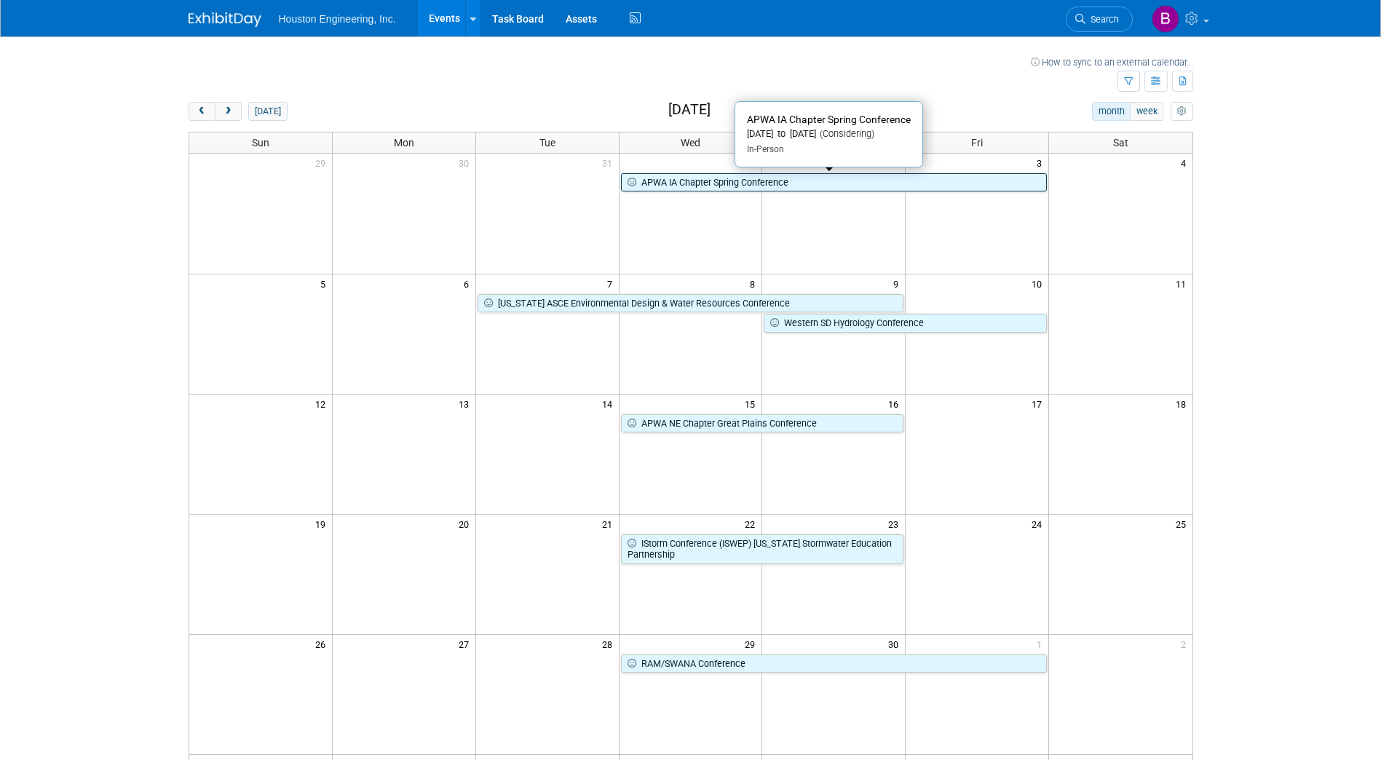
click at [661, 187] on link "APWA IA Chapter Spring Conference" at bounding box center [834, 182] width 427 height 19
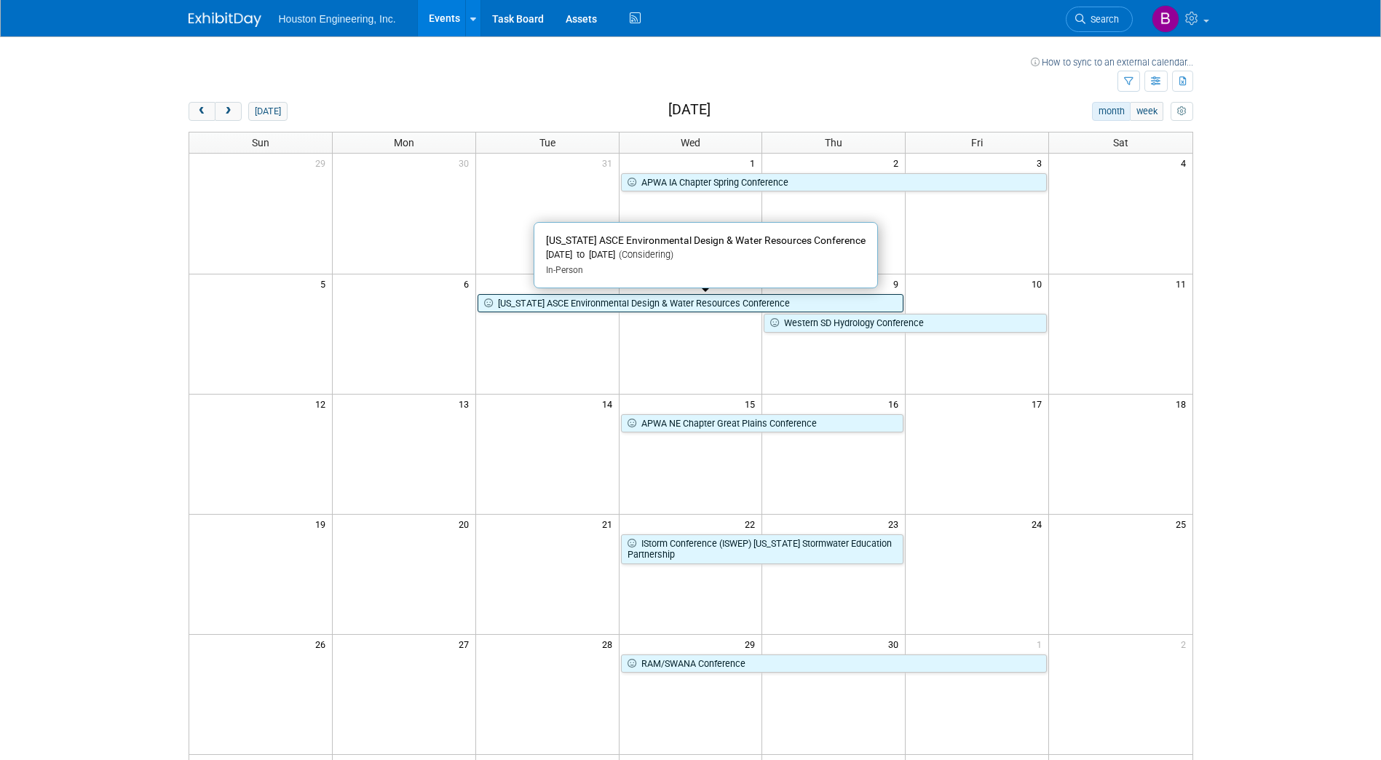
click at [660, 306] on link "[US_STATE] ASCE Environmental Design & Water Resources Conference" at bounding box center [690, 303] width 427 height 19
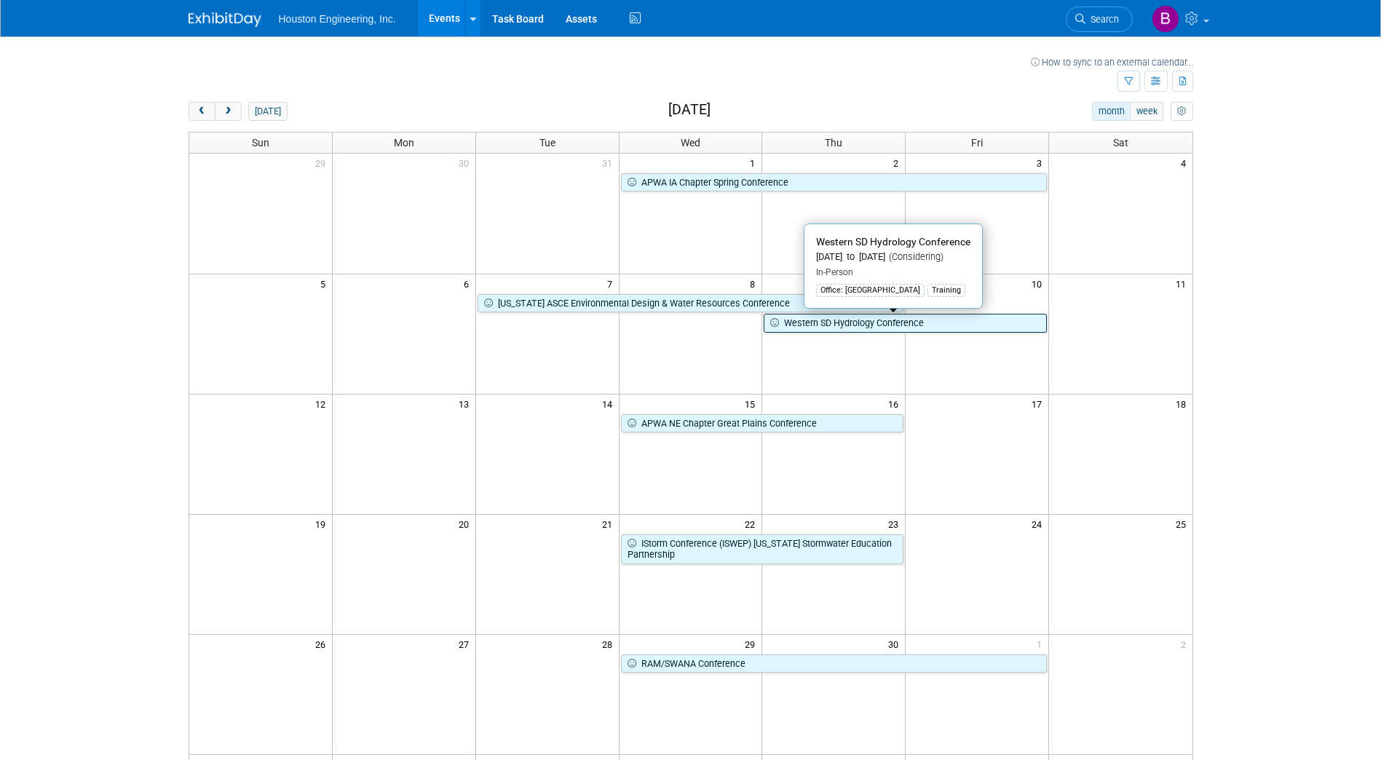
click at [801, 325] on link "Western SD Hydrology Conference" at bounding box center [905, 323] width 283 height 19
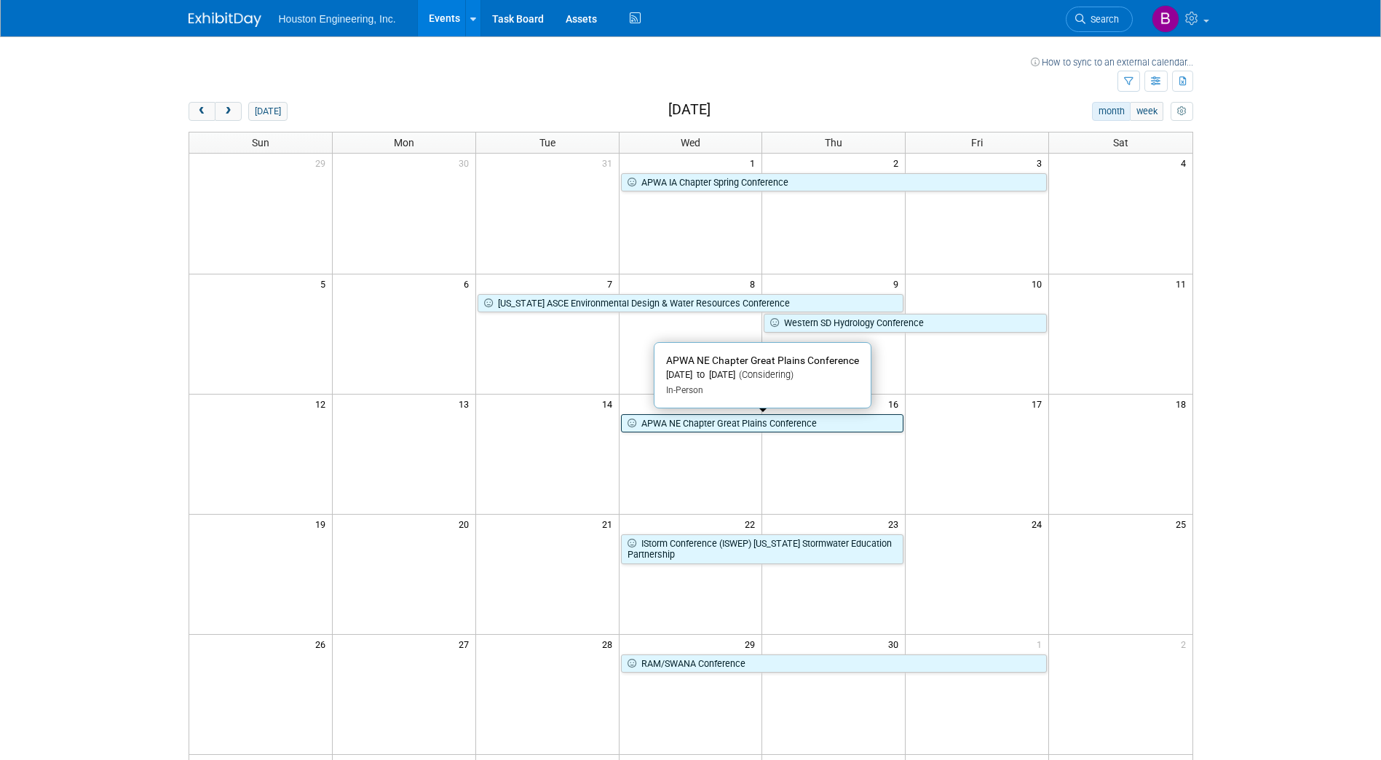
click at [662, 424] on link "APWA NE Chapter Great Plains Conference" at bounding box center [762, 423] width 283 height 19
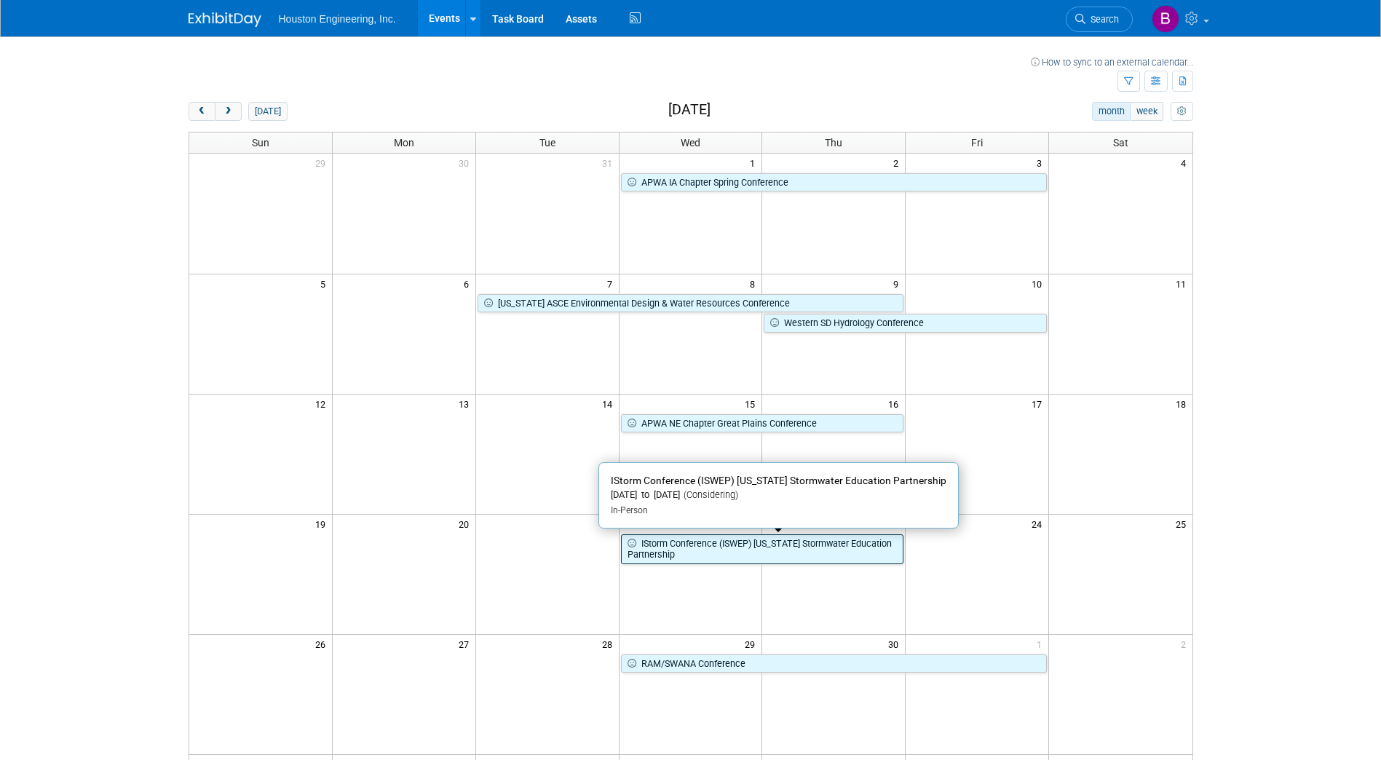
click at [732, 547] on link "IStorm Conference (ISWEP) [US_STATE] Stormwater Education Partnership" at bounding box center [762, 549] width 283 height 30
click at [734, 551] on link "IStorm Conference (ISWEP) [US_STATE] Stormwater Education Partnership" at bounding box center [762, 549] width 283 height 30
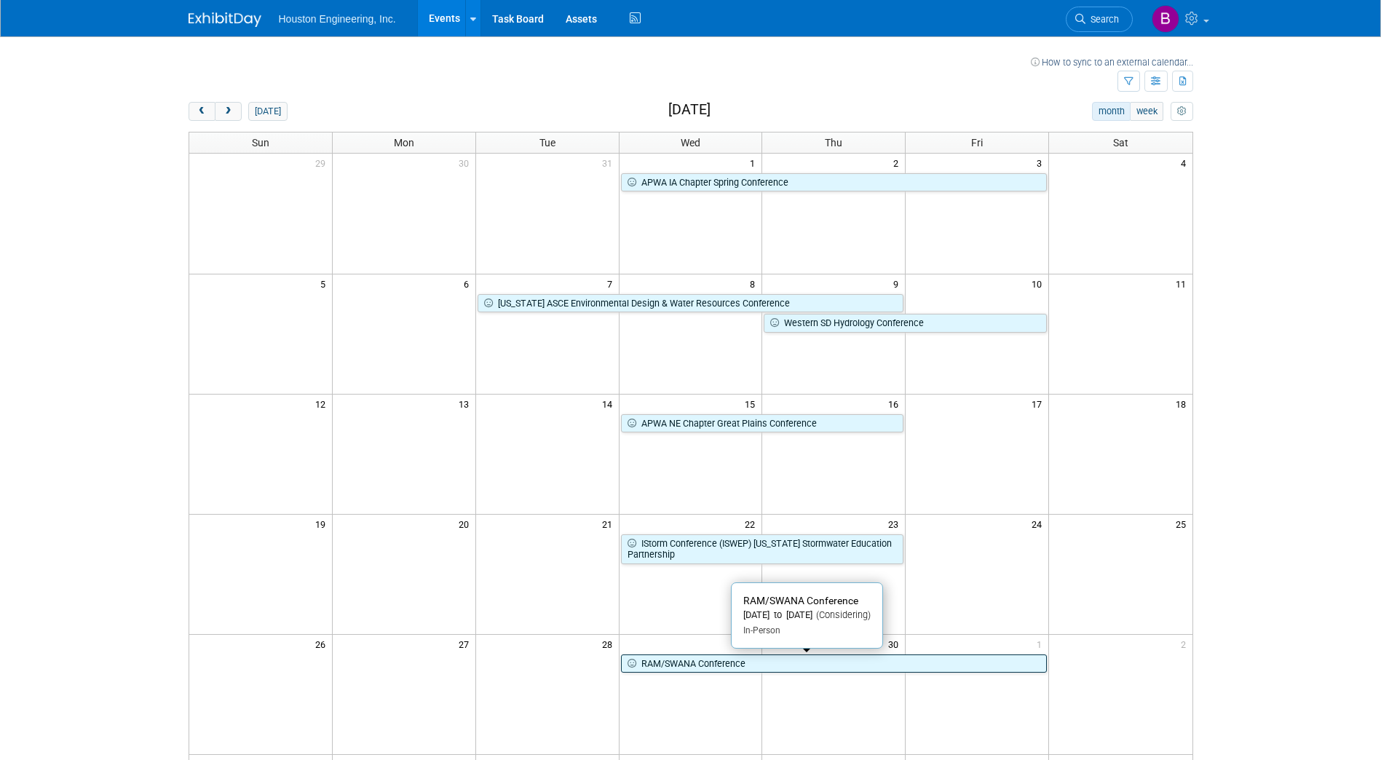
click at [726, 662] on link "RAM/SWANA Conference" at bounding box center [834, 663] width 427 height 19
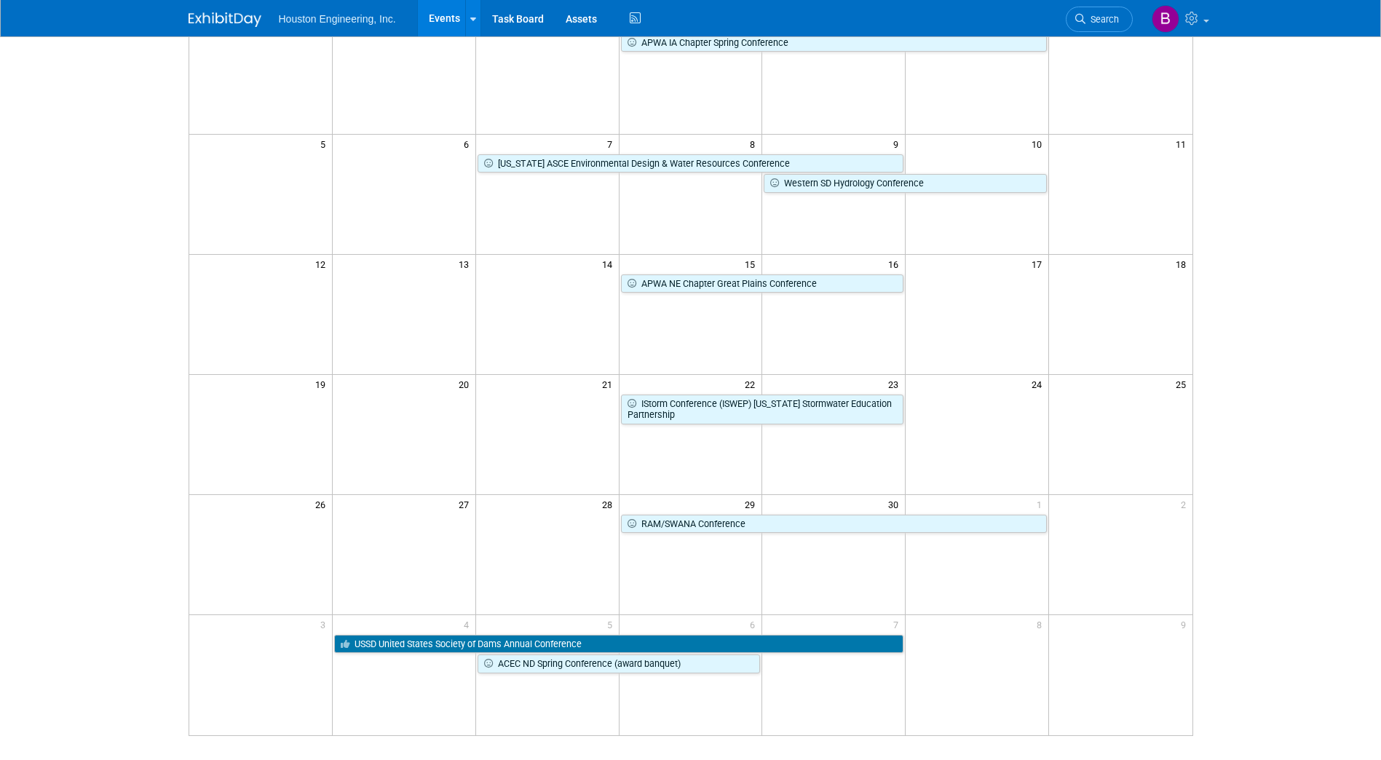
scroll to position [146, 0]
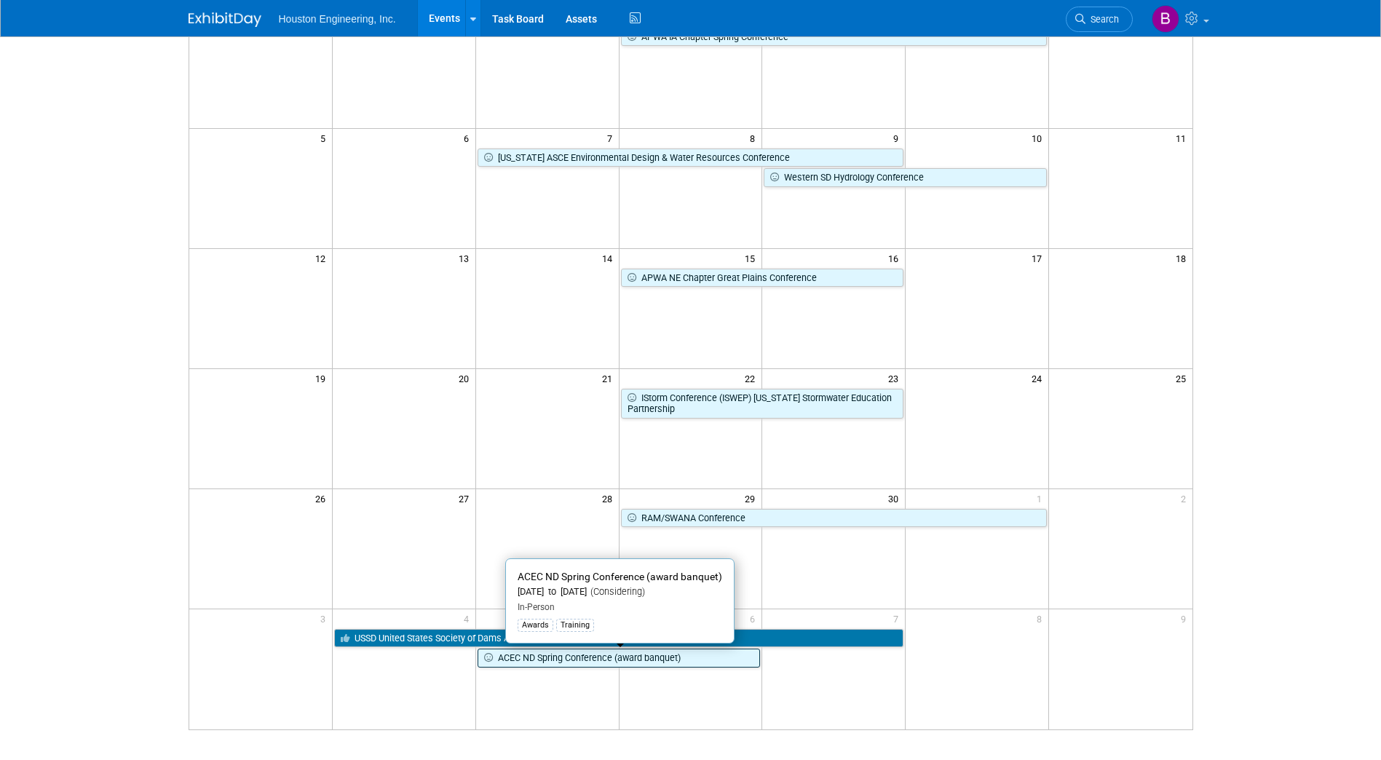
click at [565, 657] on link "ACEC ND Spring Conference (award banquet)" at bounding box center [618, 658] width 283 height 19
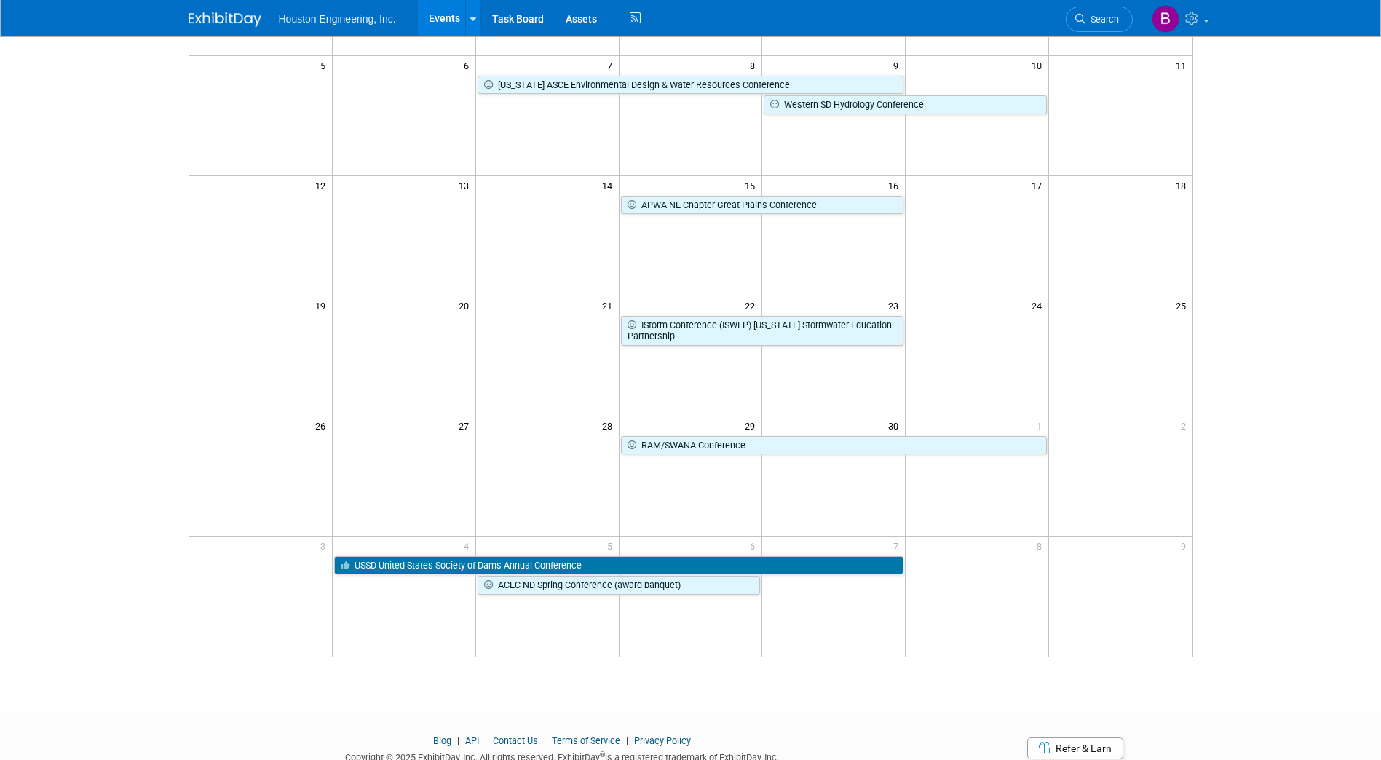
scroll to position [0, 0]
